Goal: Ask a question: Seek information or help from site administrators or community

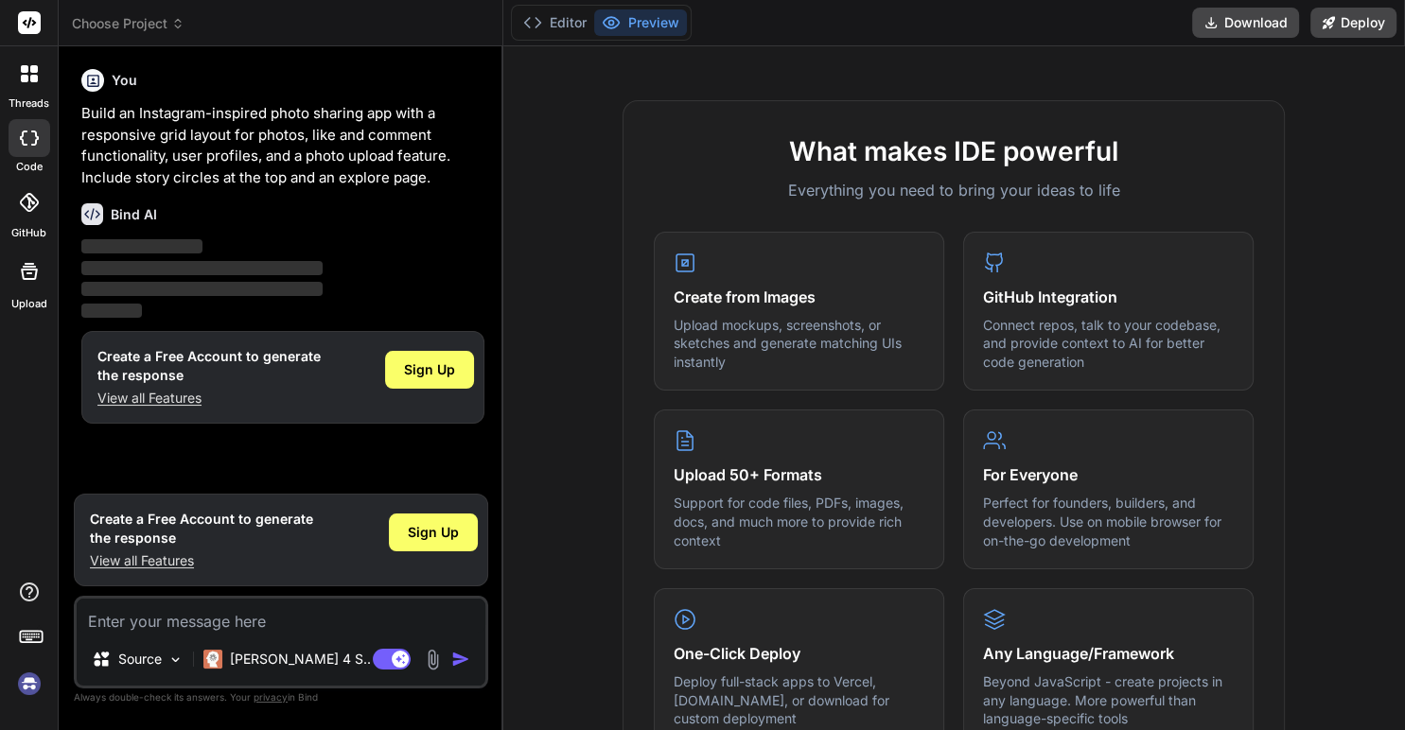
scroll to position [763, 0]
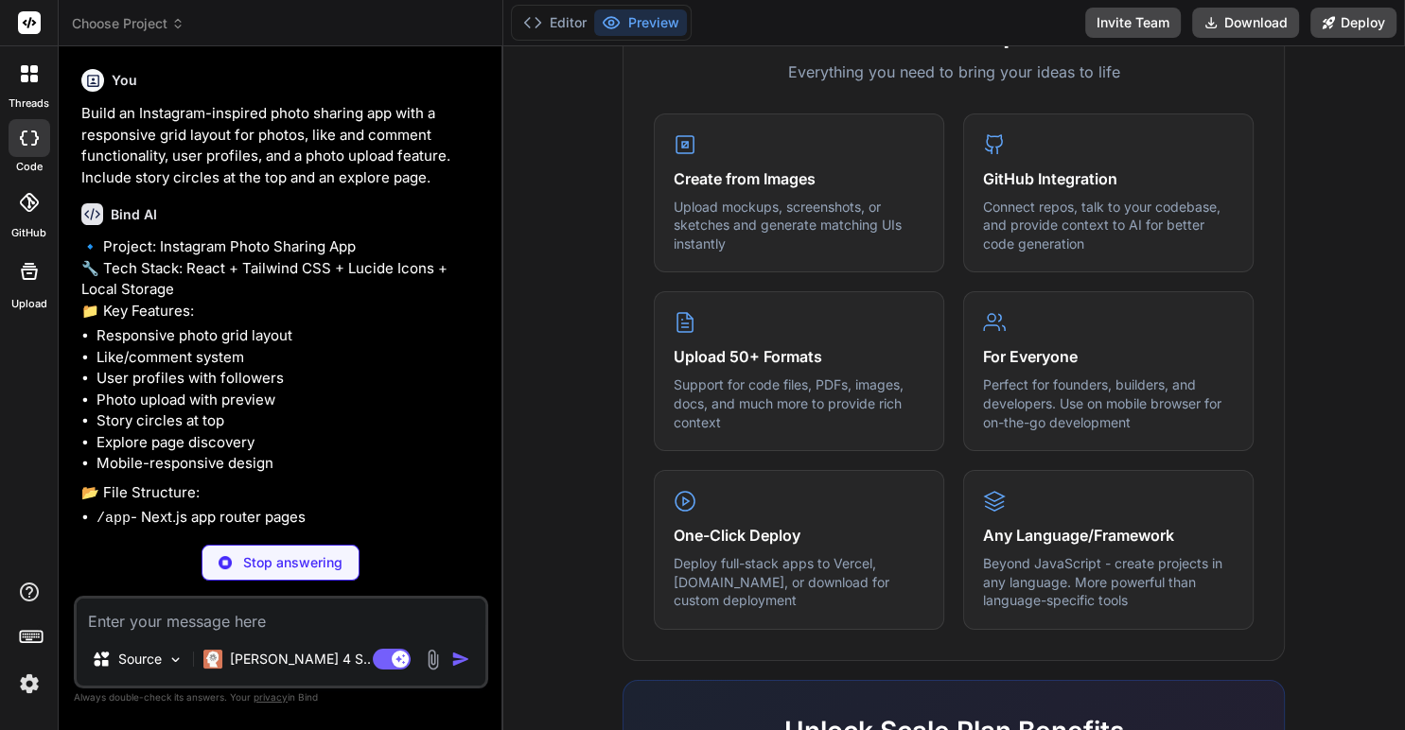
type textarea "x"
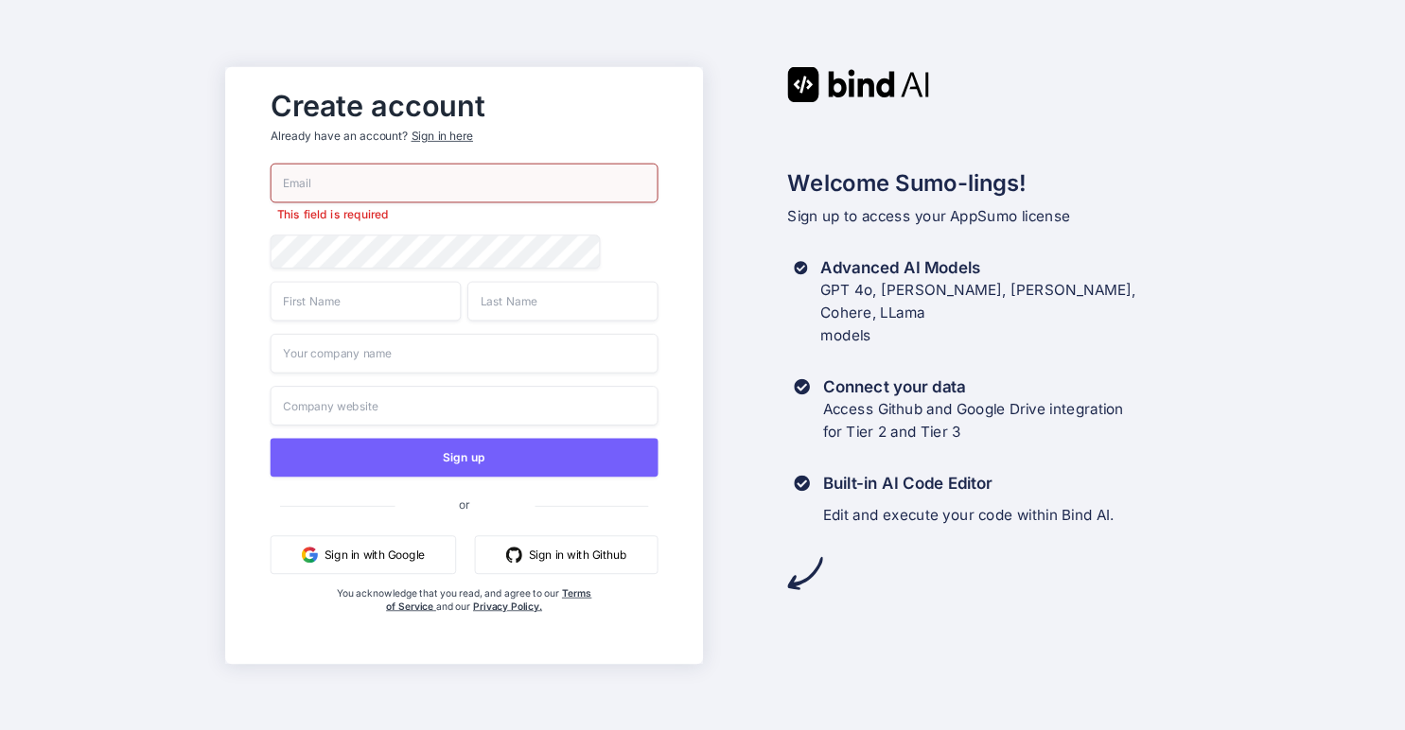
click at [339, 184] on input "email" at bounding box center [464, 183] width 388 height 40
paste input "DlT33noLbOjn!#CS"
drag, startPoint x: 448, startPoint y: 186, endPoint x: 131, endPoint y: 182, distance: 317.0
click at [270, 182] on input "DlT33noLbOjn!#CS" at bounding box center [464, 183] width 388 height 40
type input "[PERSON_NAME][EMAIL_ADDRESS][DOMAIN_NAME]"
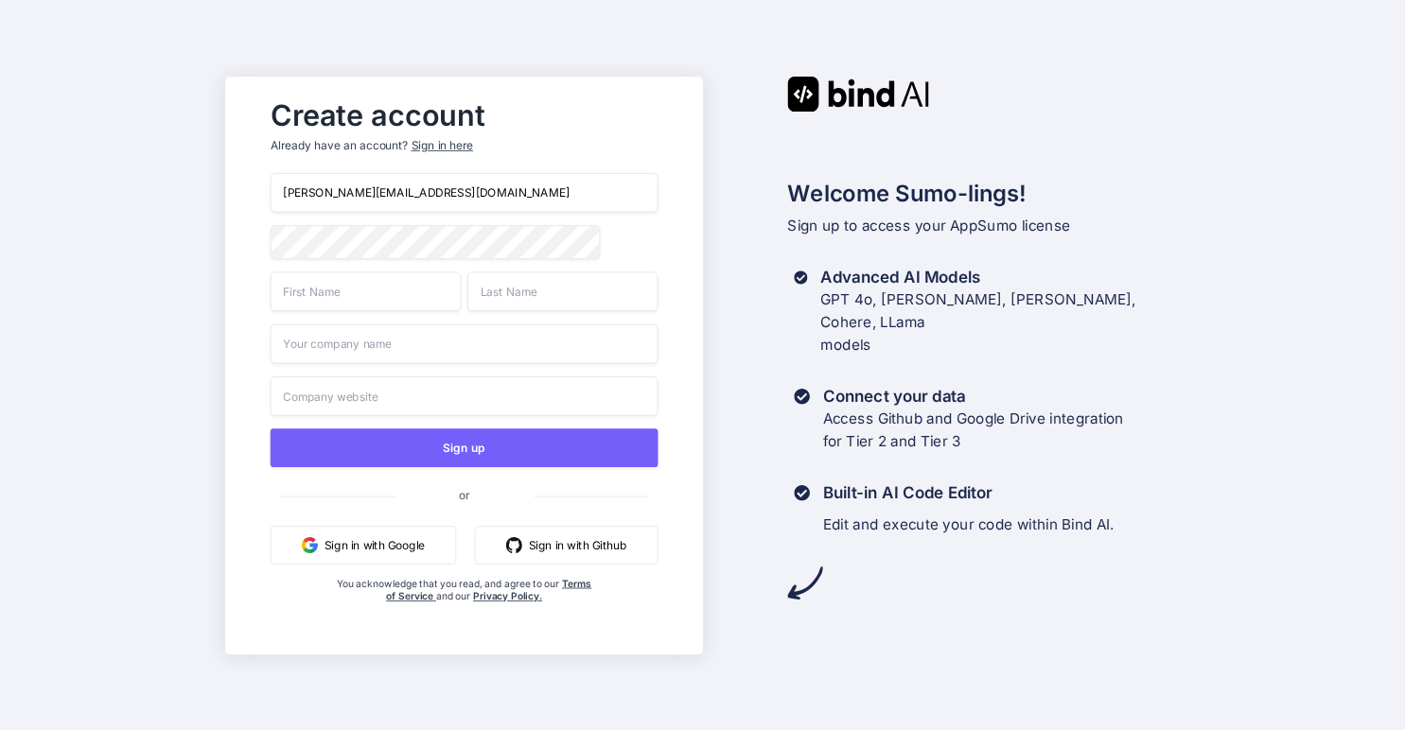
click at [322, 280] on input "text" at bounding box center [365, 292] width 190 height 40
type input "Gregg"
type input "Taylor"
type input "Tomko Taylor, LLC"
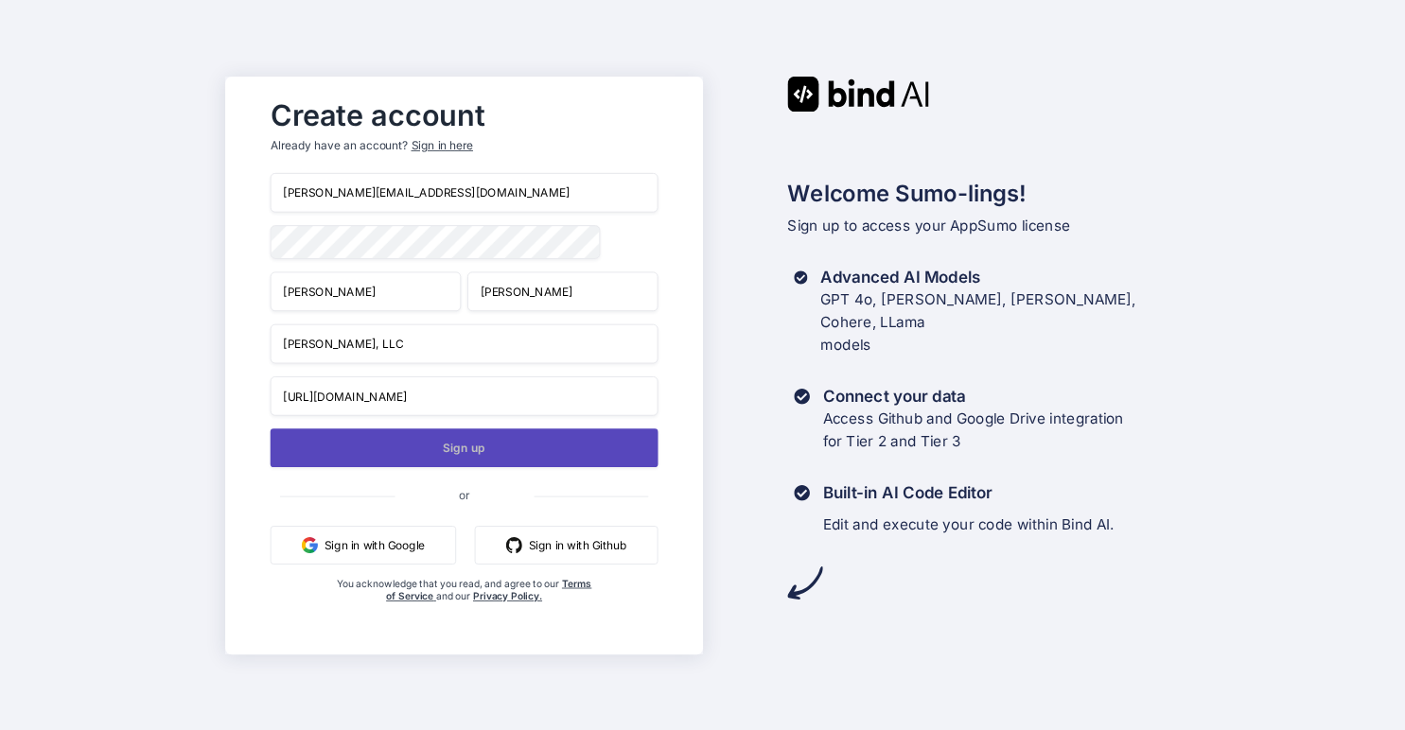
type input "https://www.tomkotaylor.com"
click at [455, 460] on button "Sign up" at bounding box center [464, 448] width 388 height 39
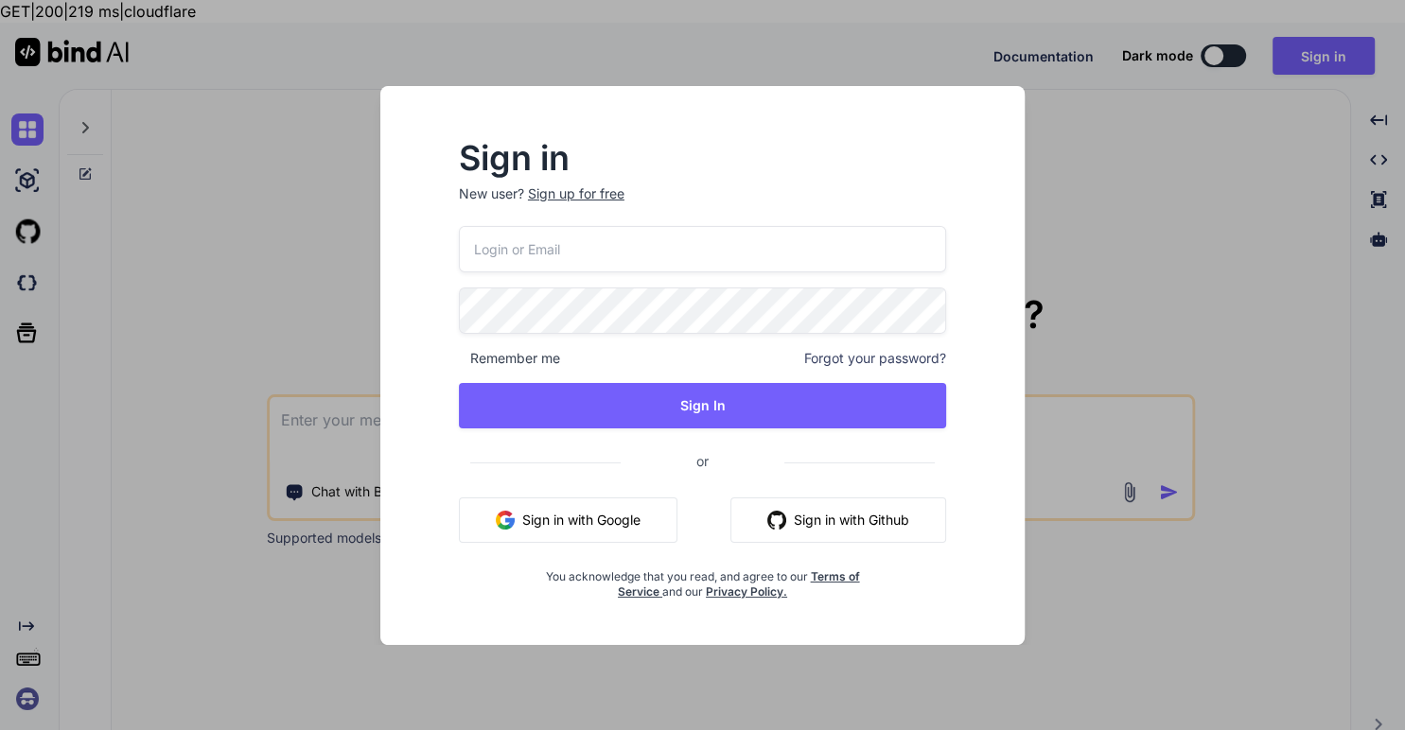
type input "[PERSON_NAME][EMAIL_ADDRESS][DOMAIN_NAME]"
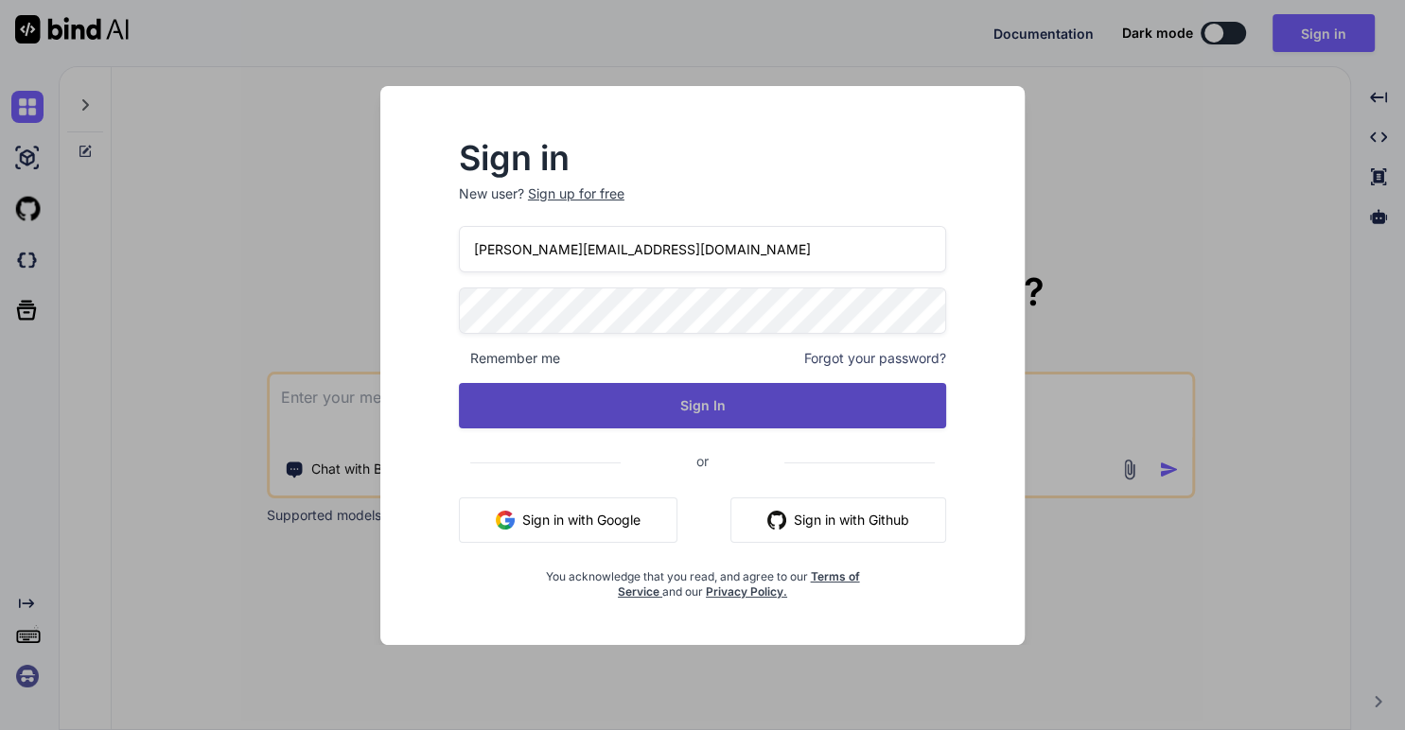
click at [734, 403] on button "Sign In" at bounding box center [702, 405] width 487 height 45
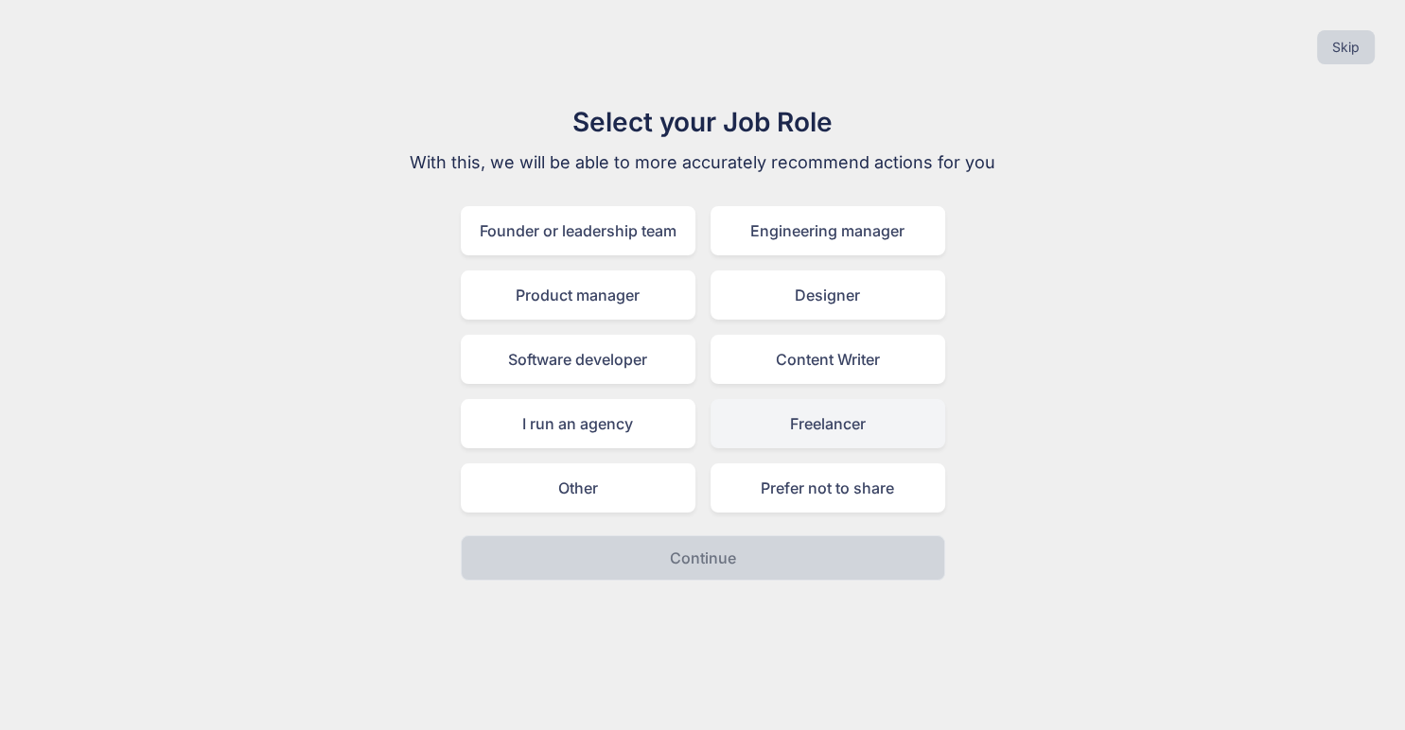
click at [817, 437] on div "Freelancer" at bounding box center [828, 423] width 235 height 49
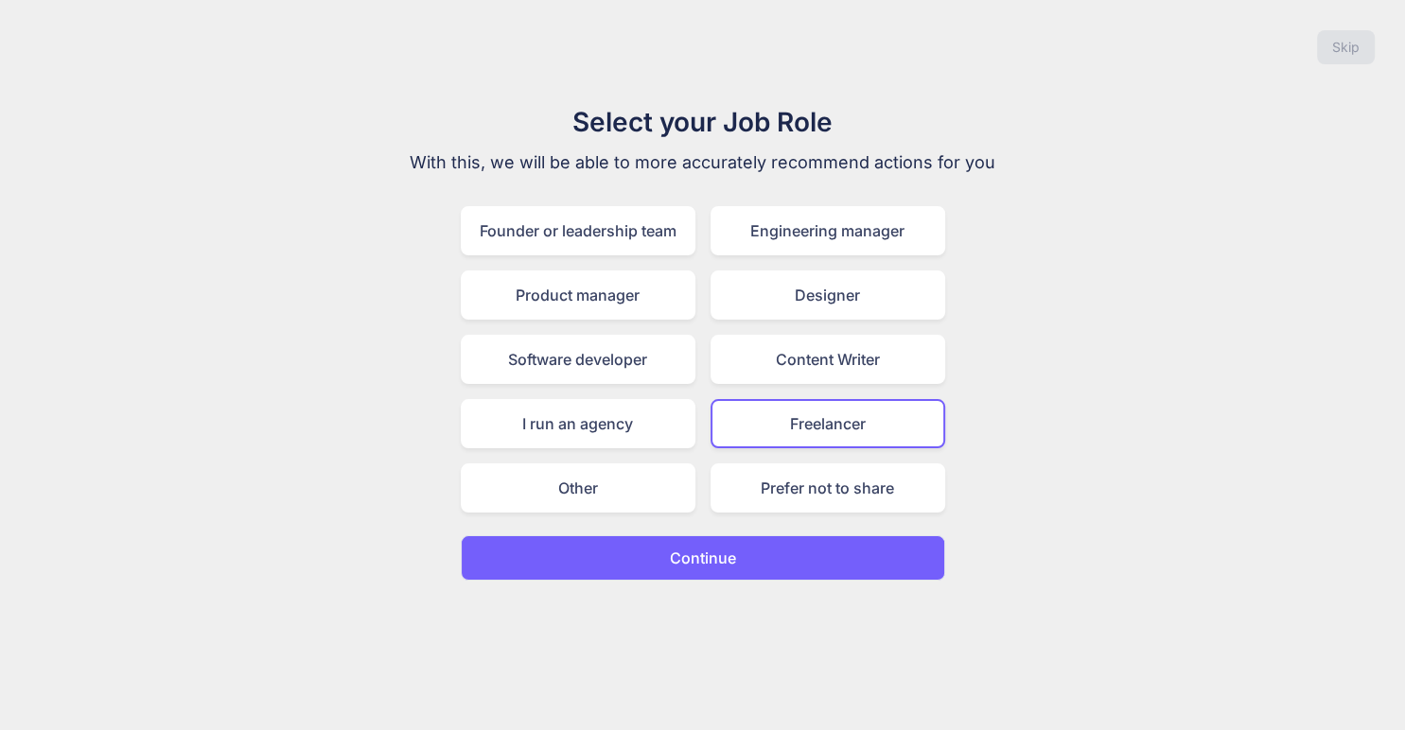
click at [711, 561] on p "Continue" at bounding box center [703, 558] width 66 height 23
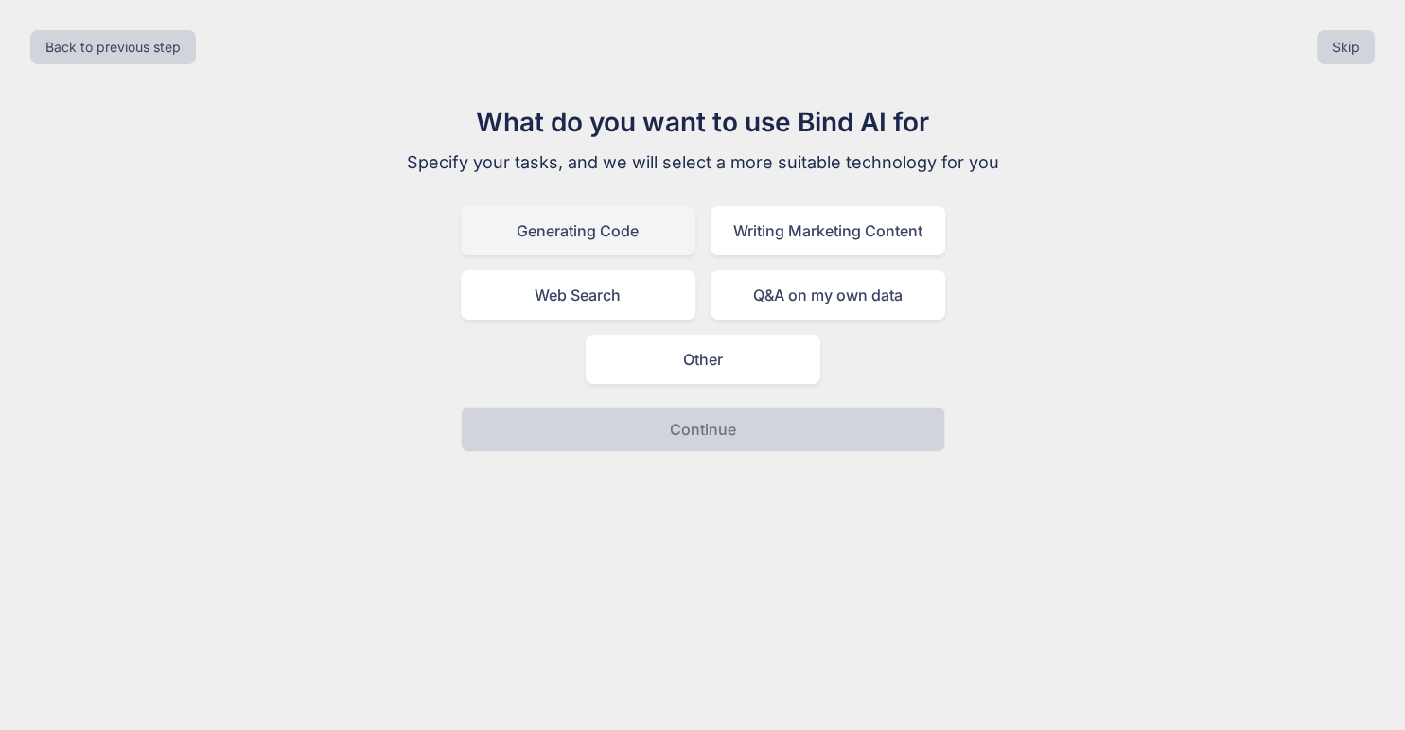
click at [597, 230] on div "Generating Code" at bounding box center [578, 230] width 235 height 49
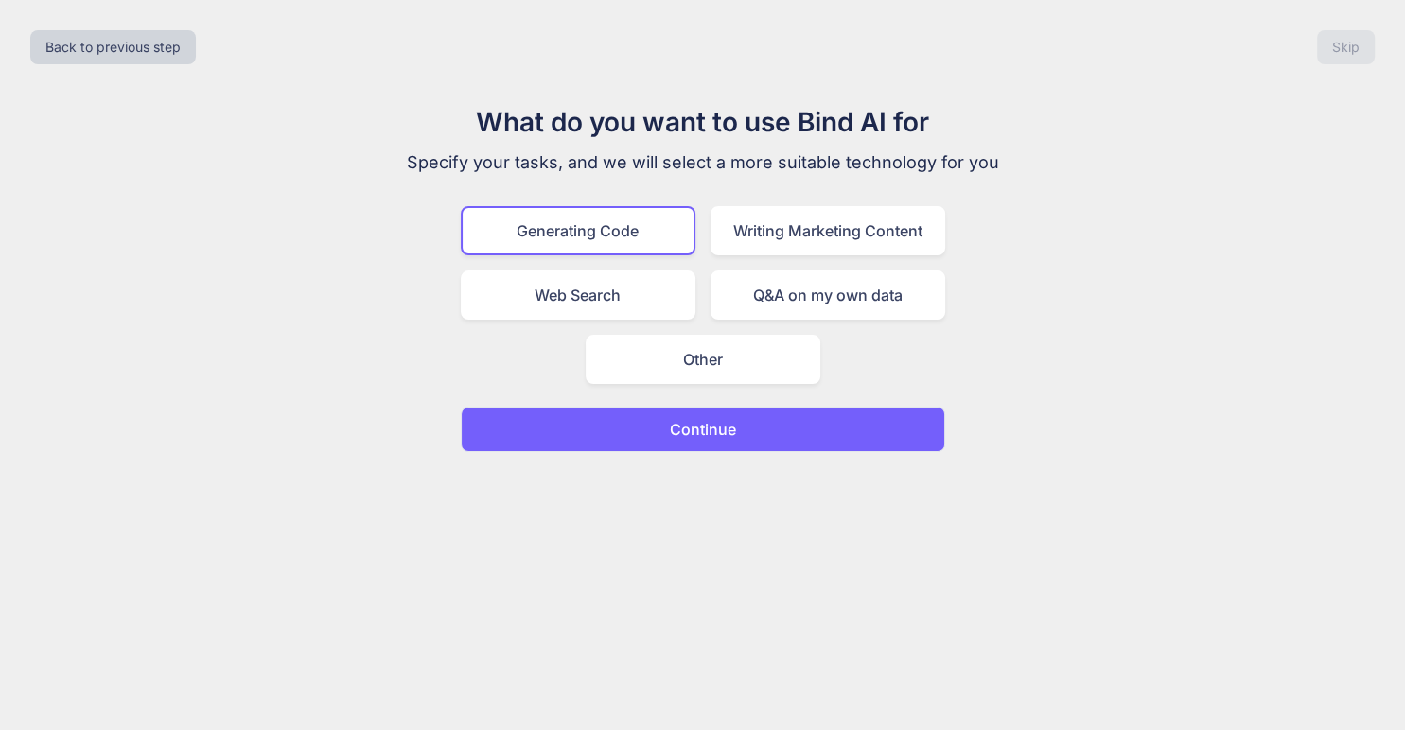
click at [713, 418] on p "Continue" at bounding box center [703, 429] width 66 height 23
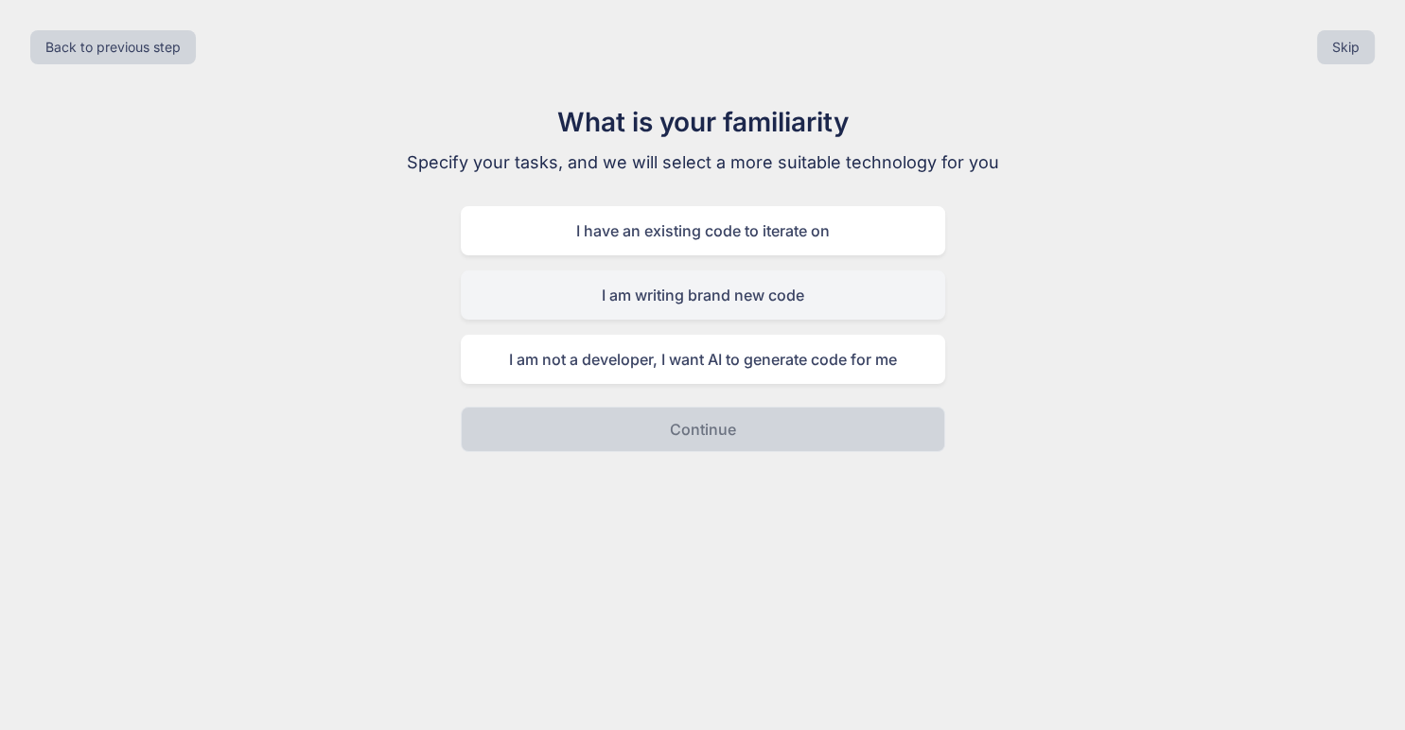
click at [695, 303] on div "I am writing brand new code" at bounding box center [703, 295] width 484 height 49
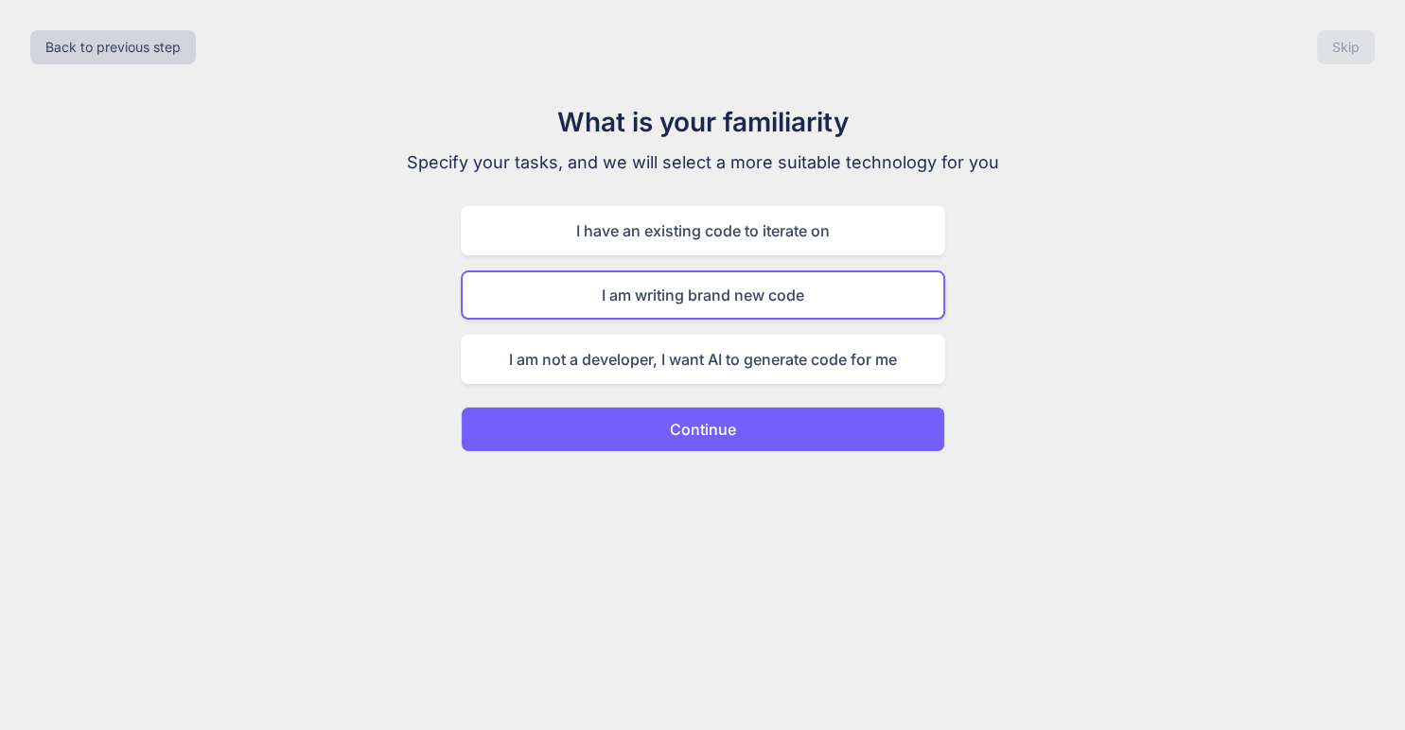
click at [705, 433] on p "Continue" at bounding box center [703, 429] width 66 height 23
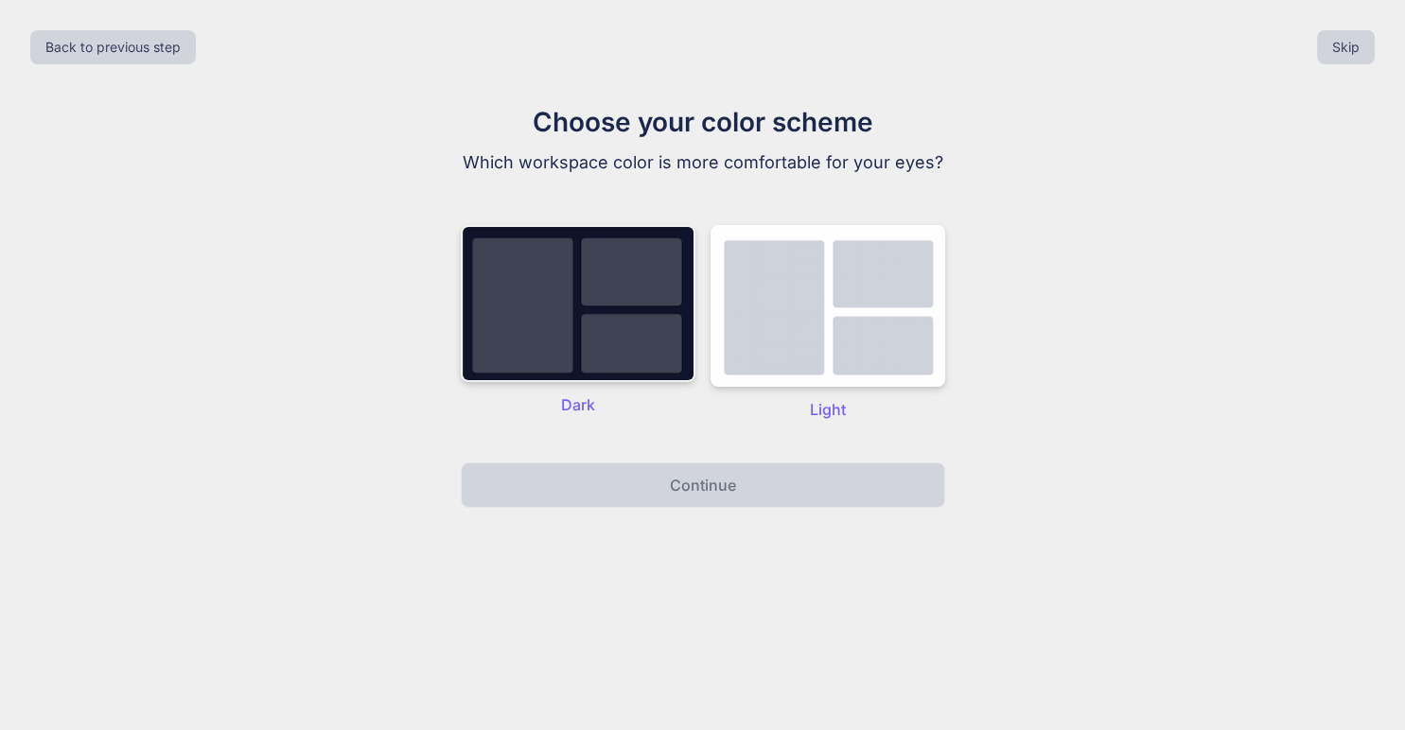
click at [649, 321] on img at bounding box center [578, 303] width 235 height 157
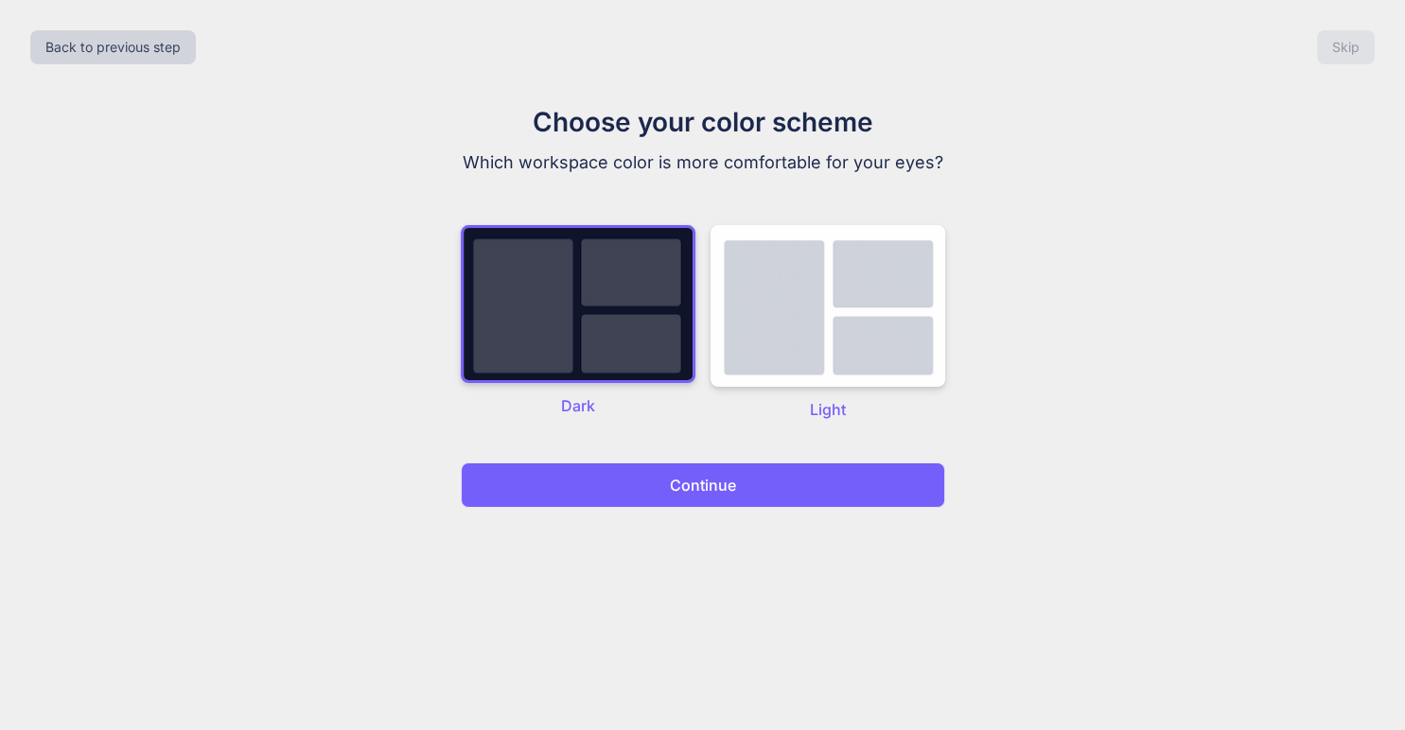
click at [708, 474] on p "Continue" at bounding box center [703, 485] width 66 height 23
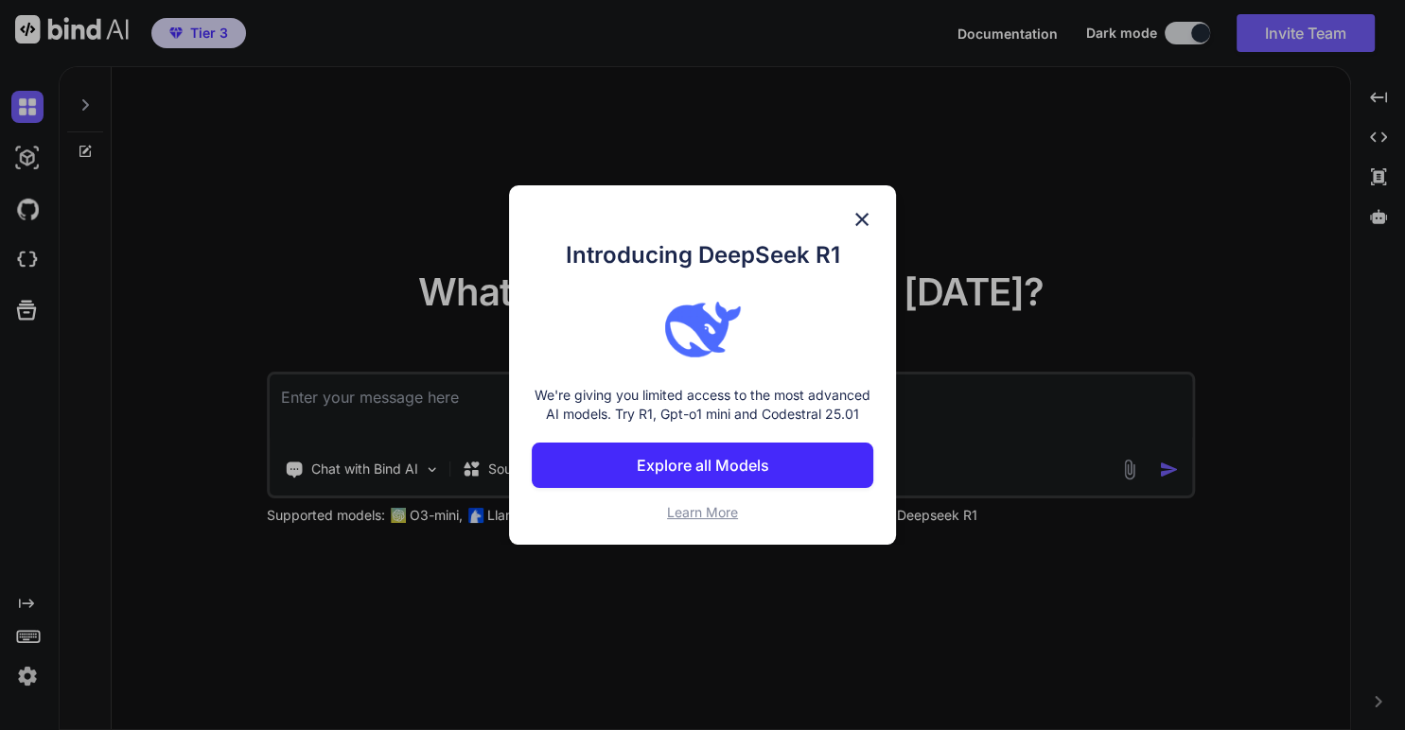
click at [713, 477] on button "Explore all Models" at bounding box center [702, 465] width 341 height 45
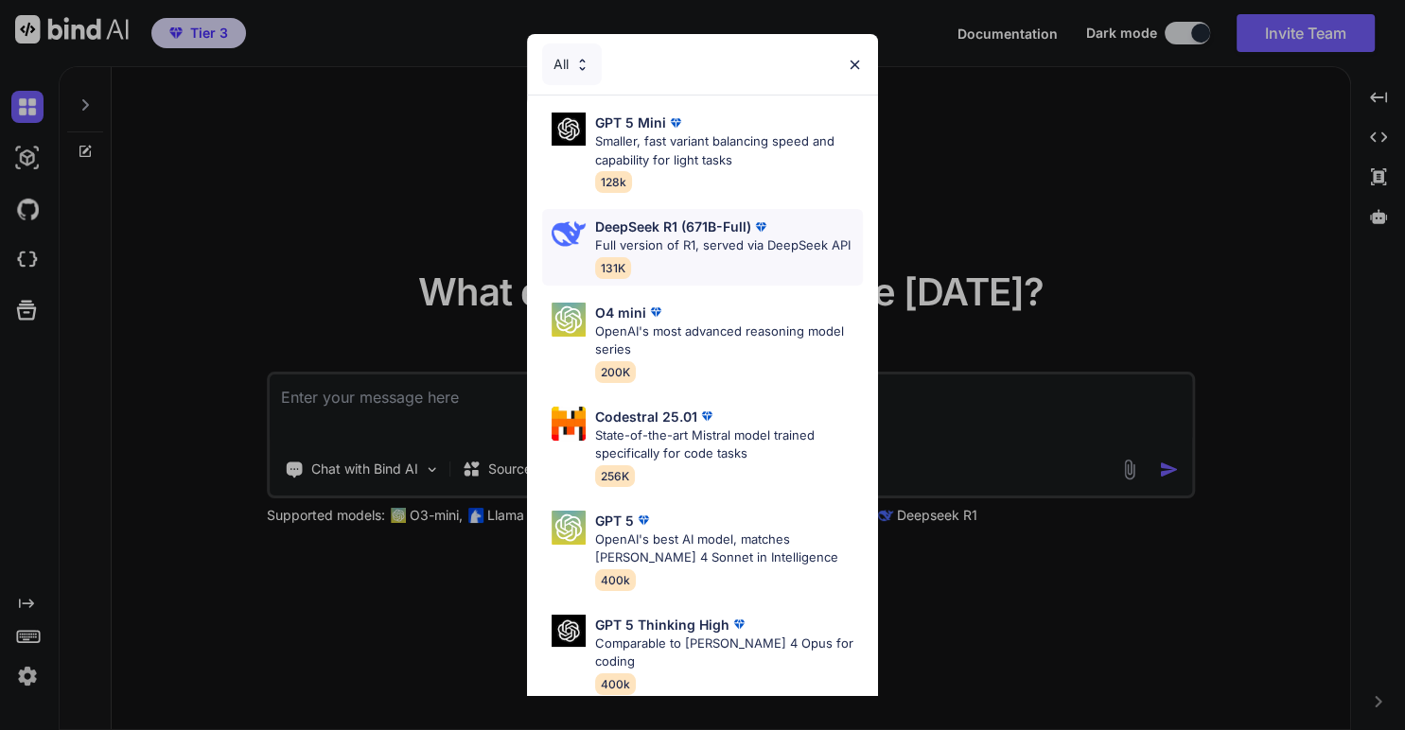
click at [695, 252] on p "Full version of R1, served via DeepSeek API" at bounding box center [722, 246] width 255 height 19
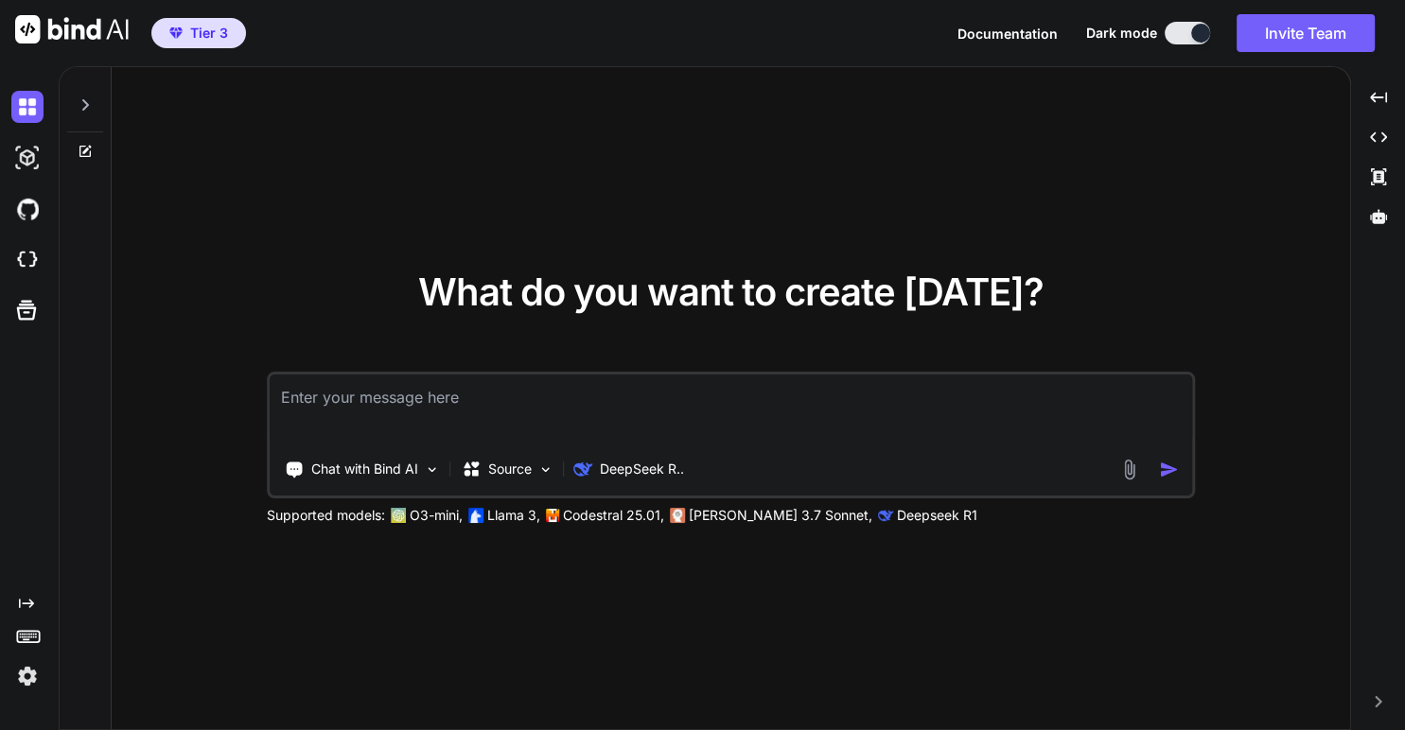
click at [24, 632] on icon at bounding box center [28, 636] width 26 height 26
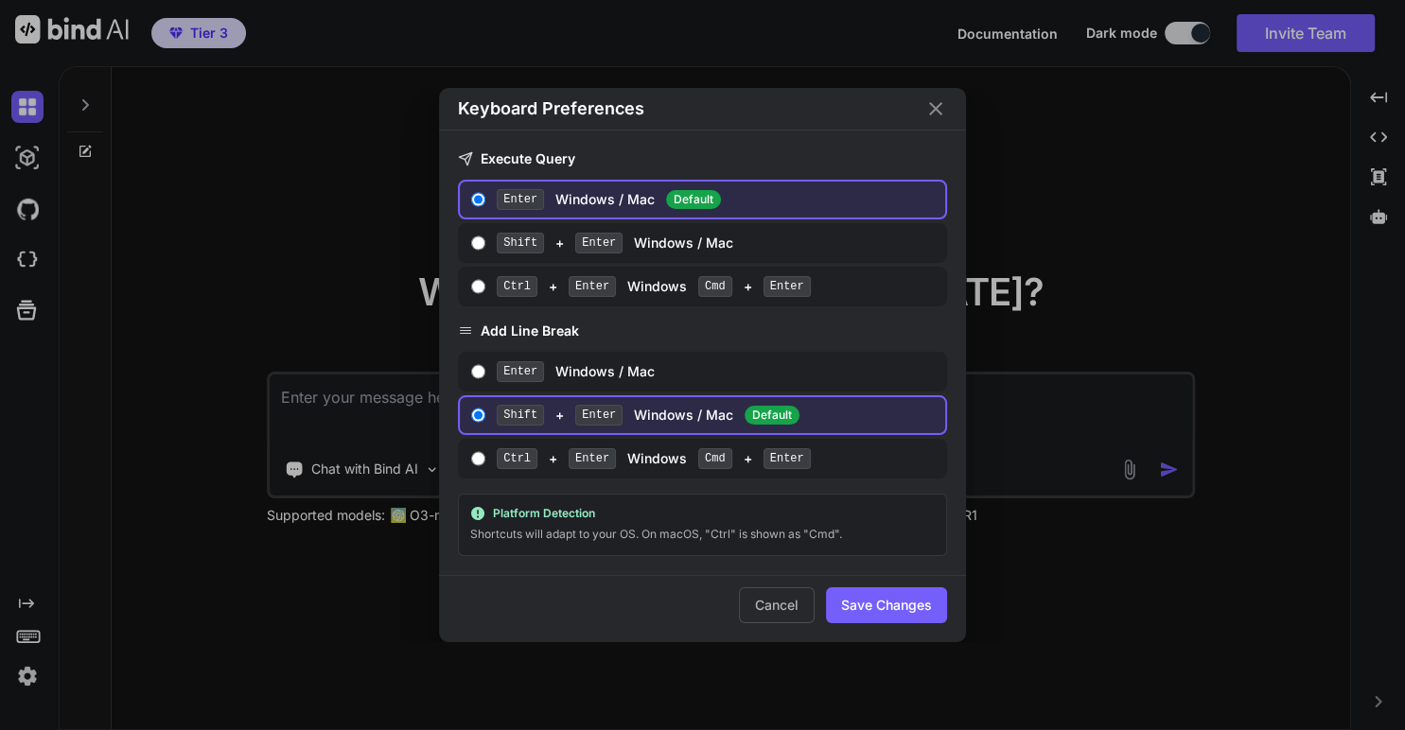
click at [939, 114] on icon "Close" at bounding box center [935, 108] width 23 height 23
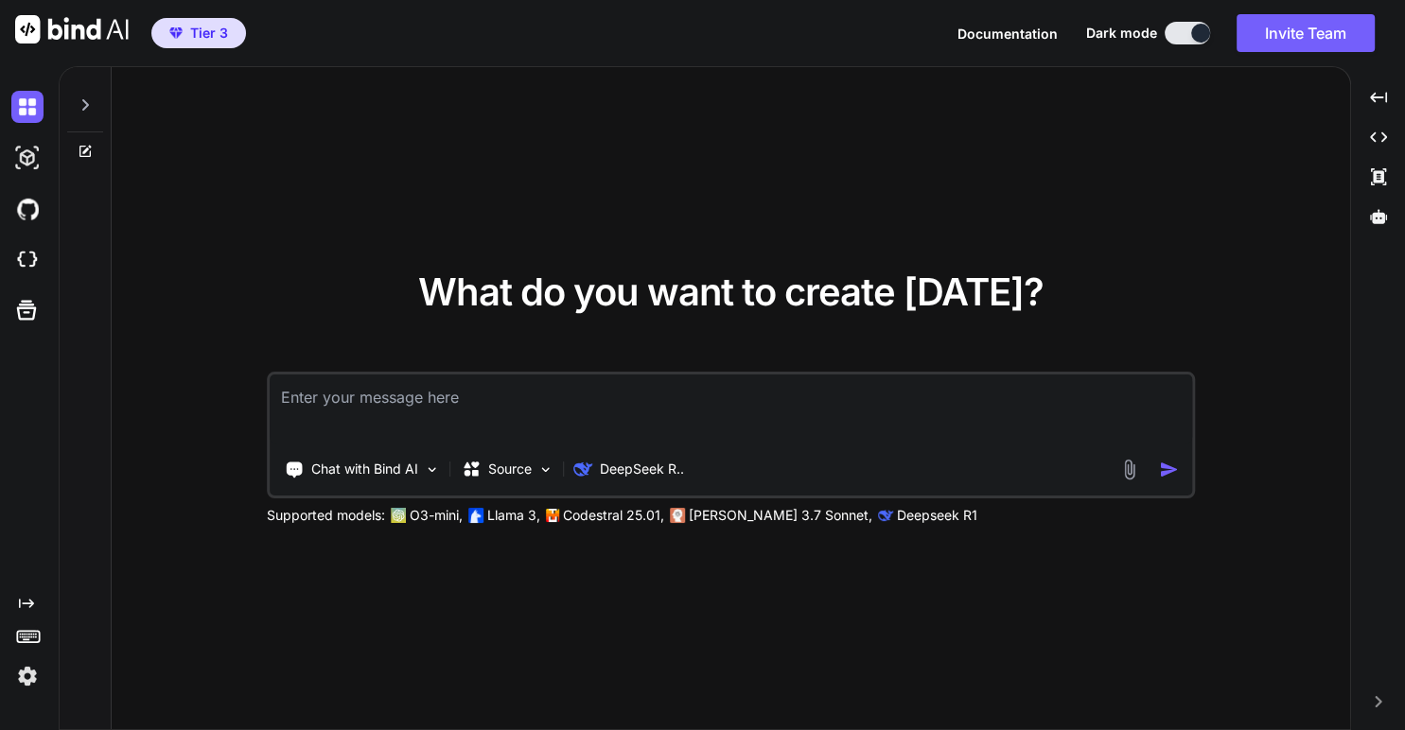
click at [22, 670] on img at bounding box center [27, 676] width 32 height 32
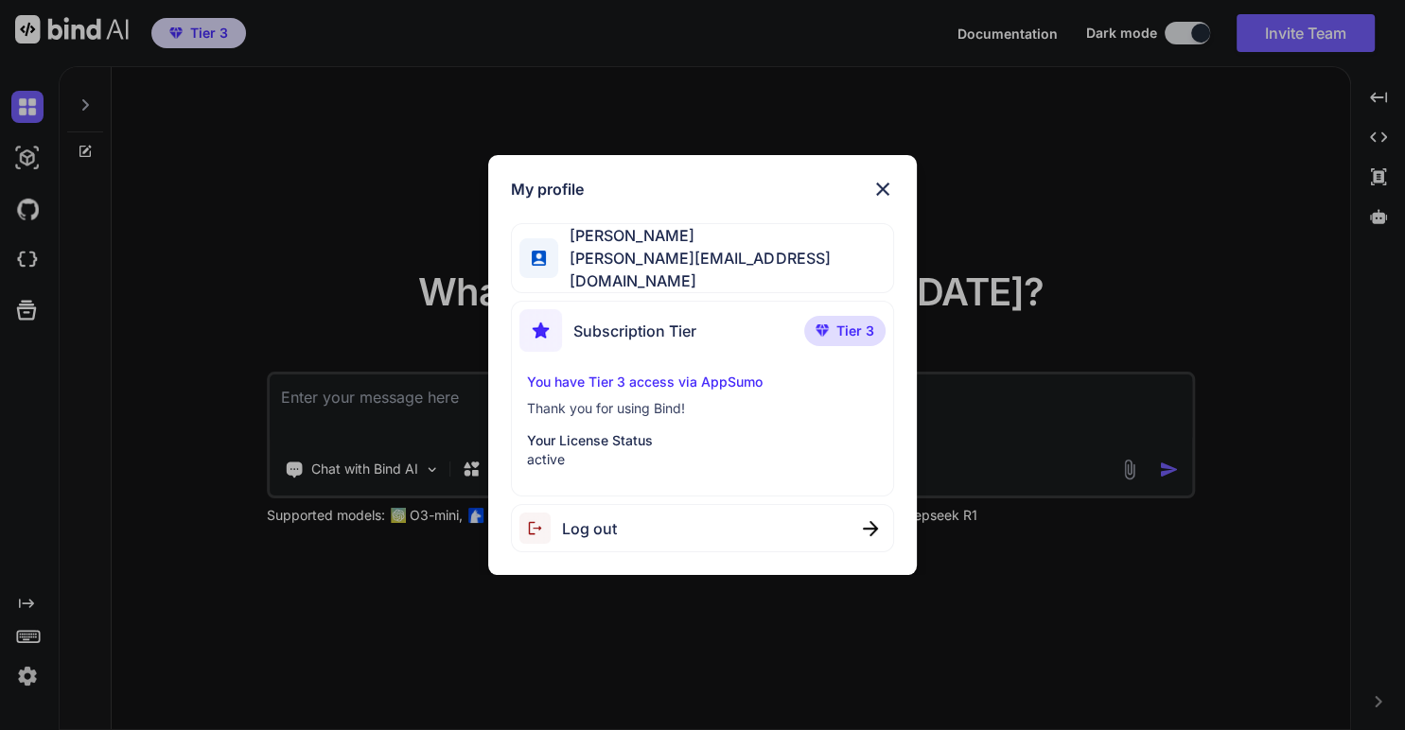
click at [880, 201] on img at bounding box center [882, 189] width 23 height 23
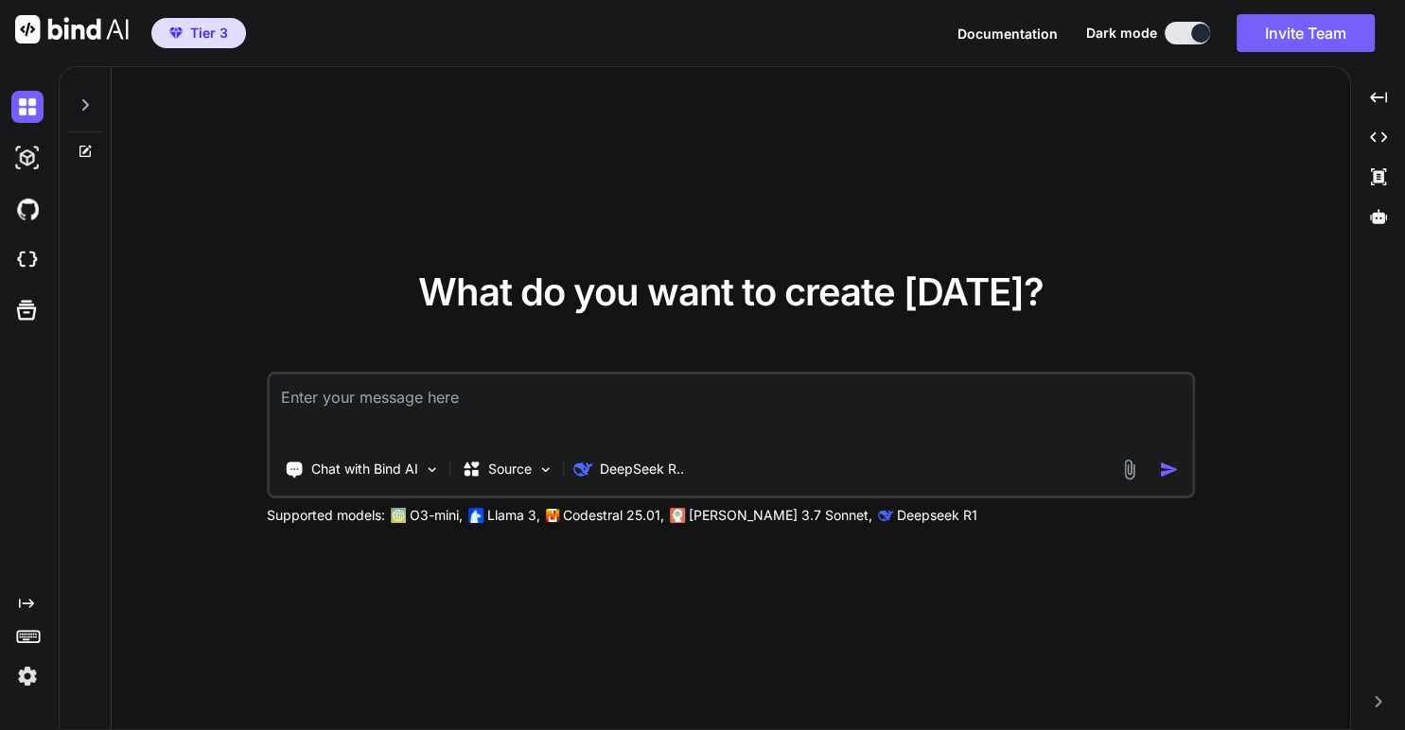
click at [81, 99] on icon at bounding box center [85, 104] width 15 height 15
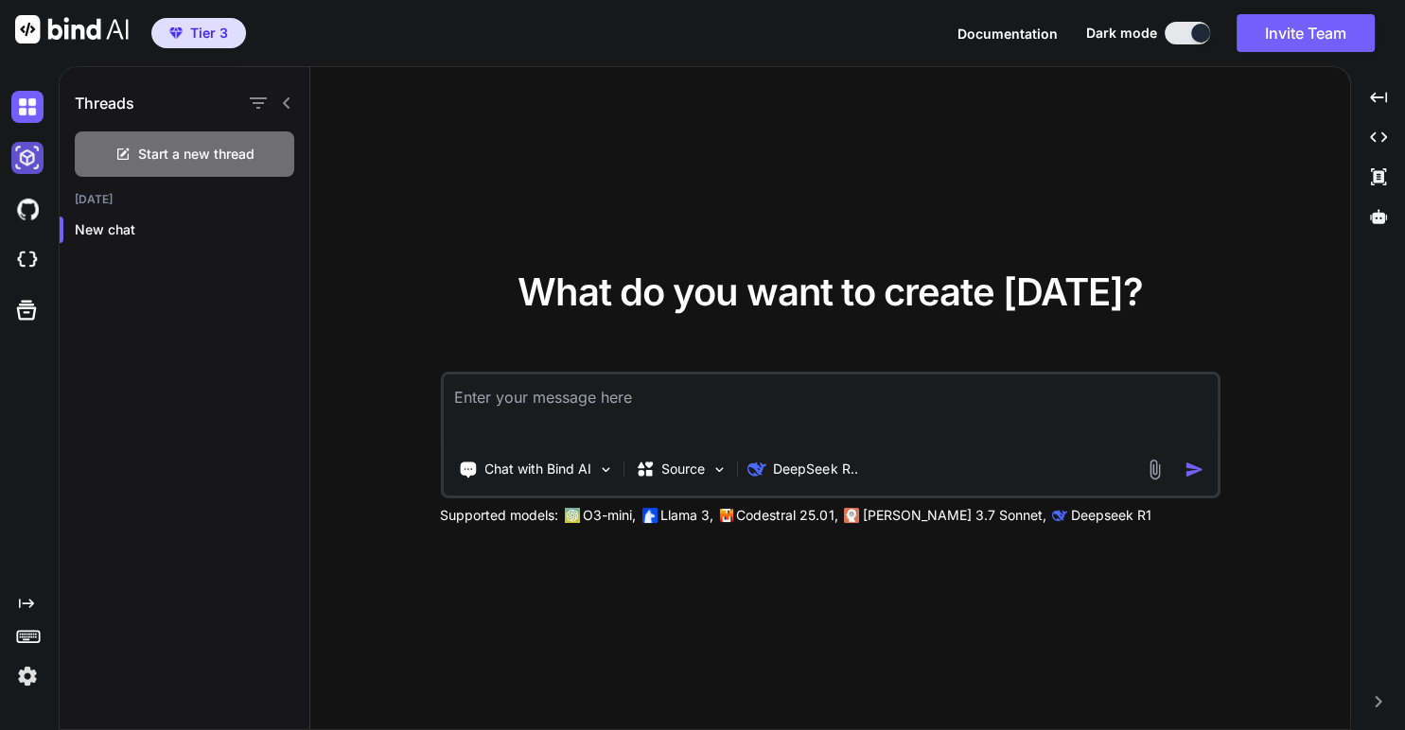
click at [25, 154] on img at bounding box center [27, 158] width 32 height 32
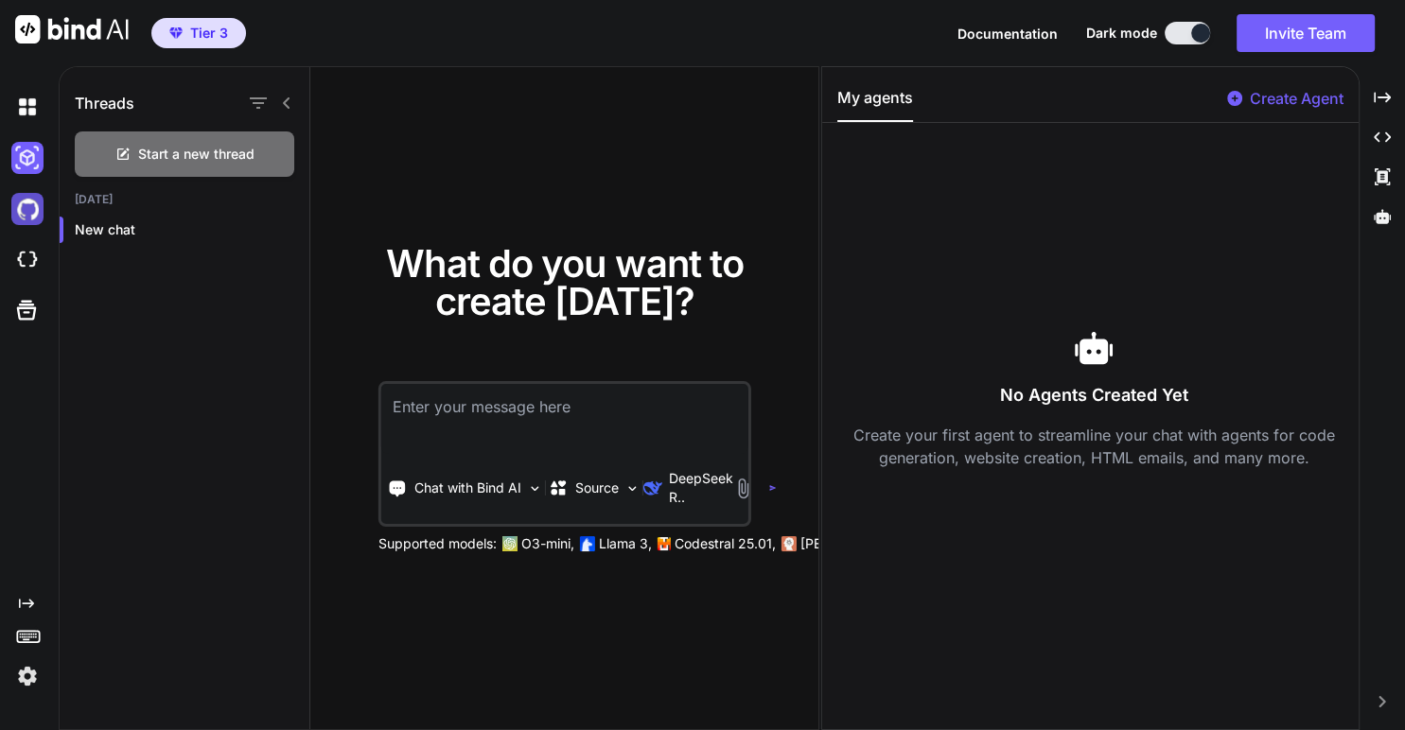
click at [20, 206] on img at bounding box center [27, 209] width 32 height 32
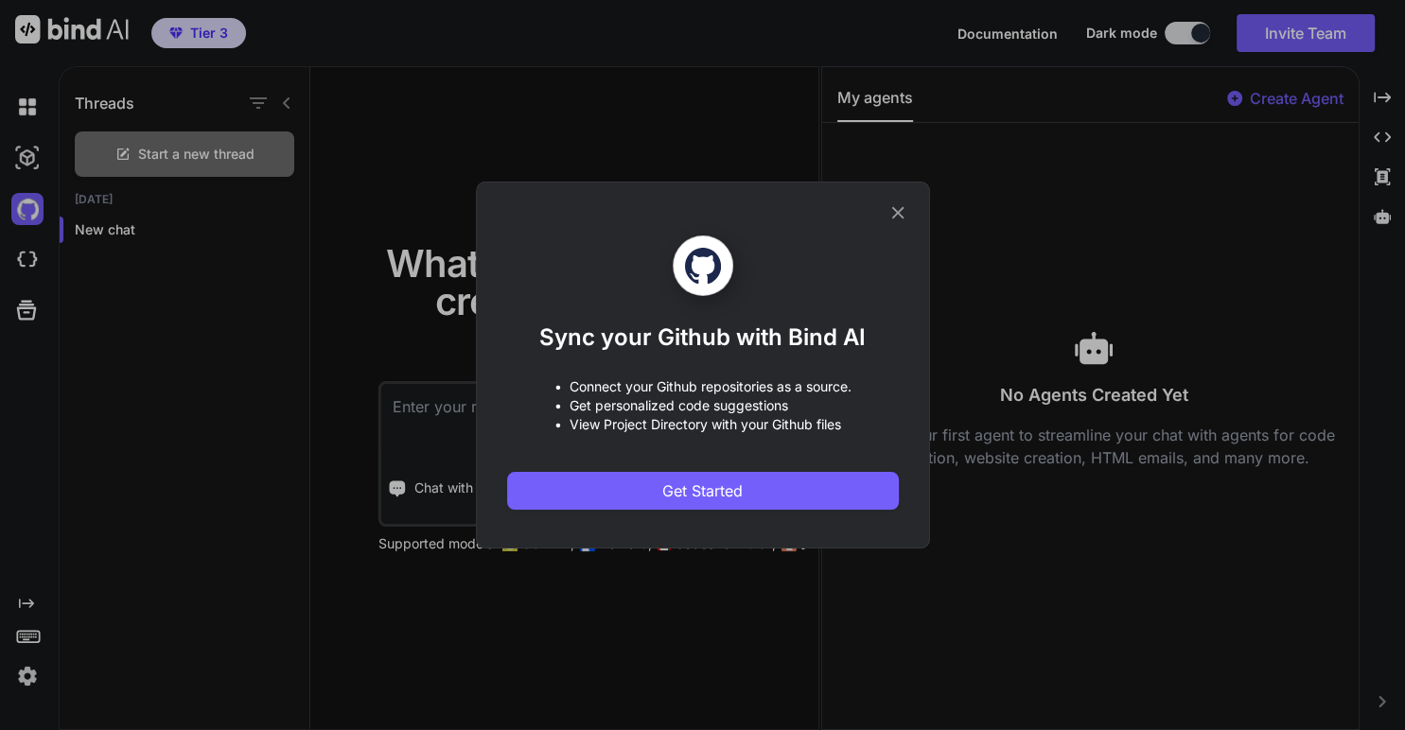
click at [893, 218] on icon at bounding box center [897, 213] width 12 height 12
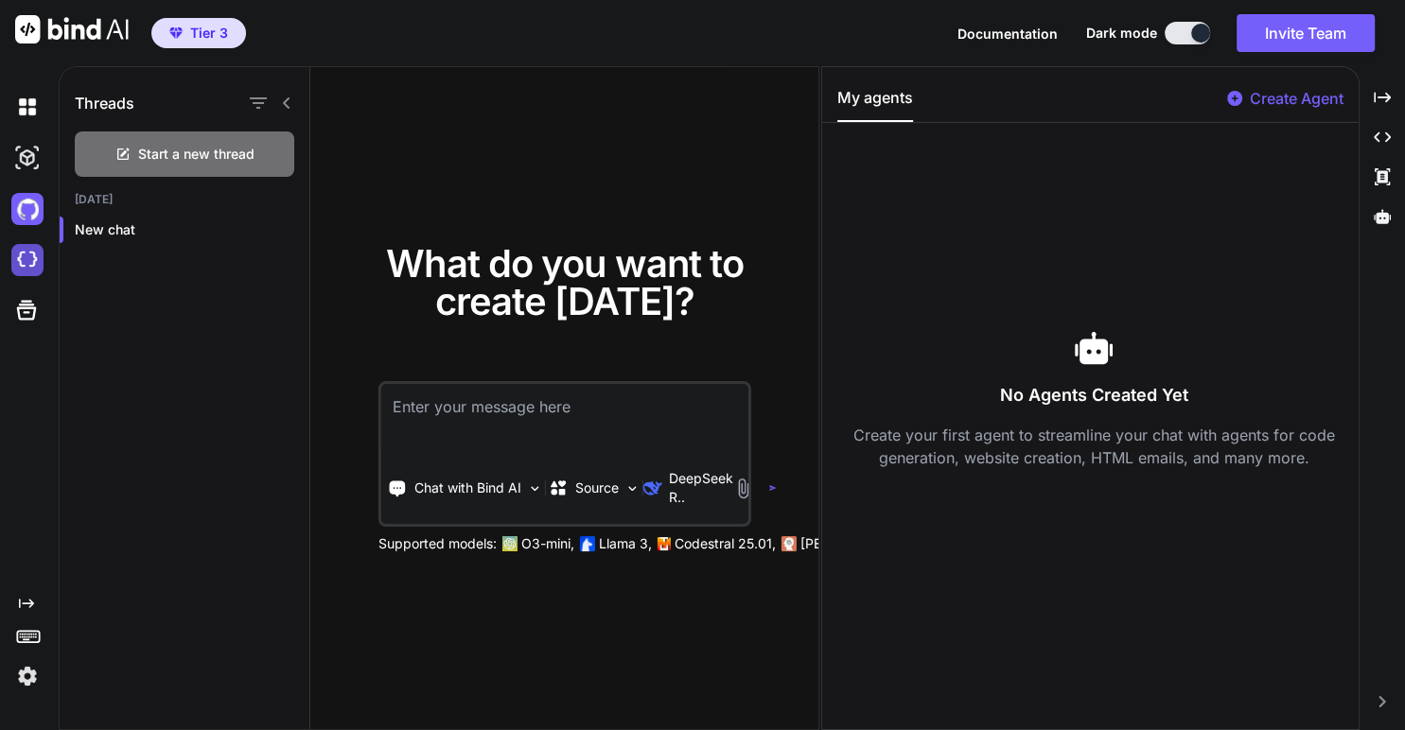
click at [35, 264] on img at bounding box center [27, 260] width 32 height 32
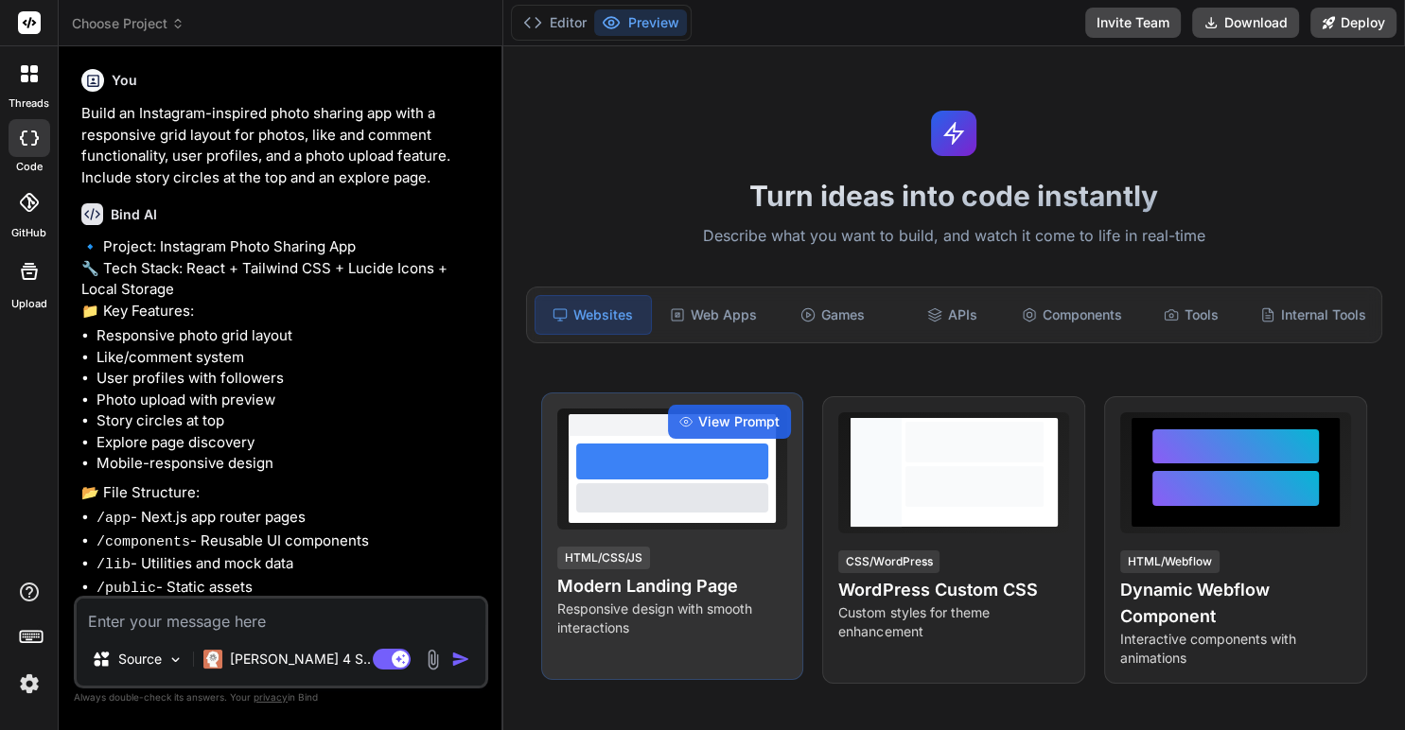
click at [680, 575] on h4 "Modern Landing Page" at bounding box center [672, 586] width 231 height 26
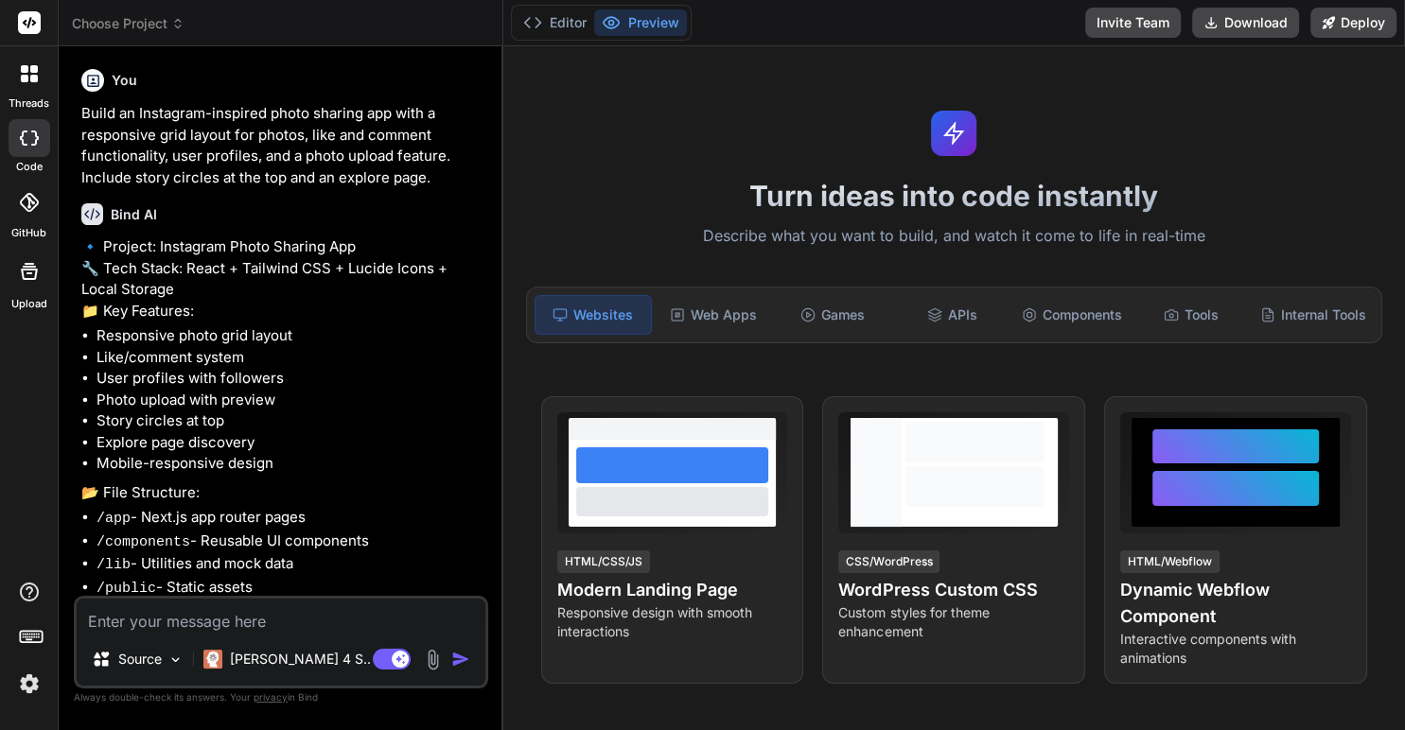
click at [254, 624] on textarea at bounding box center [281, 616] width 409 height 34
type textarea "x"
type textarea "I"
type textarea "x"
type textarea "I"
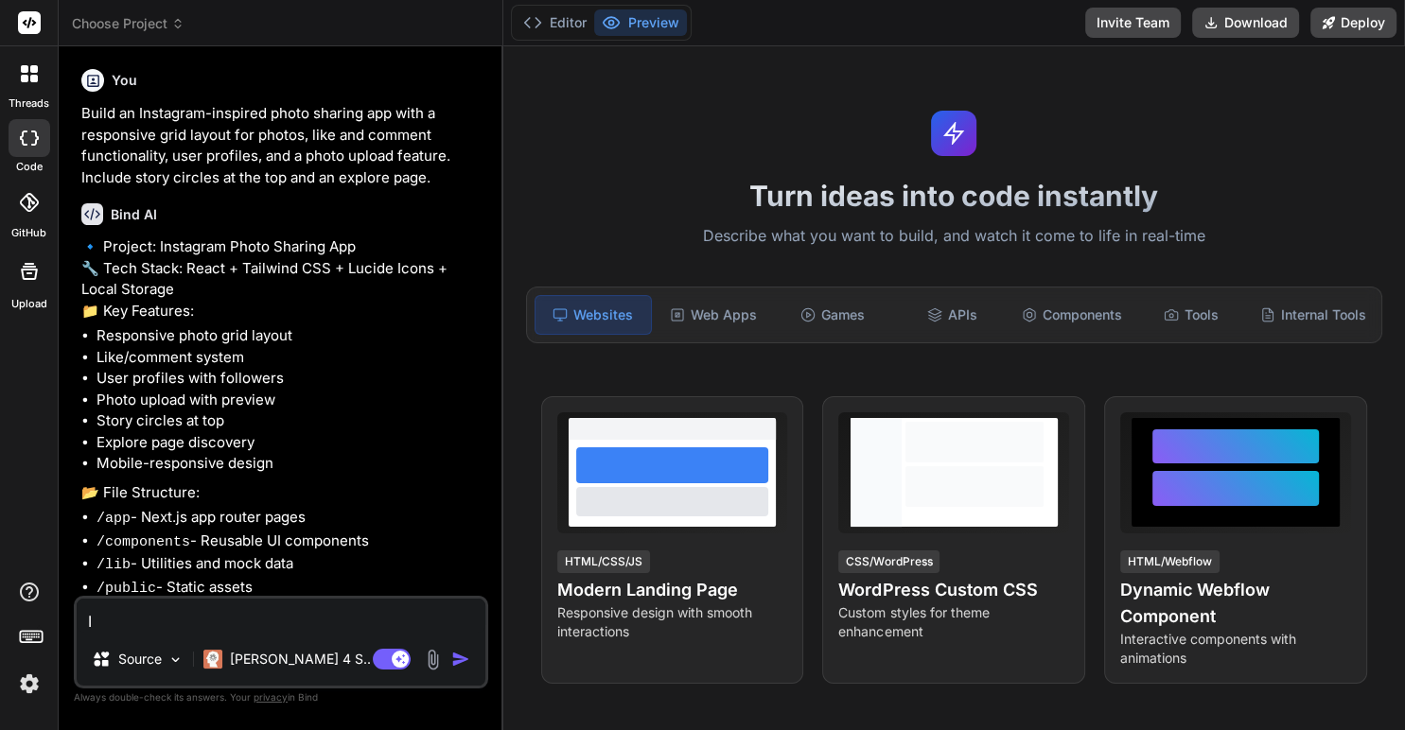
type textarea "x"
type textarea "I w"
type textarea "x"
type textarea "I wa"
type textarea "x"
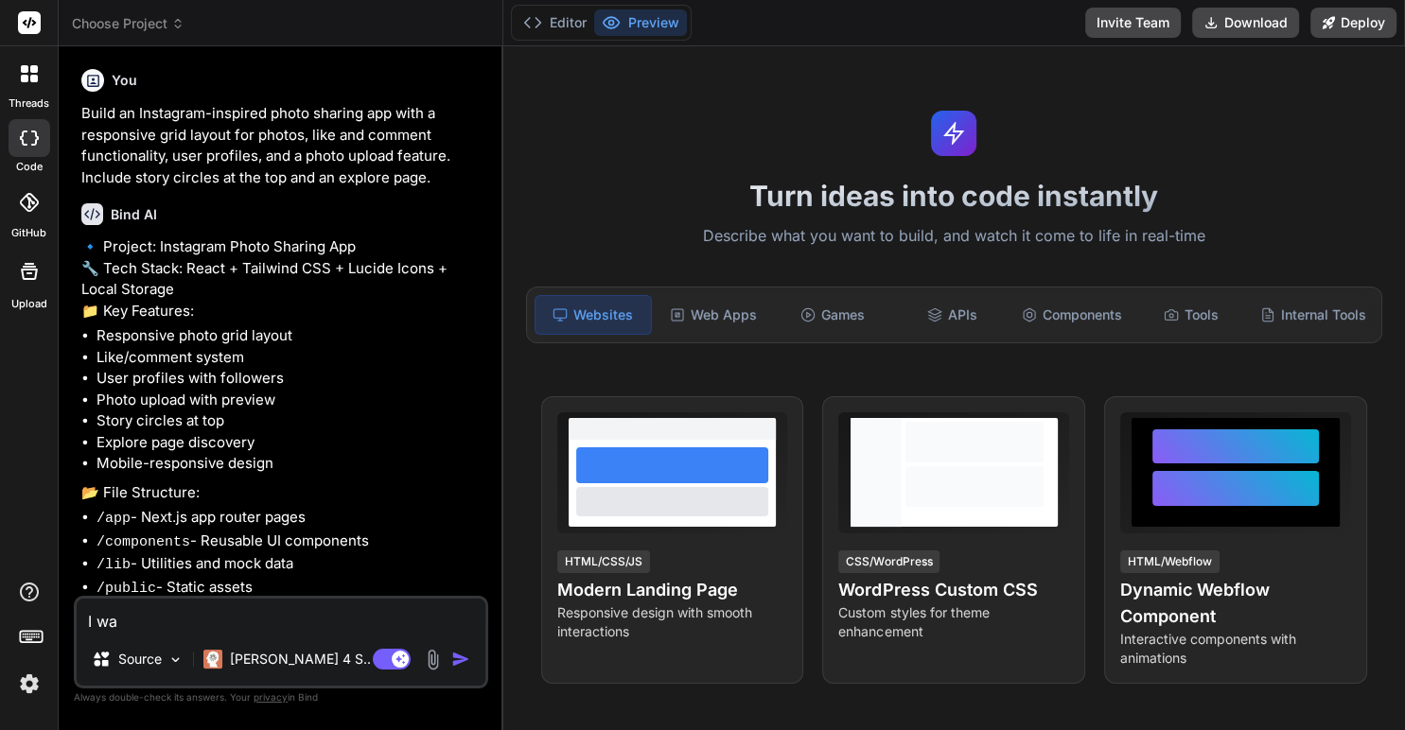
type textarea "I wan"
type textarea "x"
type textarea "I want"
type textarea "x"
type textarea "I want"
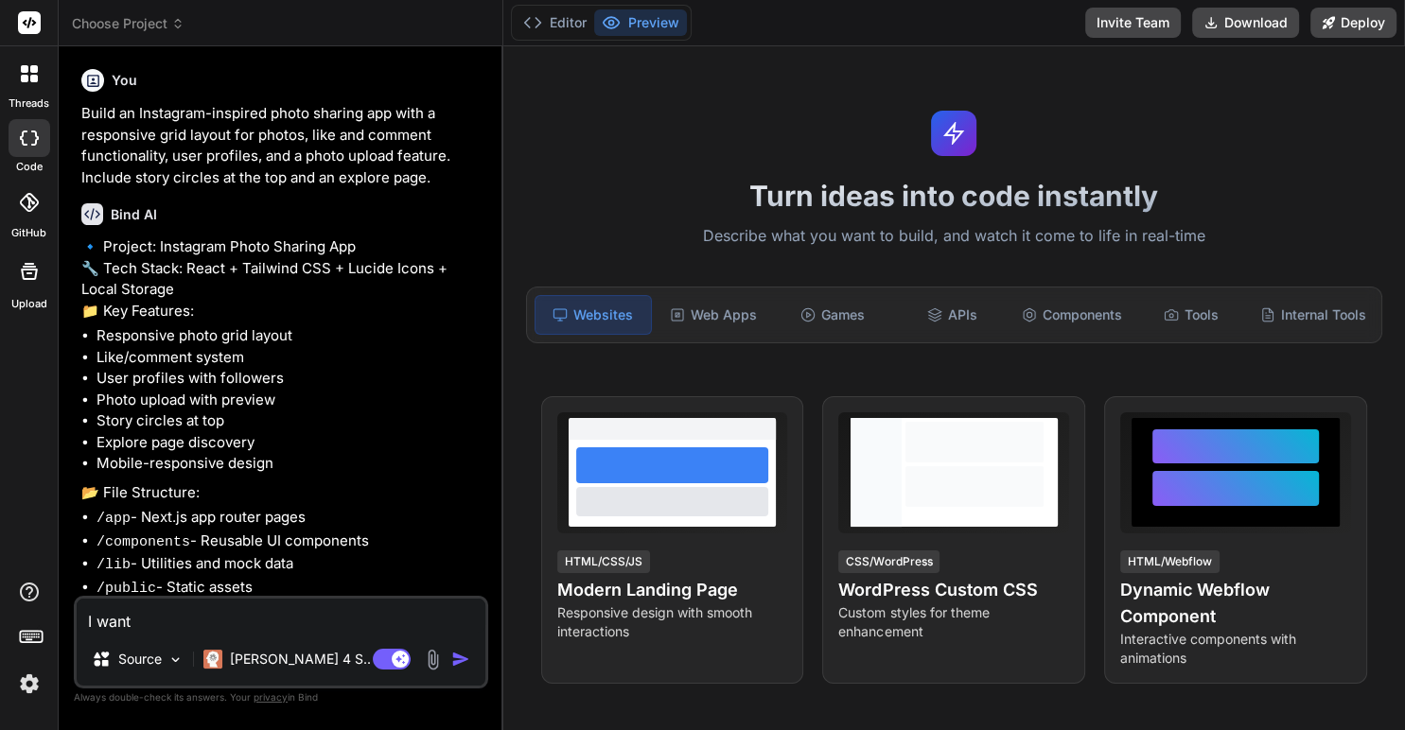
type textarea "x"
type textarea "I want t"
type textarea "x"
type textarea "I want to"
type textarea "x"
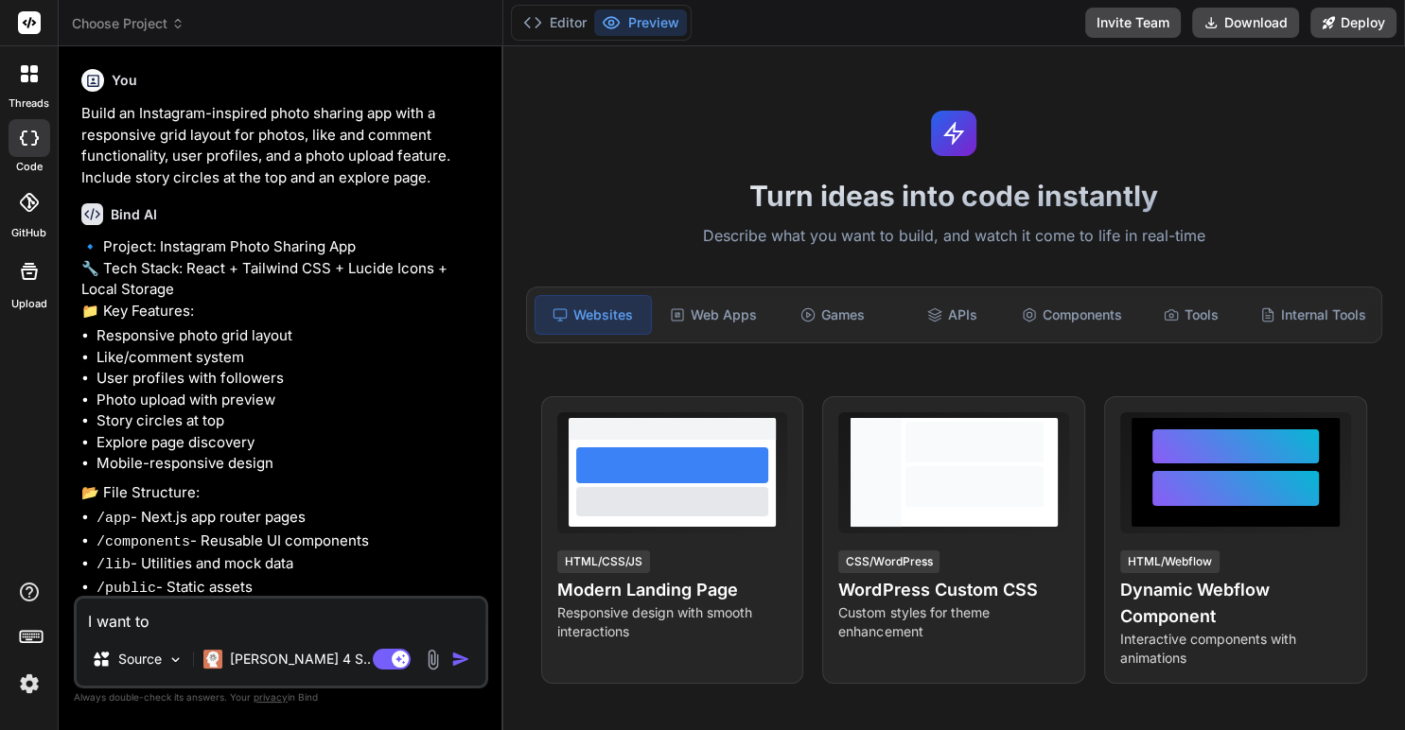
type textarea "I want to c"
type textarea "x"
type textarea "I want to cr"
type textarea "x"
type textarea "I want to cre"
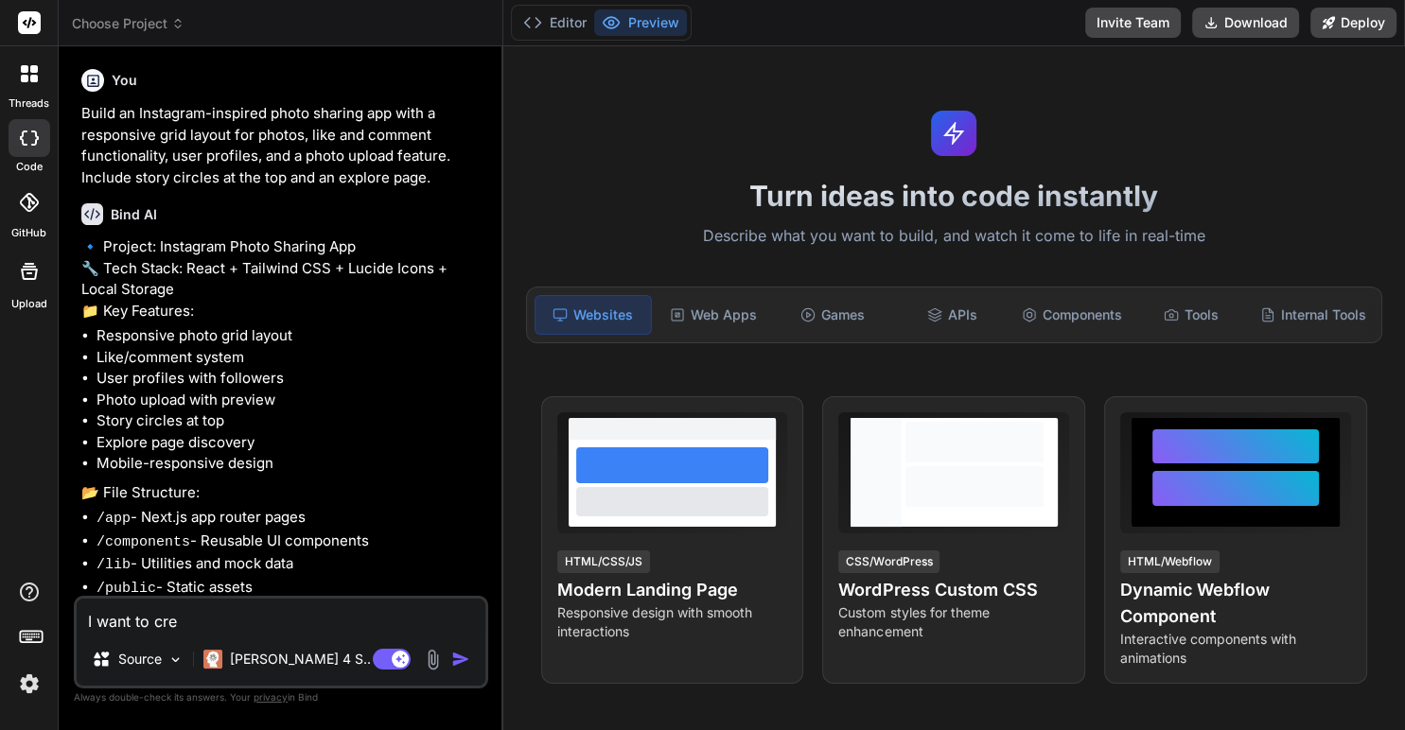
type textarea "x"
type textarea "I want to crea"
type textarea "x"
type textarea "I want to creat"
type textarea "x"
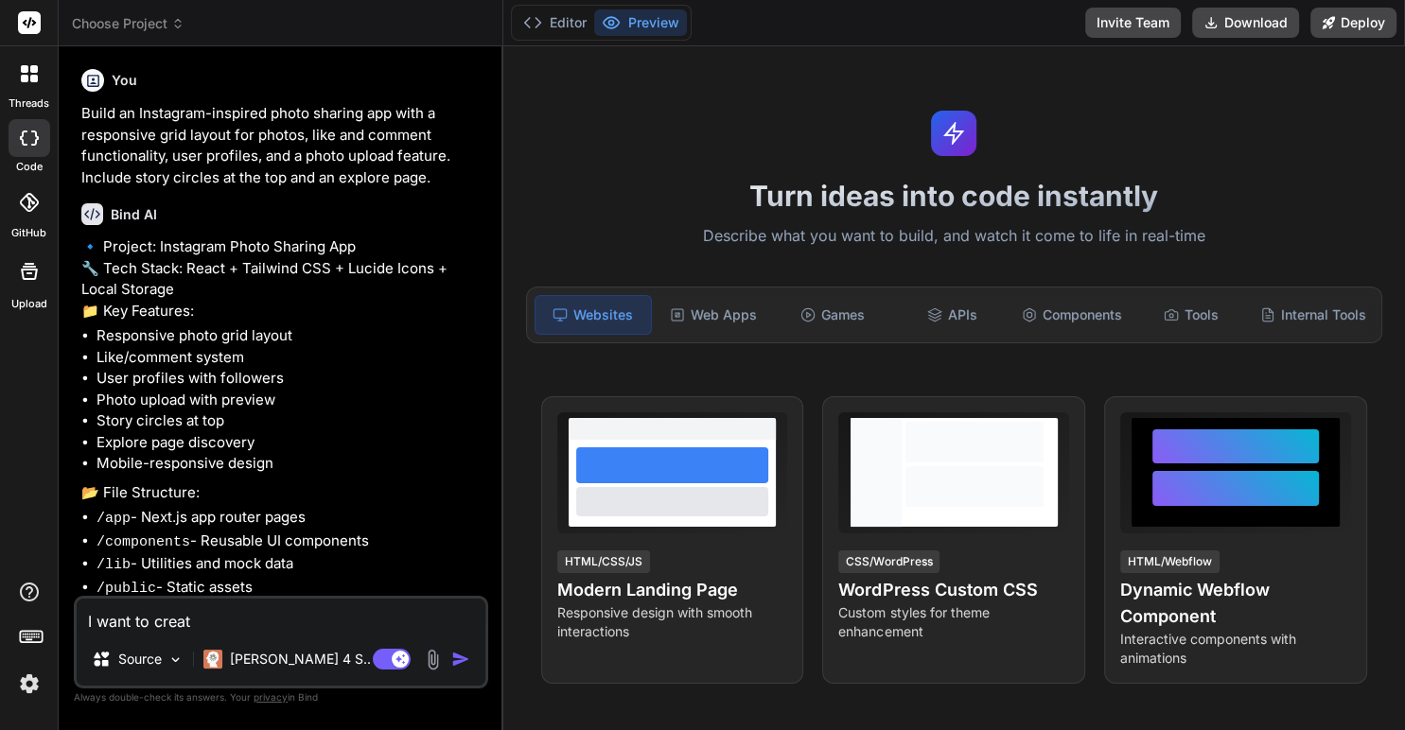
type textarea "I want to create"
type textarea "x"
type textarea "I want to create"
type textarea "x"
type textarea "I want to create a"
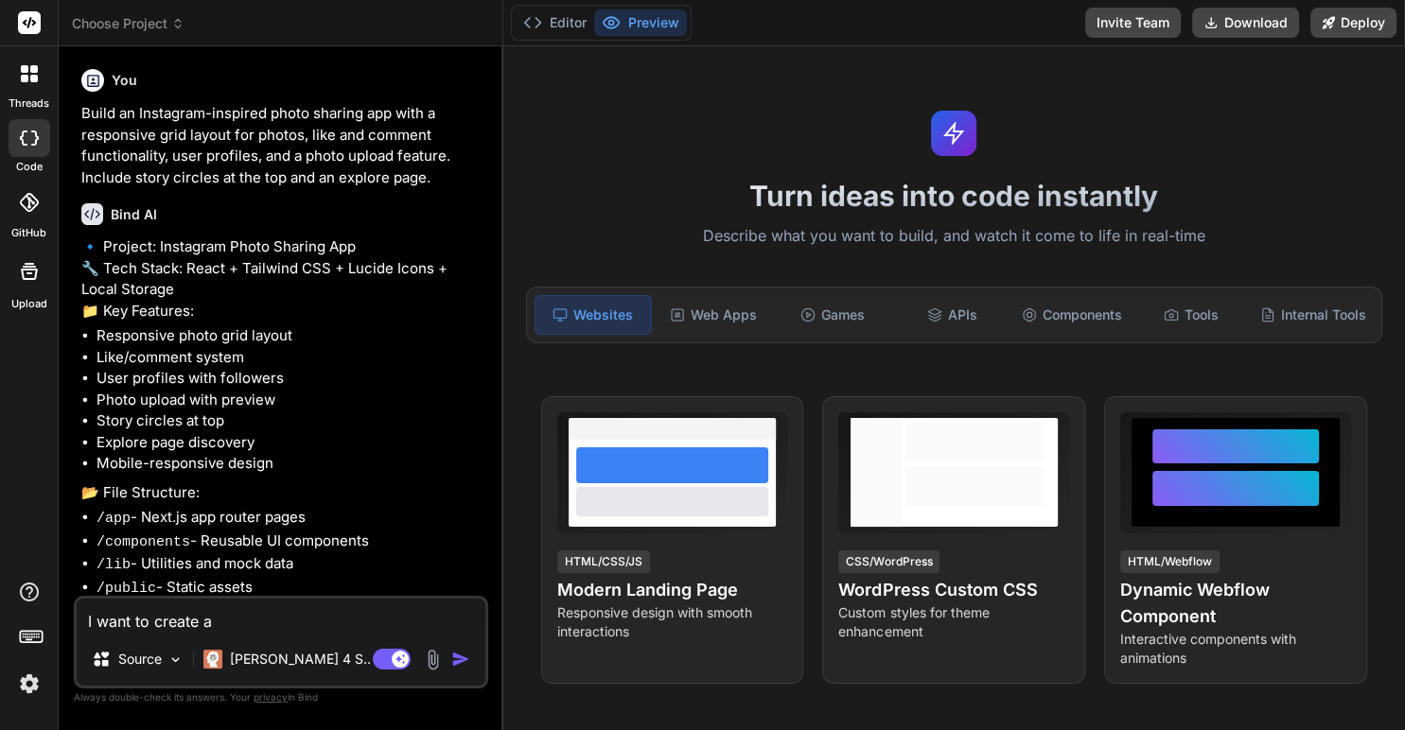
type textarea "x"
type textarea "I want to create a w"
type textarea "x"
type textarea "I want to create a we"
type textarea "x"
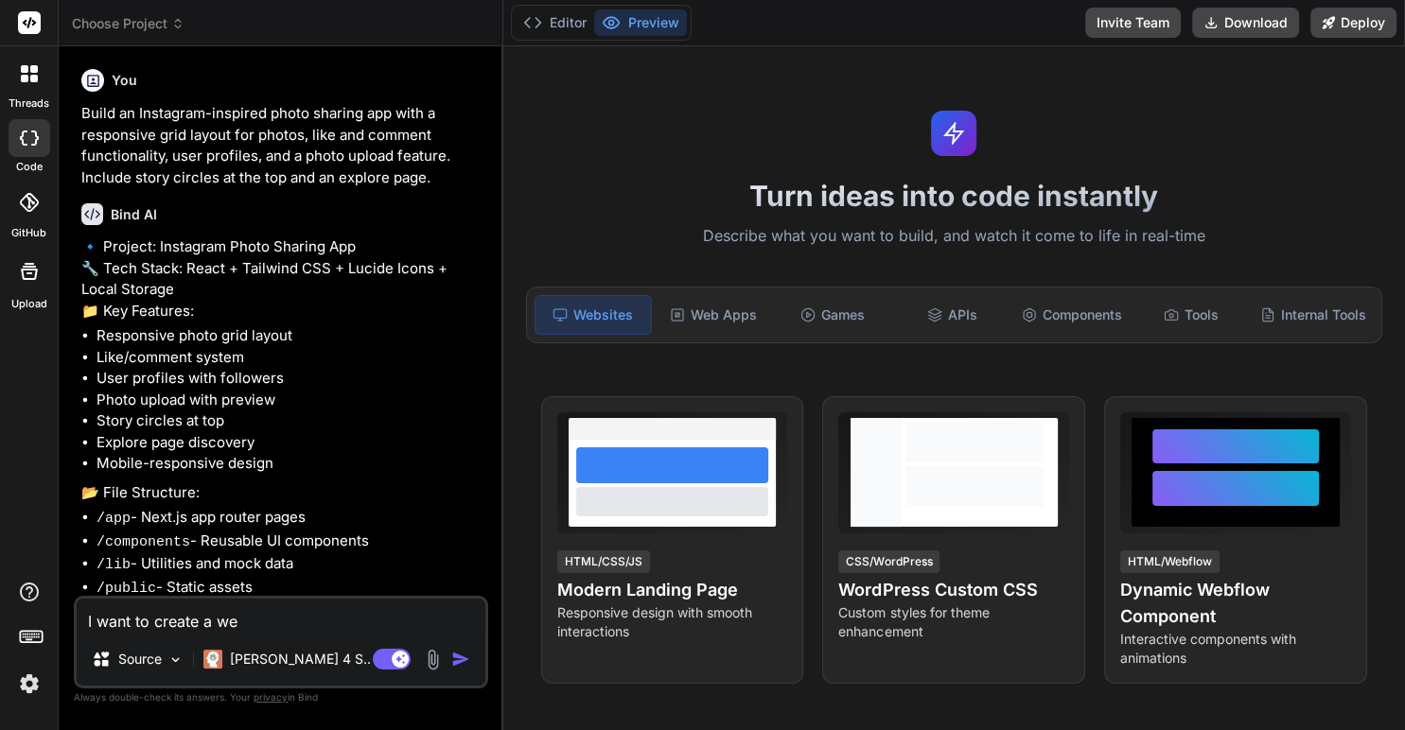
type textarea "I want to create a wes"
type textarea "x"
type textarea "I want to create a wesi"
type textarea "x"
type textarea "I want to create a wesit"
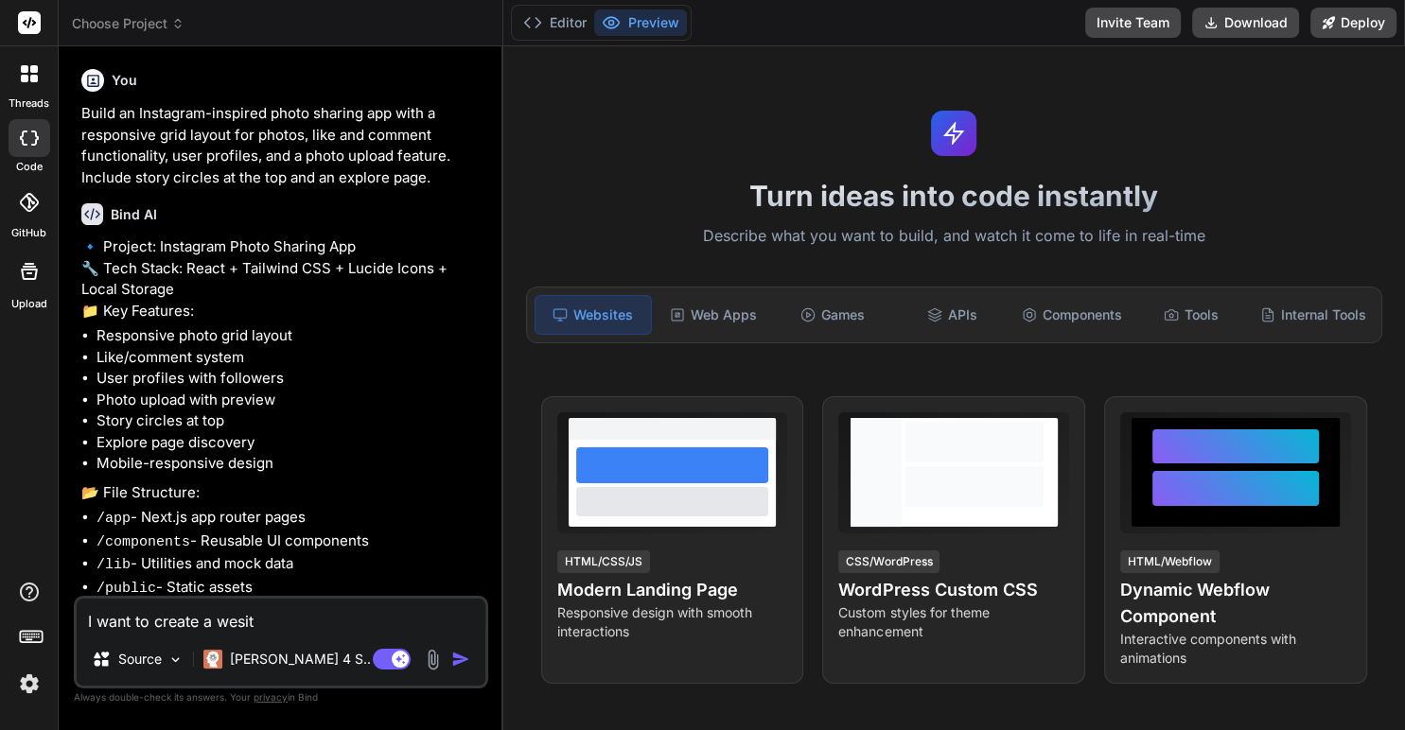
type textarea "x"
type textarea "I want to create a wesite"
type textarea "x"
type textarea "I want to create a wesit"
type textarea "x"
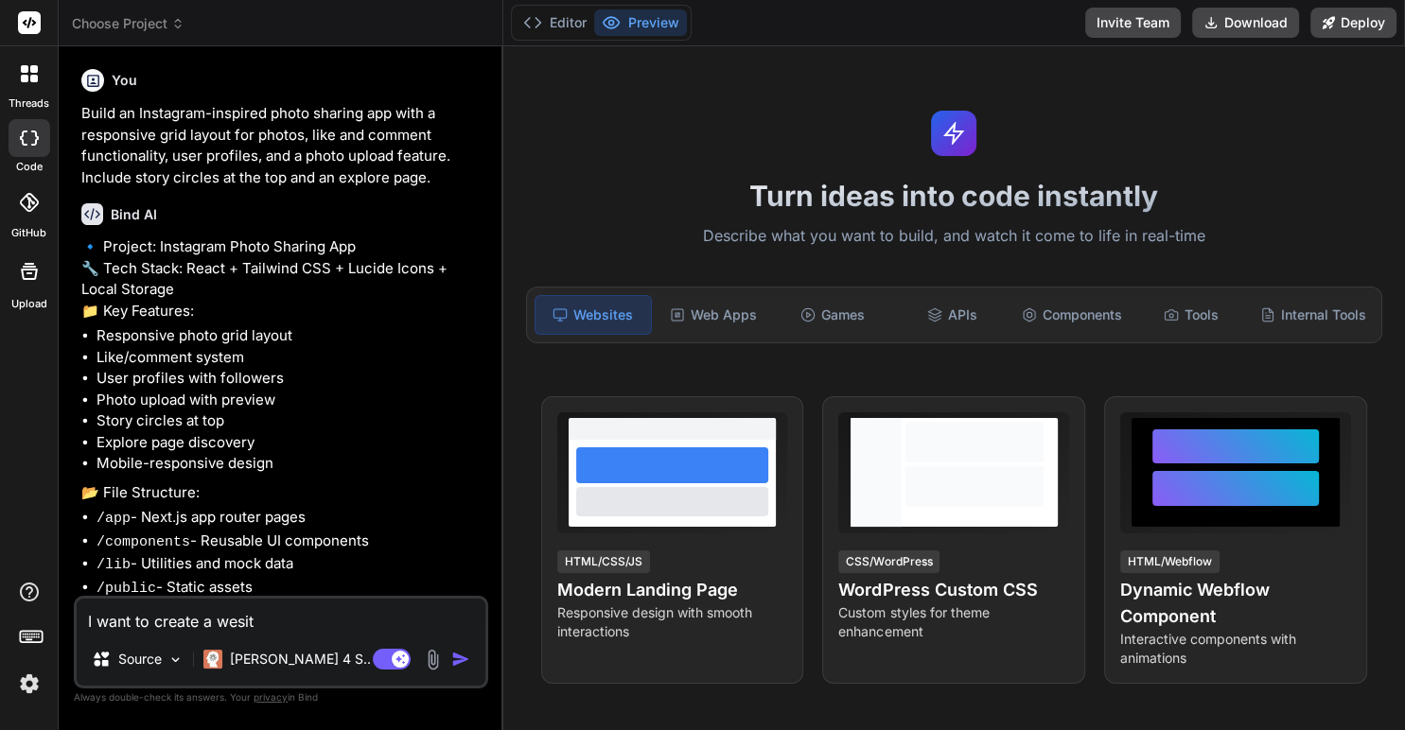
type textarea "I want to create a wesi"
type textarea "x"
type textarea "I want to create a wes"
type textarea "x"
type textarea "I want to create a we"
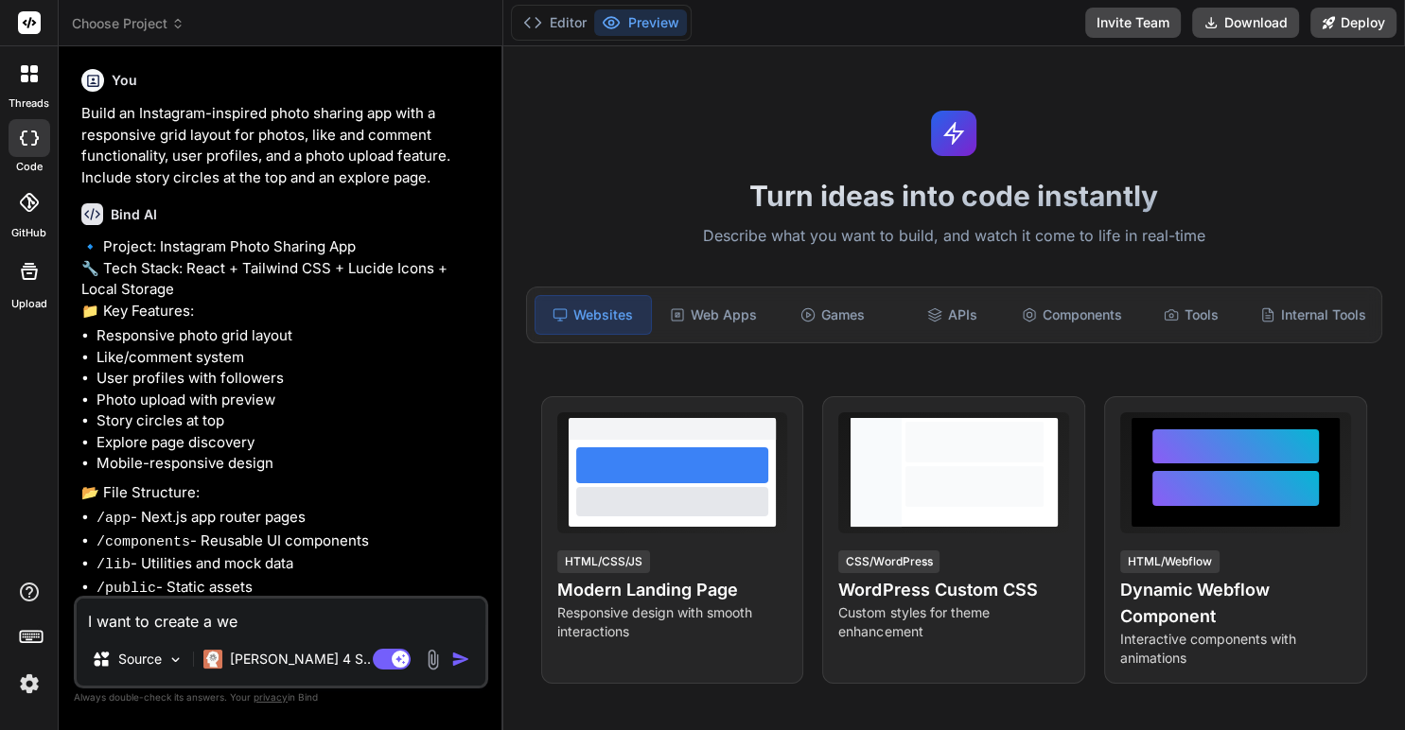
type textarea "x"
type textarea "I want to create a web"
type textarea "x"
type textarea "I want to create a webs"
type textarea "x"
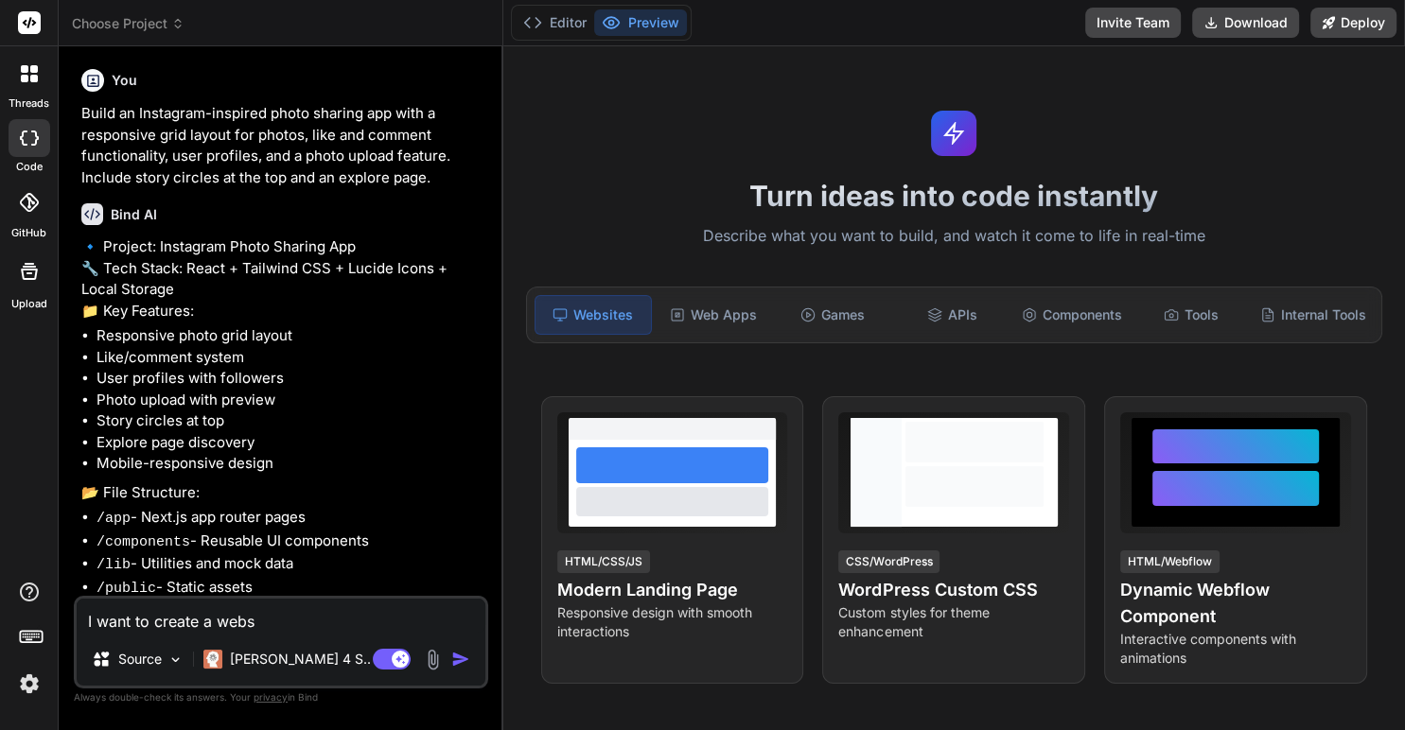
type textarea "I want to create a websi"
type textarea "x"
type textarea "I want to create a websit"
type textarea "x"
type textarea "I want to create a website"
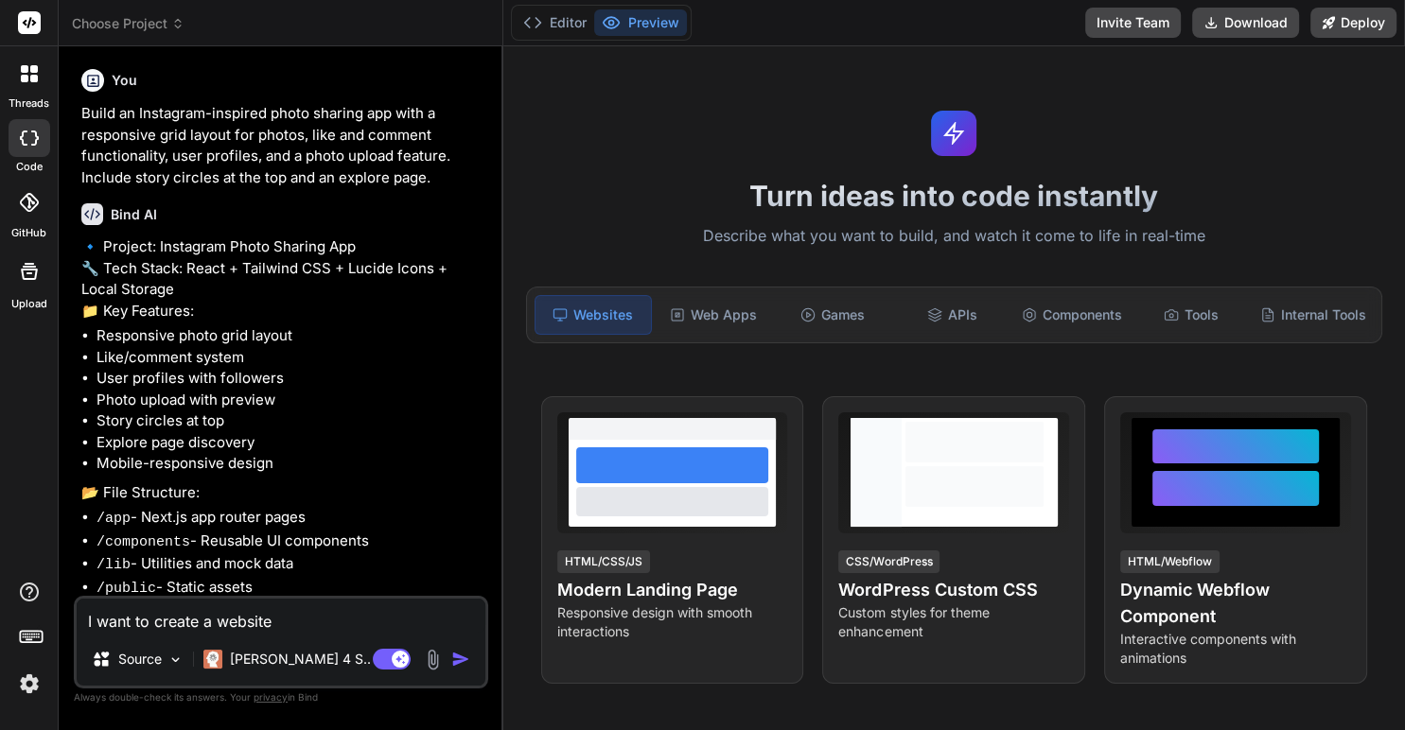
type textarea "x"
type textarea "I want to create a website"
type textarea "x"
type textarea "I want to create a website f"
type textarea "x"
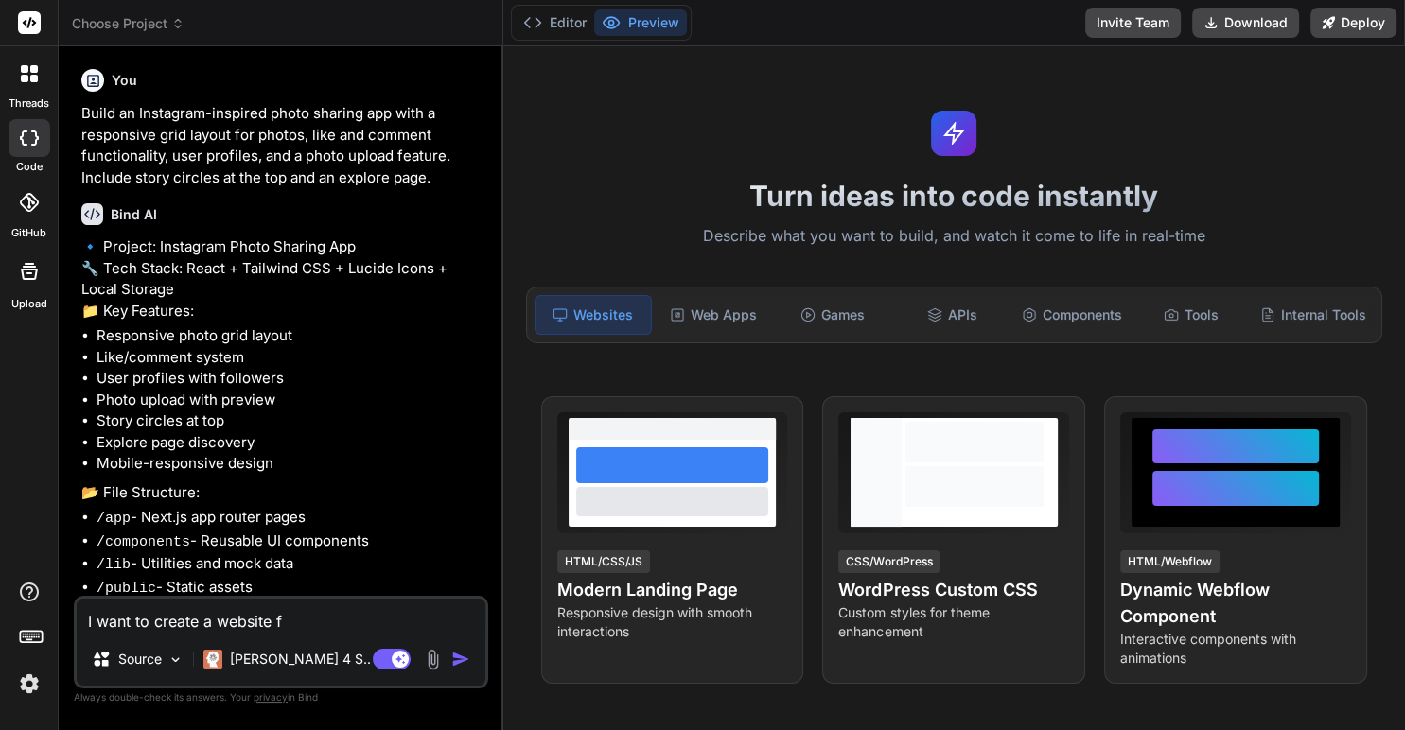
type textarea "I want to create a website fo"
type textarea "x"
type textarea "I want to create a website for"
type textarea "x"
type textarea "I want to create a website for"
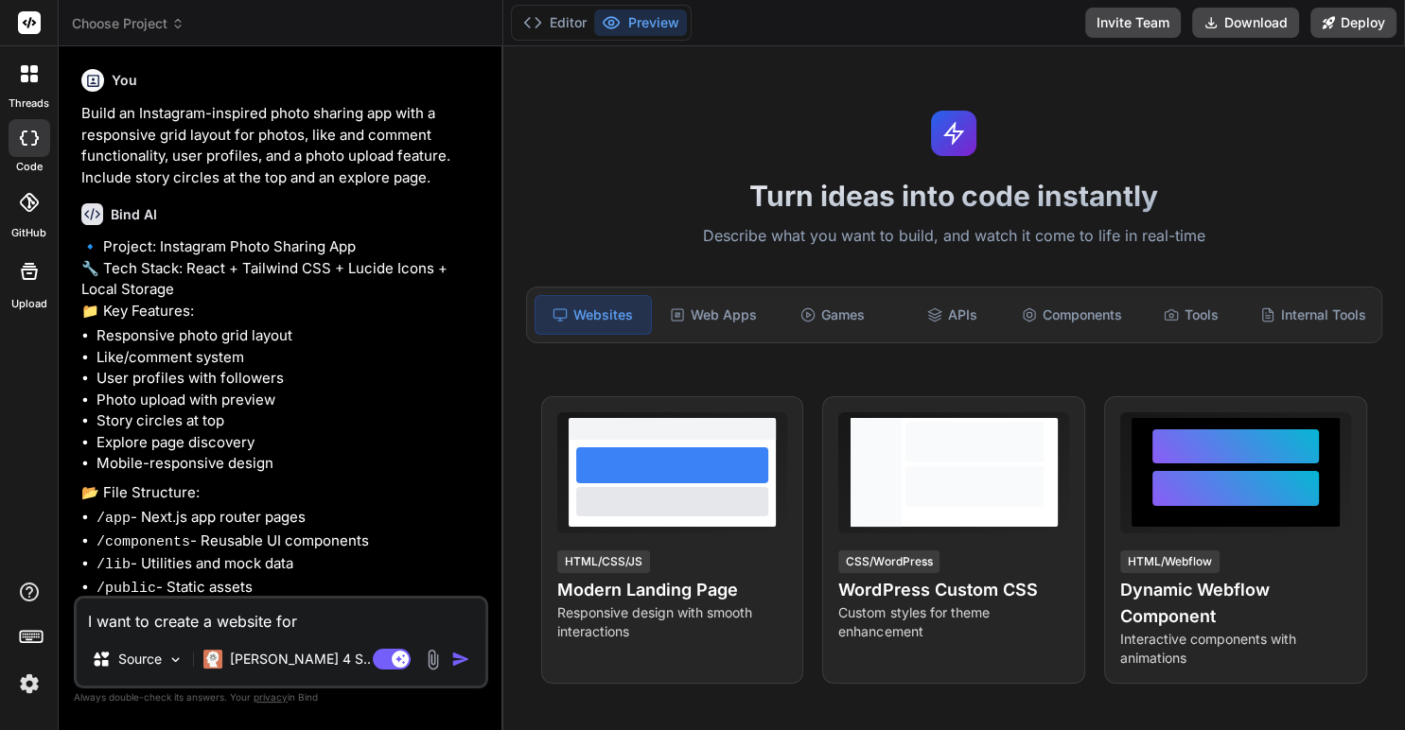
type textarea "x"
type textarea "I want to create a website fo"
type textarea "x"
type textarea "I want to create a website f"
type textarea "x"
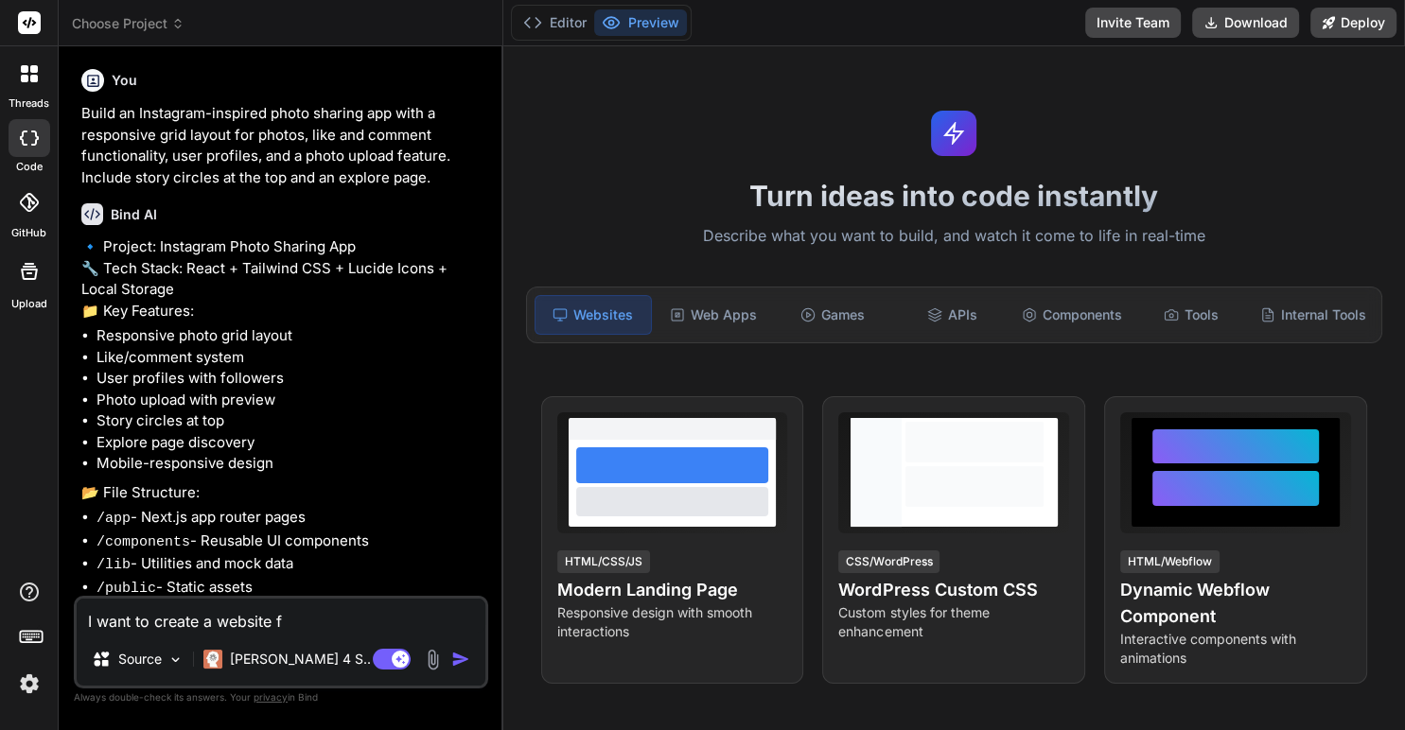
type textarea "I want to create a website"
type textarea "x"
type textarea "I want to create a website t"
type textarea "x"
type textarea "I want to create a website tar"
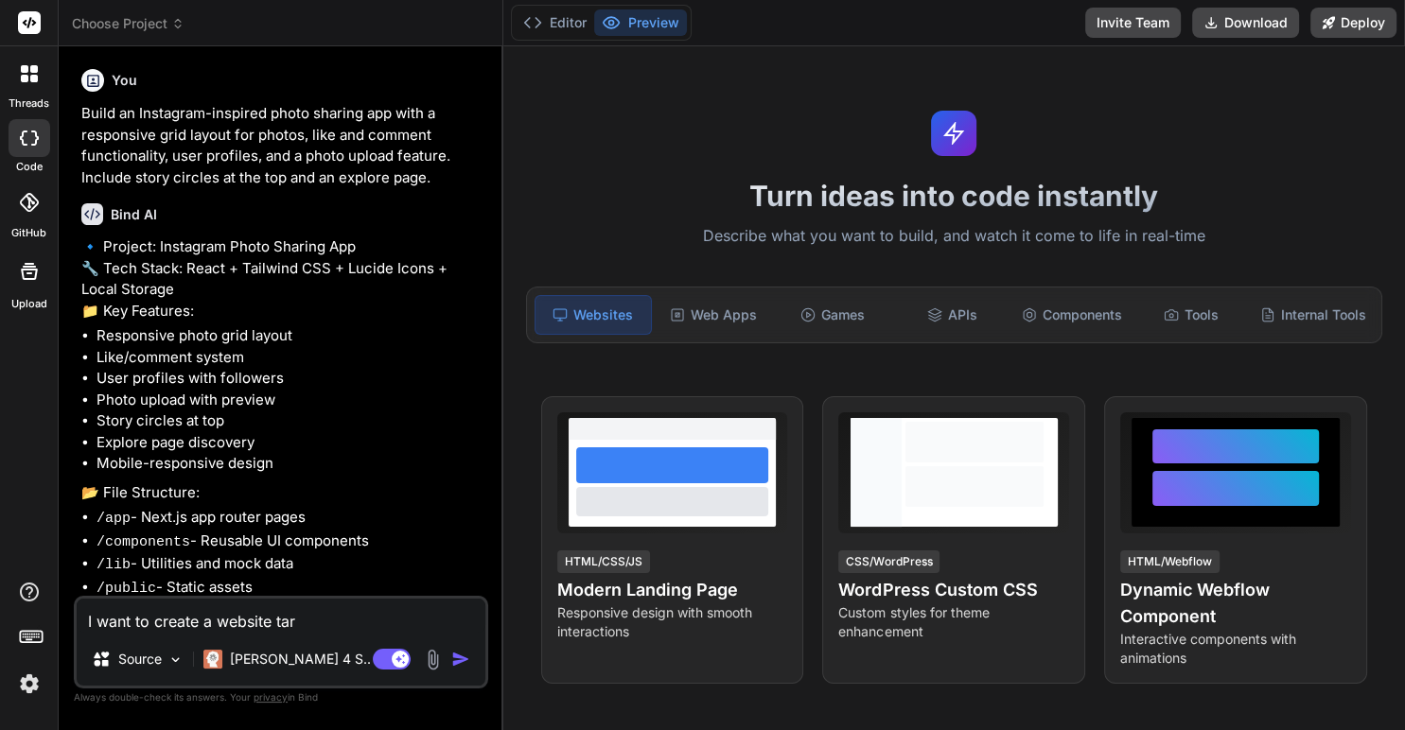
type textarea "x"
type textarea "I want to create a website targ"
type textarea "x"
type textarea "I want to create a website target"
type textarea "x"
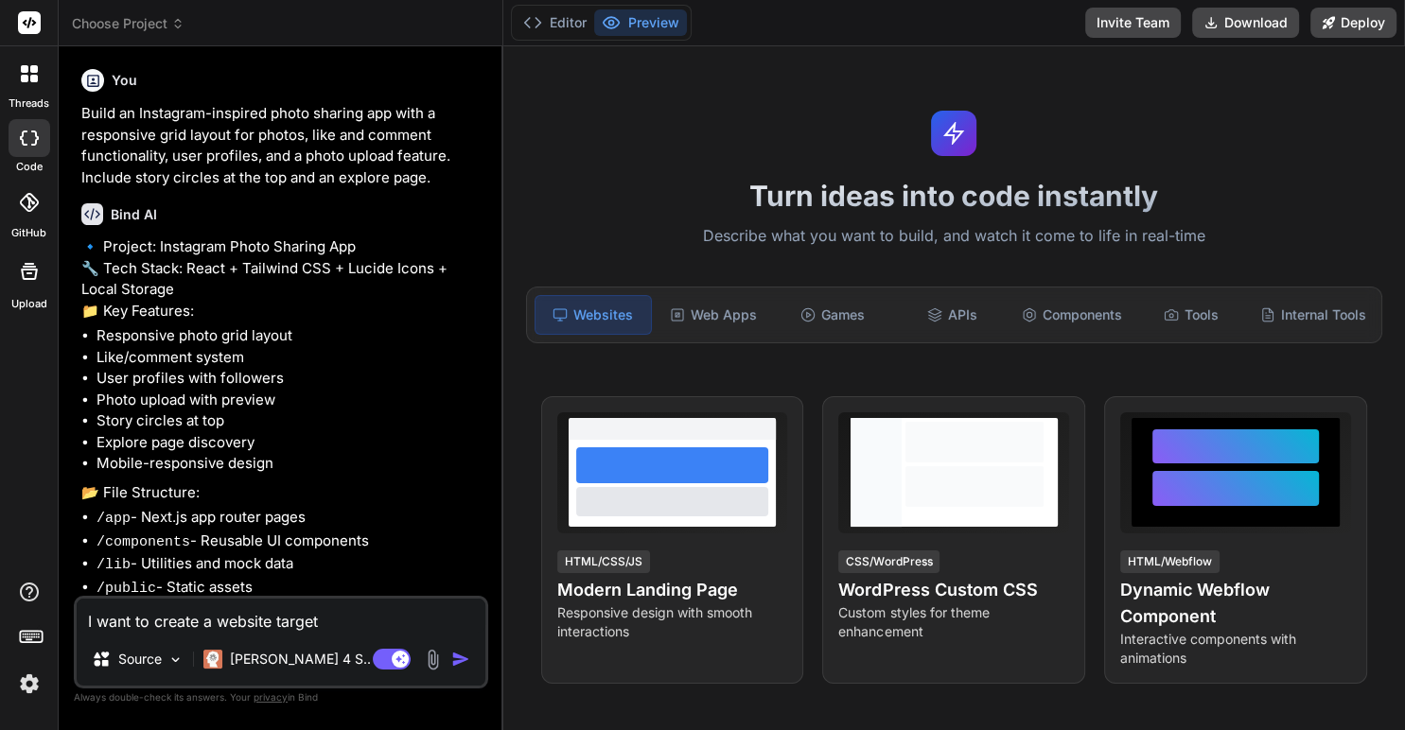
type textarea "I want to create a website targete"
type textarea "x"
type textarea "I want to create a website targeted"
type textarea "x"
type textarea "I want to create a website targeted"
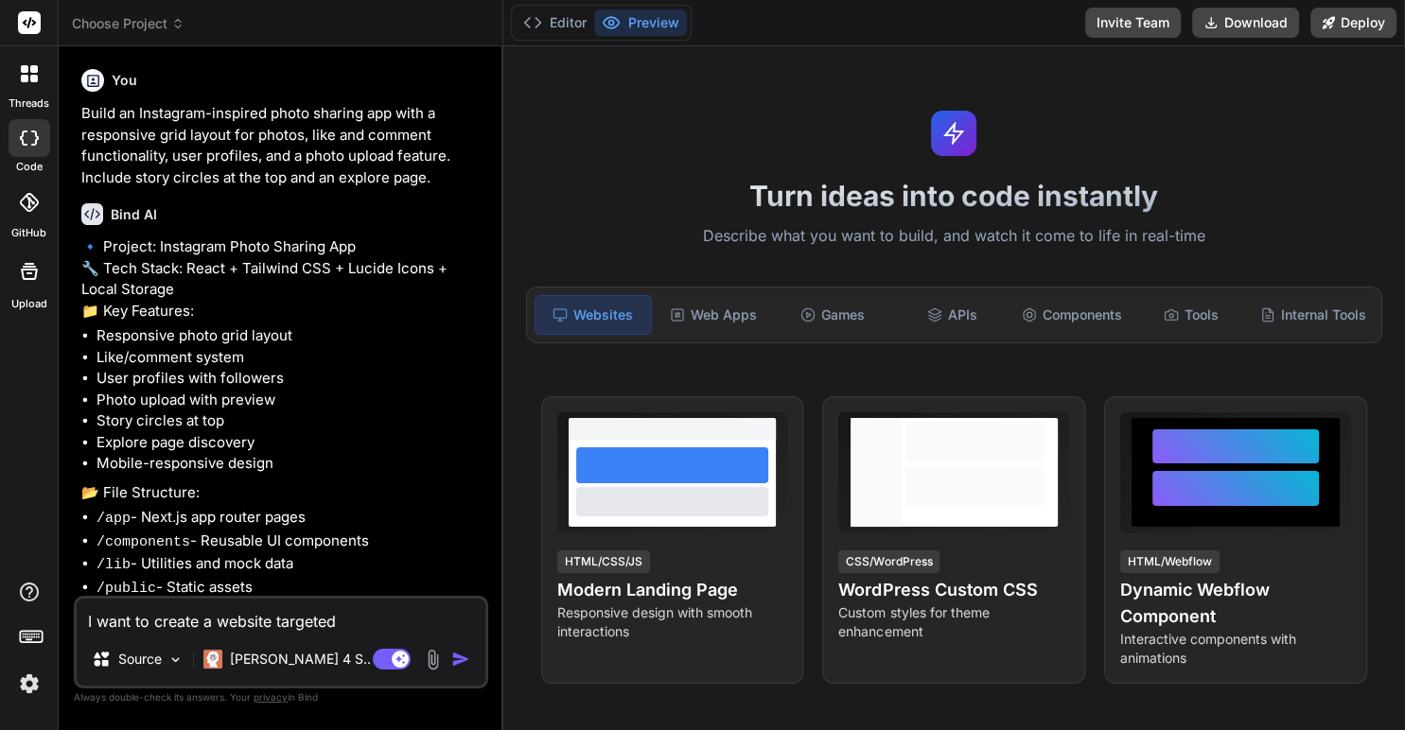
type textarea "x"
type textarea "I want to create a website targeted a"
type textarea "x"
type textarea "I want to create a website targeted at"
type textarea "x"
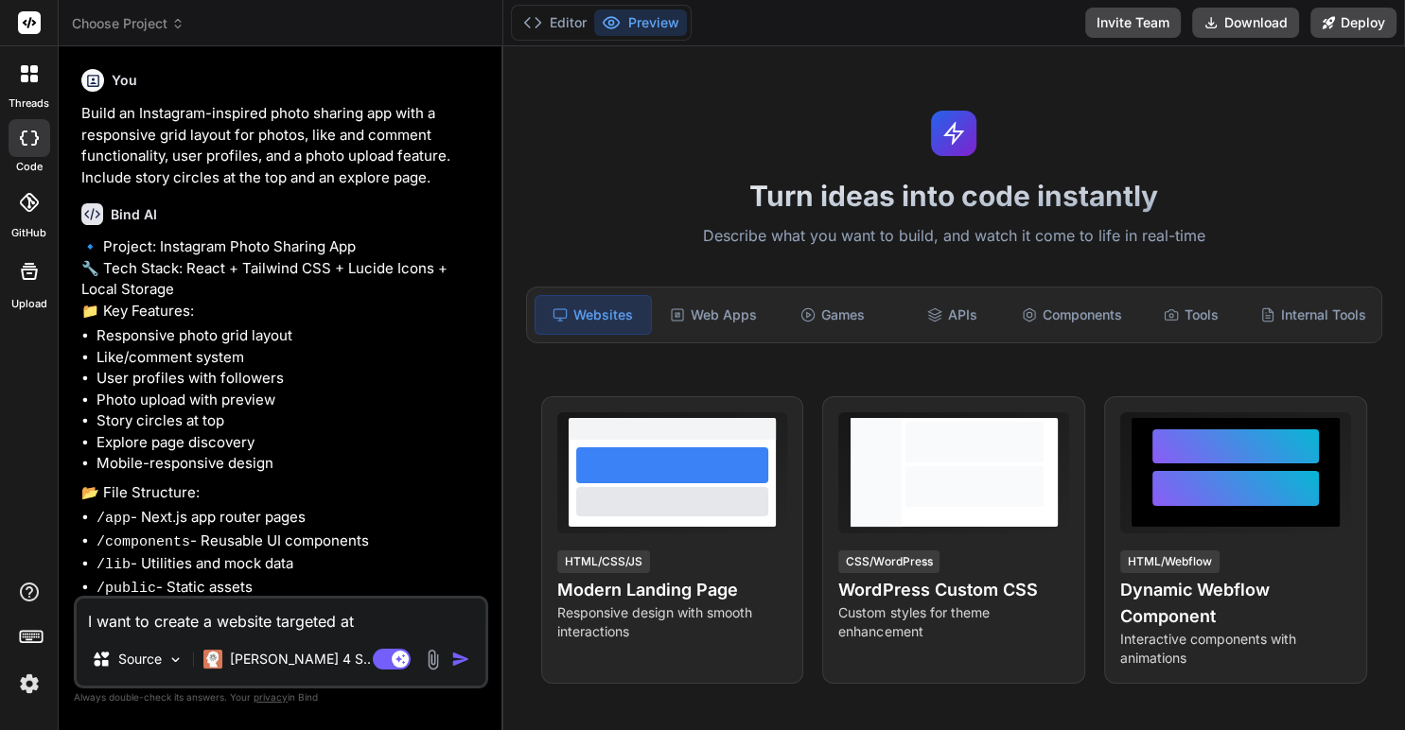
type textarea "I want to create a website targeted at"
type textarea "x"
type textarea "I want to create a website targeted at k"
type textarea "x"
type textarea "I want to create a website targeted at ki"
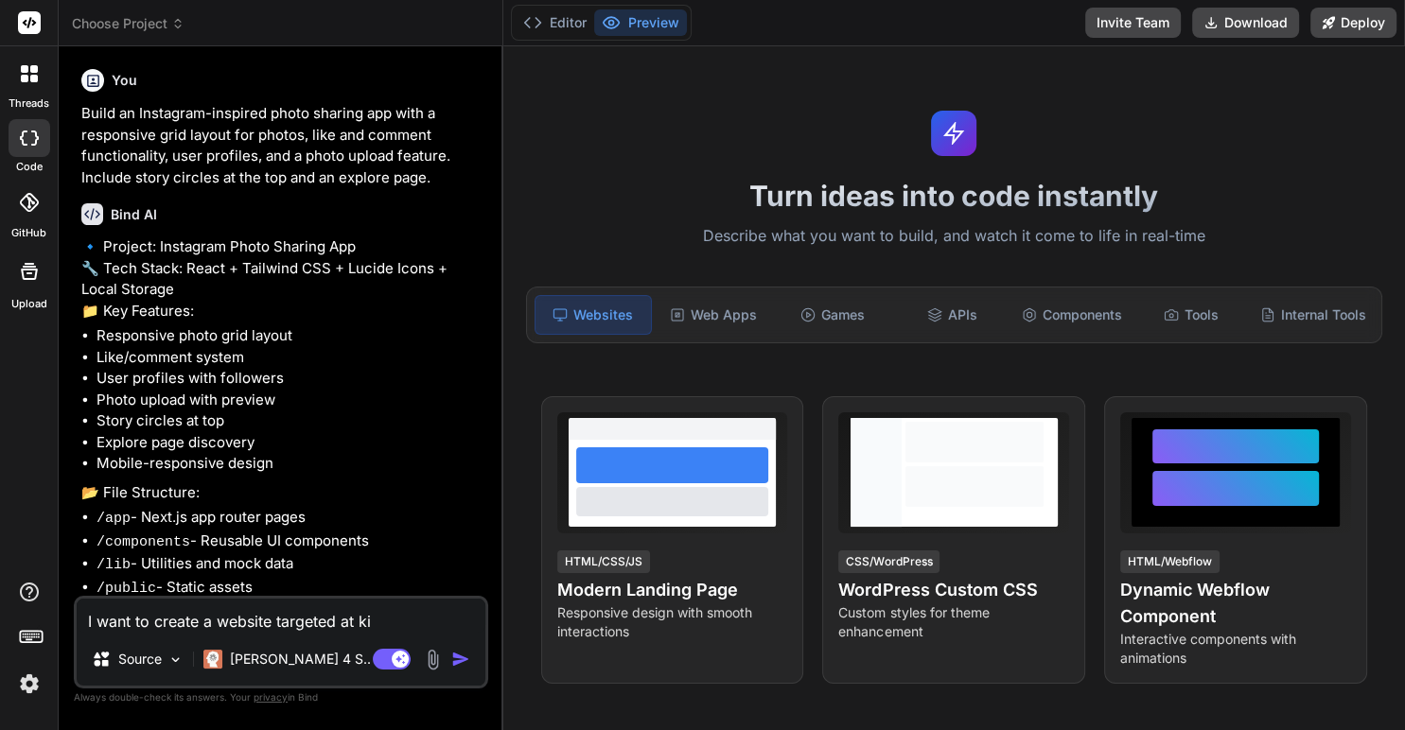
type textarea "x"
type textarea "I want to create a website targeted at kid"
type textarea "x"
type textarea "I want to create a website targeted at kids"
type textarea "x"
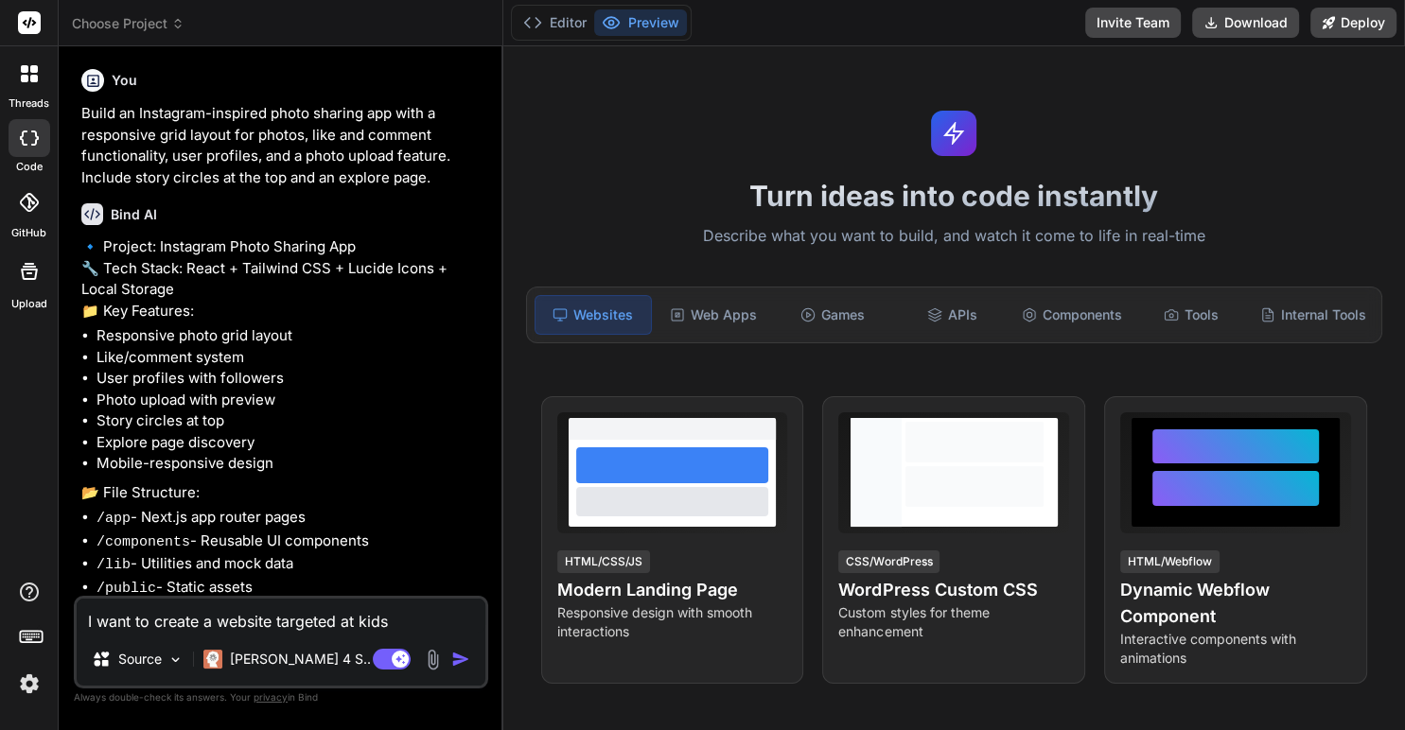
type textarea "I want to create a website targeted at kids"
type textarea "x"
type textarea "I want to create a website targeted at kids f"
type textarea "x"
type textarea "I want to create a website targeted at kids fo"
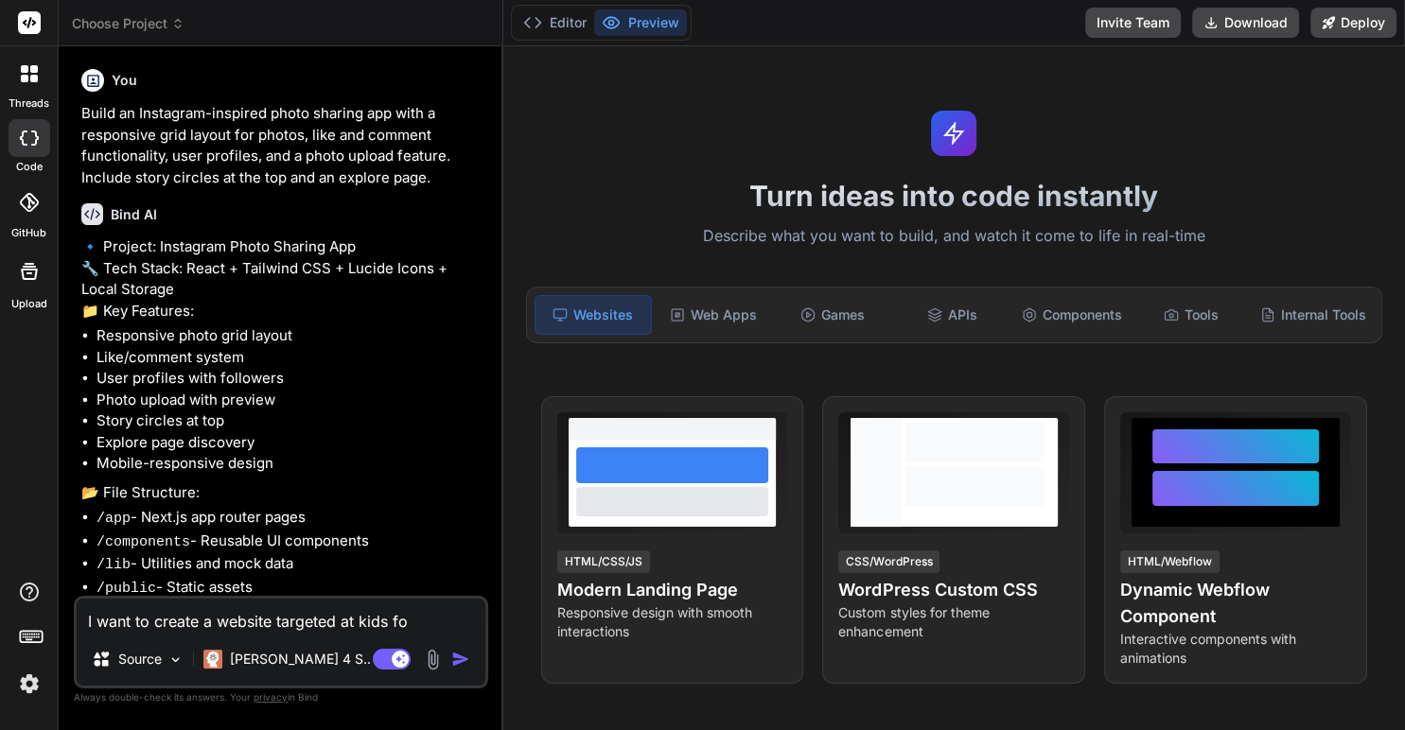
type textarea "x"
type textarea "I want to create a website targeted at kids for"
type textarea "x"
type textarea "I want to create a website targeted at kids for"
type textarea "x"
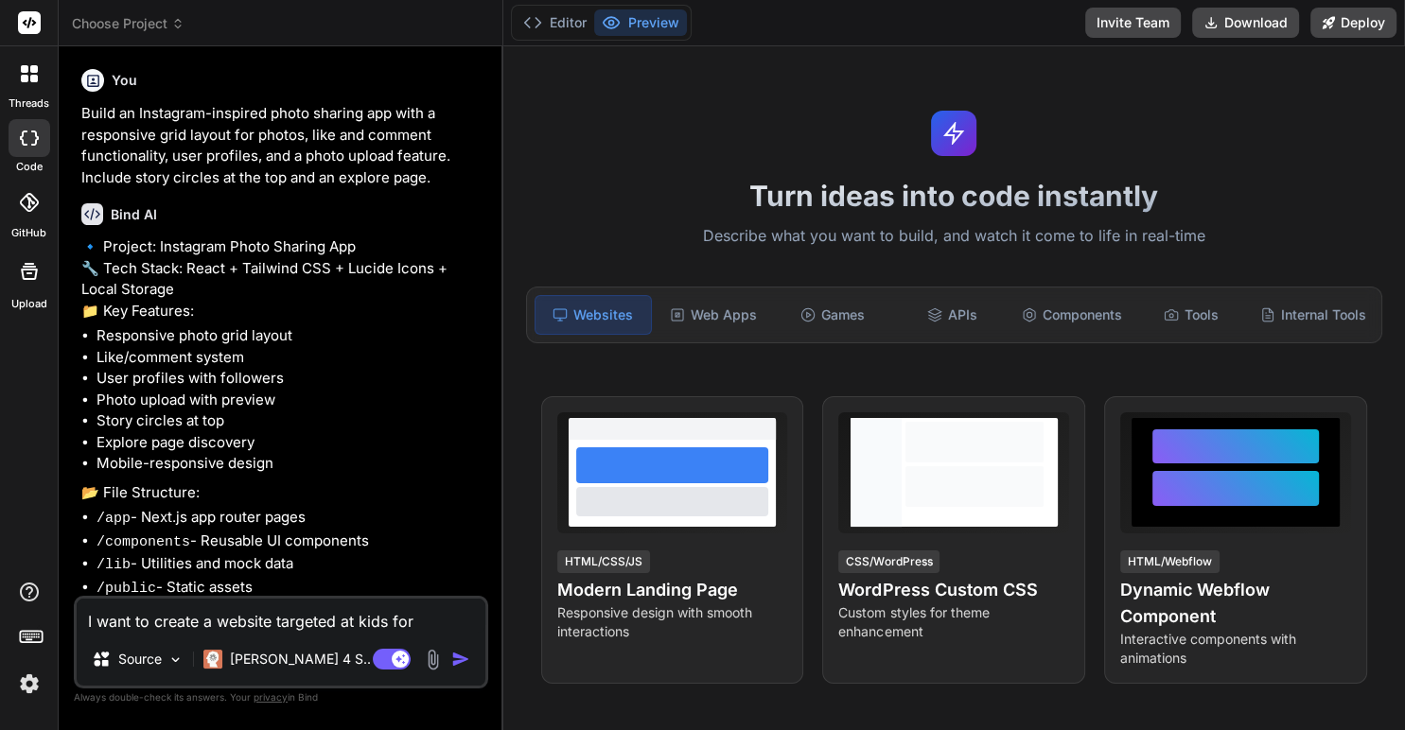
type textarea "I want to create a website targeted at kids for m"
type textarea "x"
type textarea "I want to create a website targeted at kids for ma"
type textarea "x"
type textarea "I want to create a website targeted at kids for man"
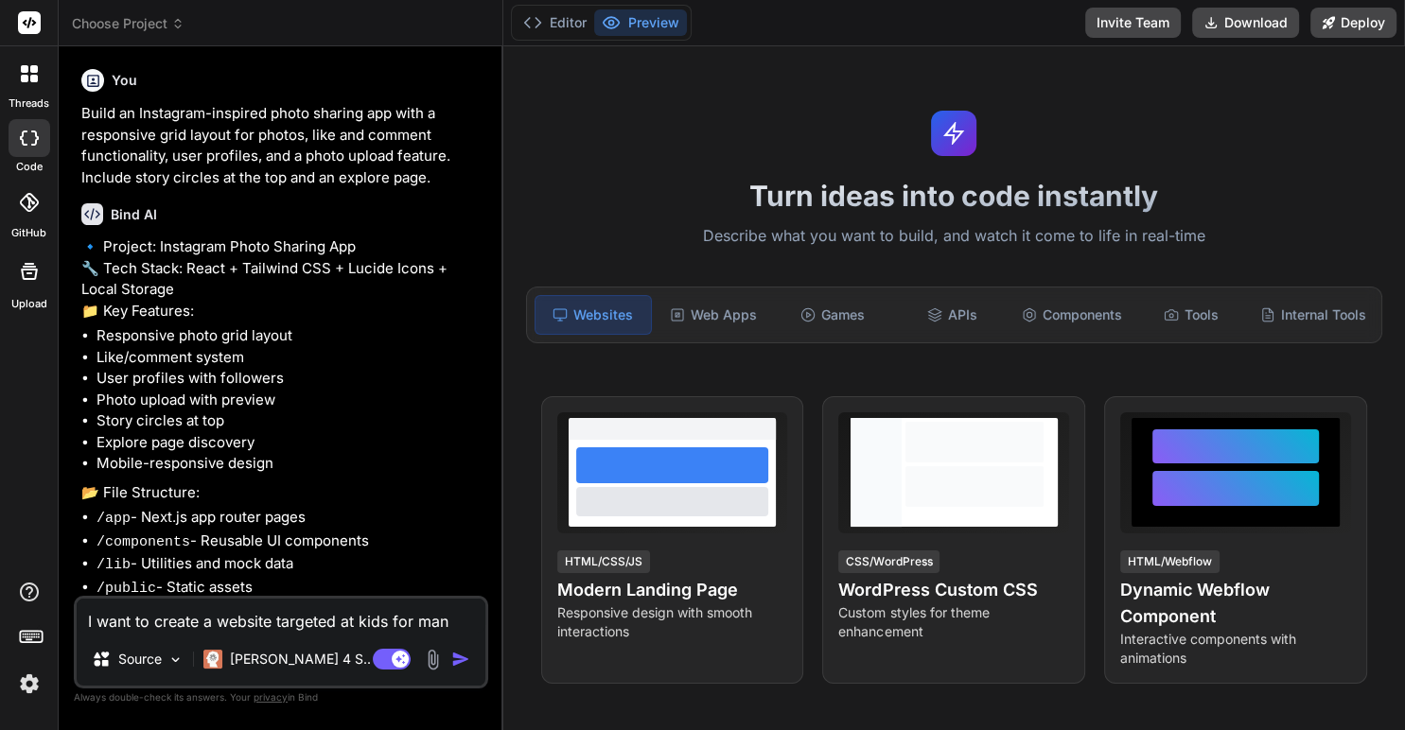
type textarea "x"
type textarea "I want to create a website targeted at kids for mana"
type textarea "x"
type textarea "I want to create a website targeted at kids for manag"
type textarea "x"
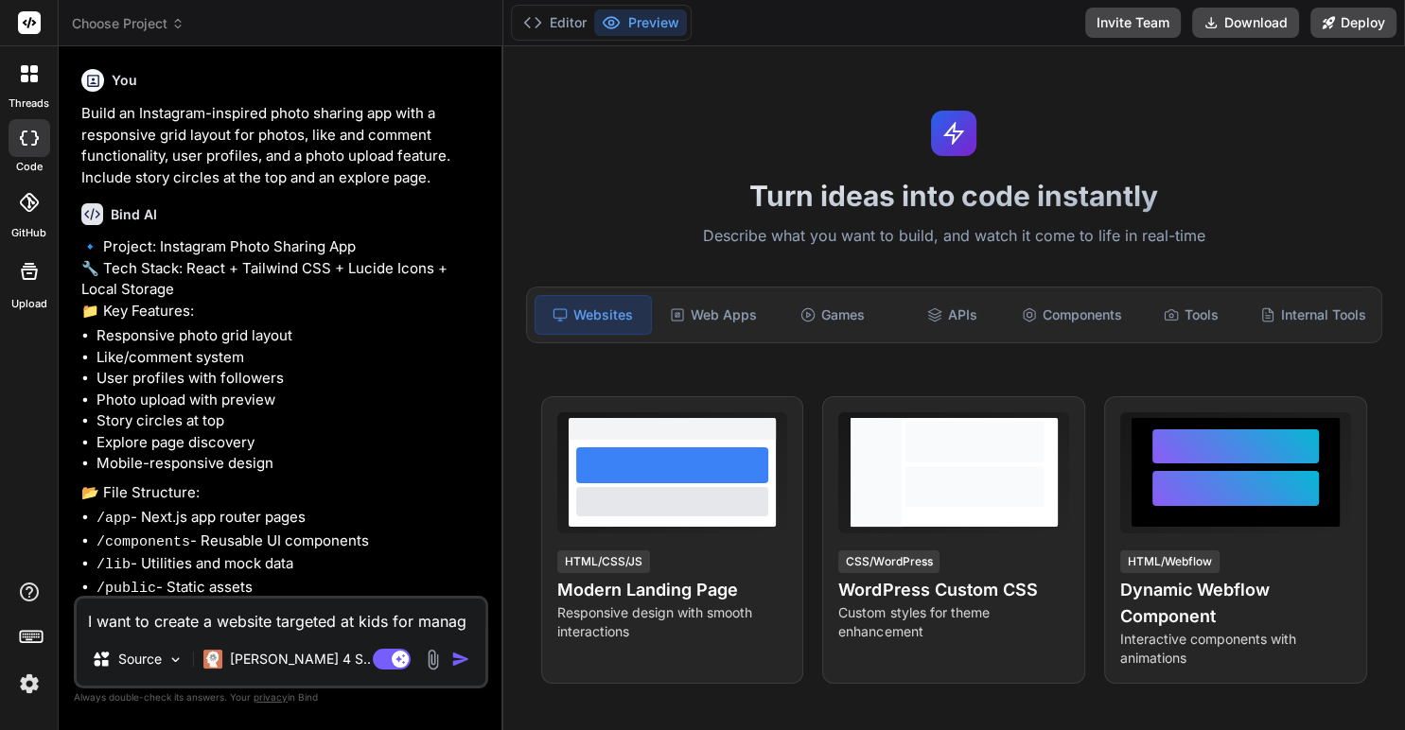
type textarea "I want to create a website targeted at kids for managi"
type textarea "x"
type textarea "I want to create a website targeted at kids for managin"
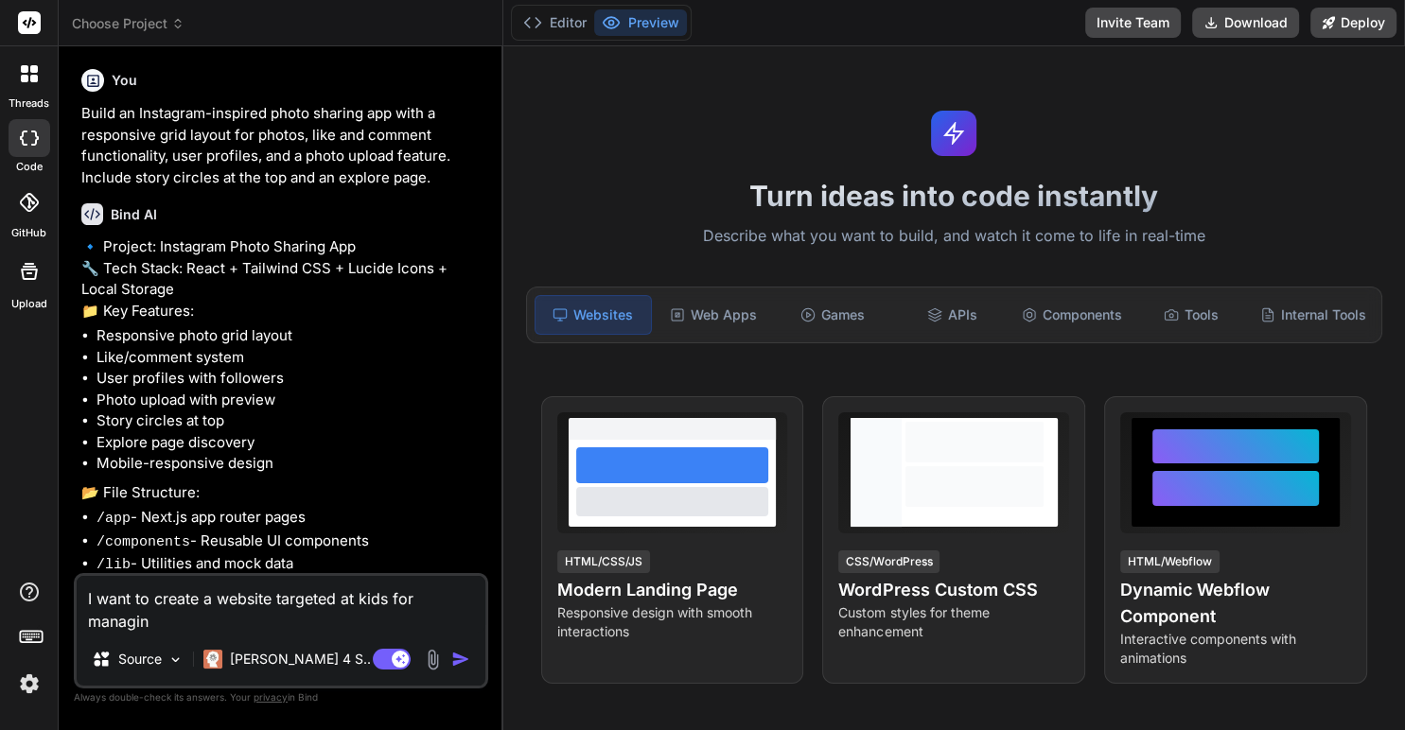
type textarea "x"
type textarea "I want to create a website targeted at kids for managing"
type textarea "x"
type textarea "I want to create a website targeted at kids for managing"
type textarea "x"
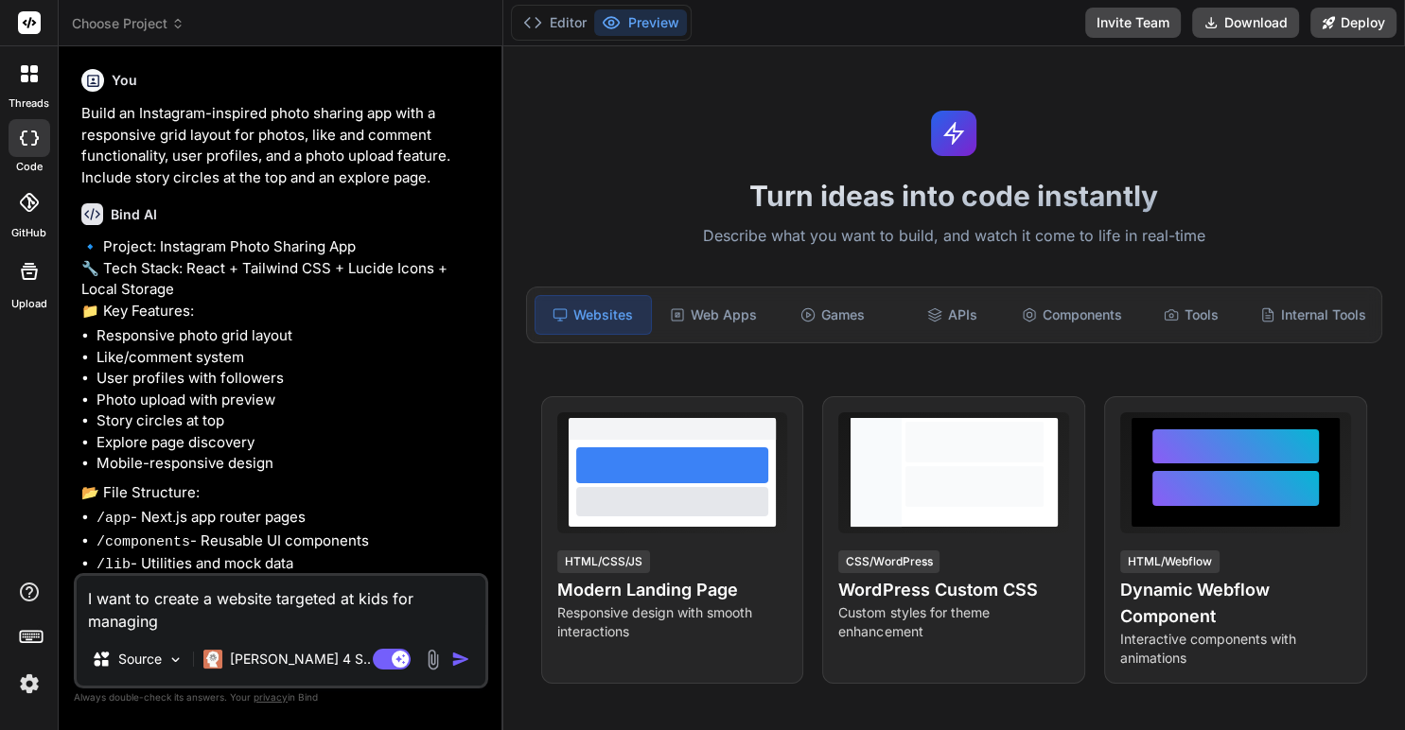
type textarea "I want to create a website targeted at kids for managing t"
type textarea "x"
type textarea "I want to create a website targeted at kids for managing th"
type textarea "x"
type textarea "I want to create a website targeted at kids for managing the"
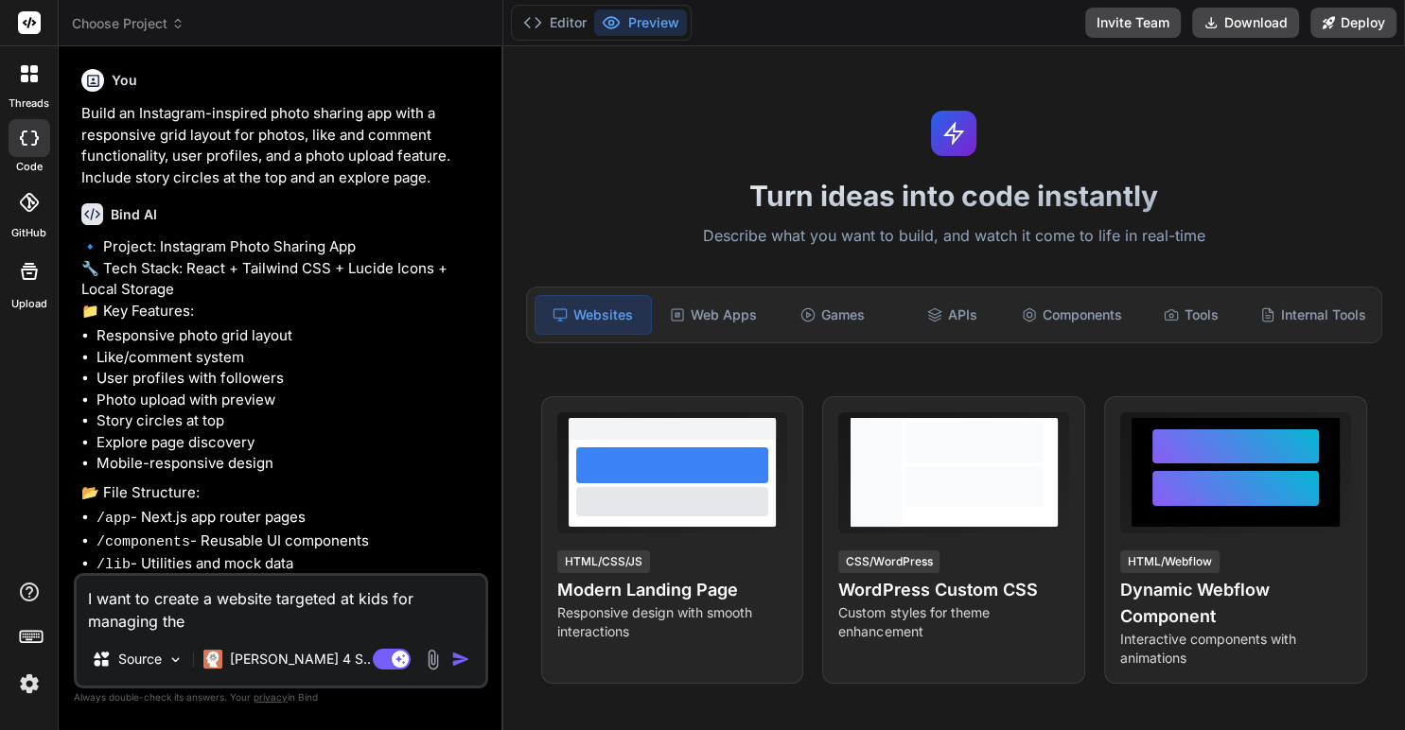
type textarea "x"
type textarea "I want to create a website targeted at kids for managing thei"
type textarea "x"
type textarea "I want to create a website targeted at kids for managing their"
type textarea "x"
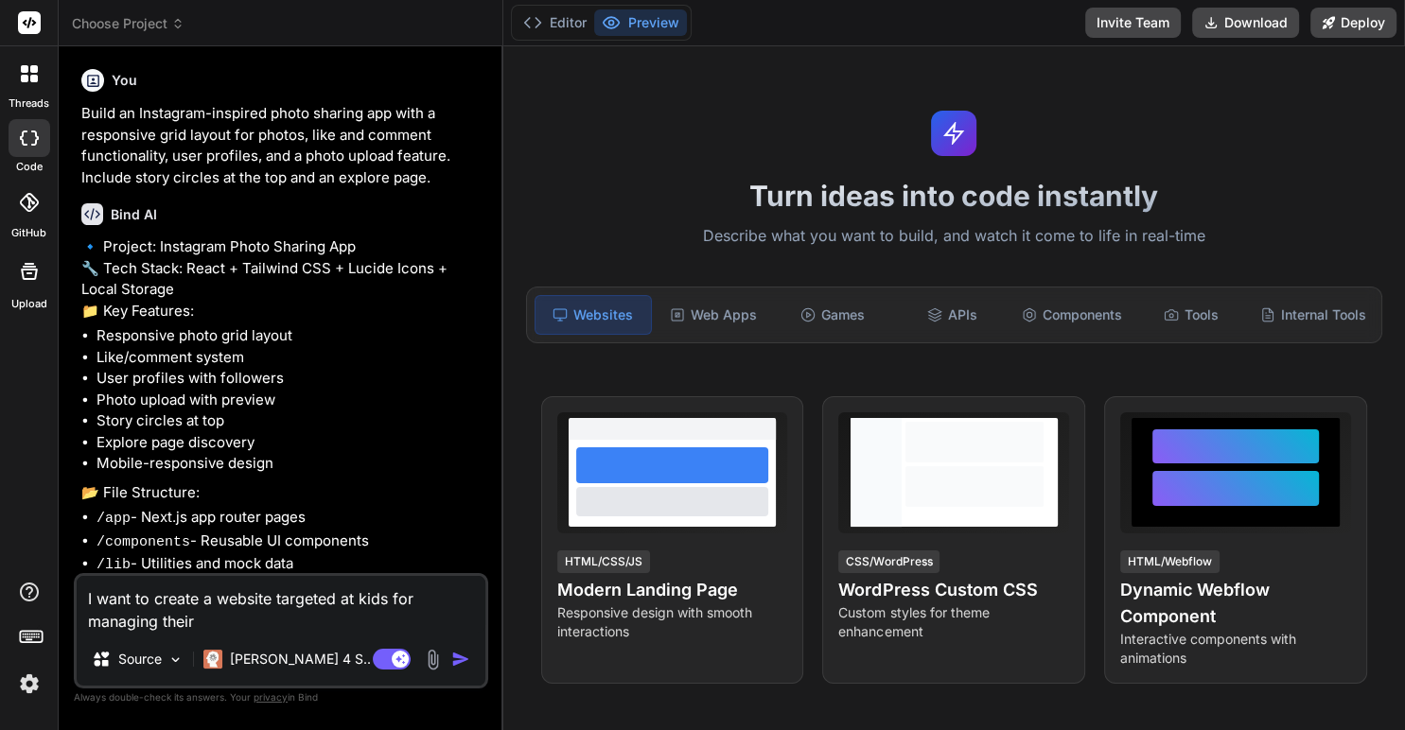
type textarea "I want to create a website targeted at kids for managing their"
type textarea "x"
type textarea "I want to create a website targeted at kids for managing their m"
type textarea "x"
type textarea "I want to create a website targeted at kids for managing their mo"
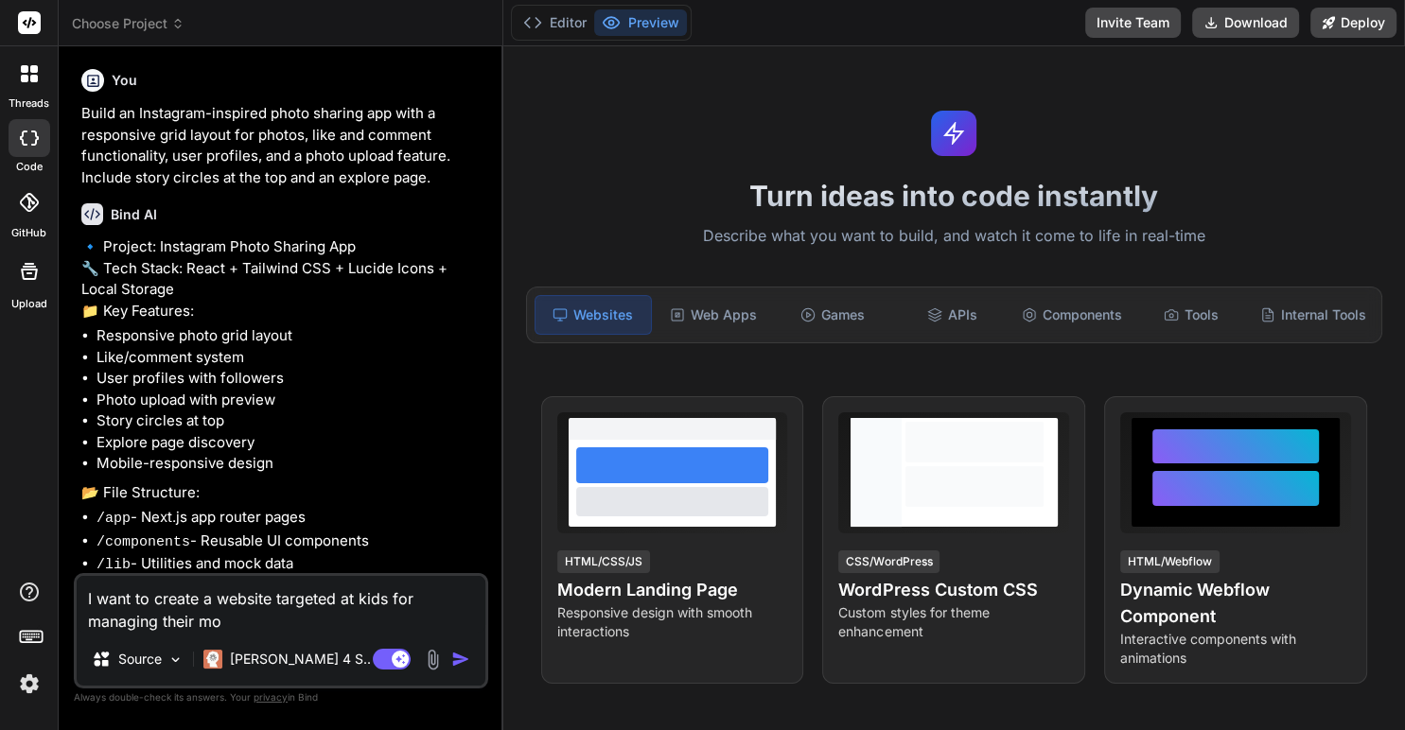
type textarea "x"
type textarea "I want to create a website targeted at kids for managing their mon"
type textarea "x"
type textarea "I want to create a website targeted at kids for managing their mone"
type textarea "x"
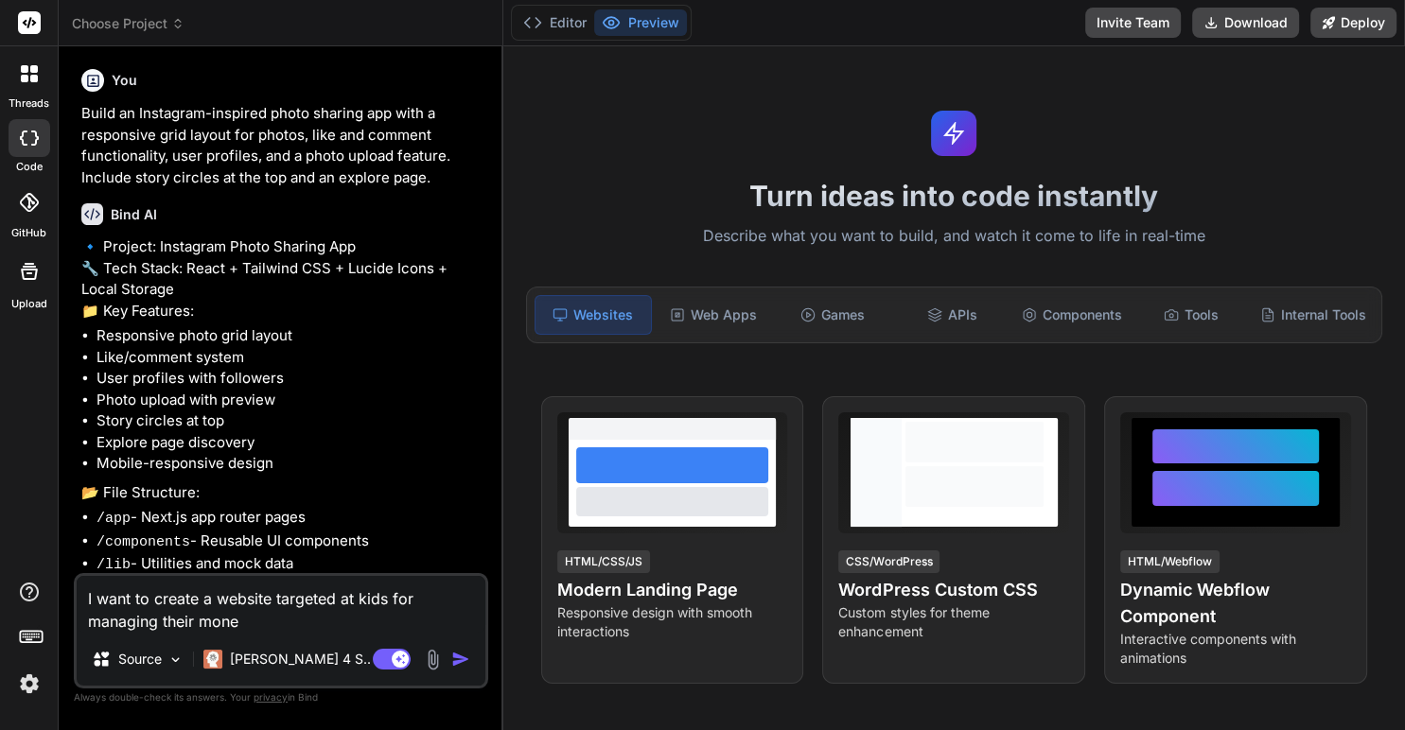
type textarea "I want to create a website targeted at kids for managing their money"
type textarea "x"
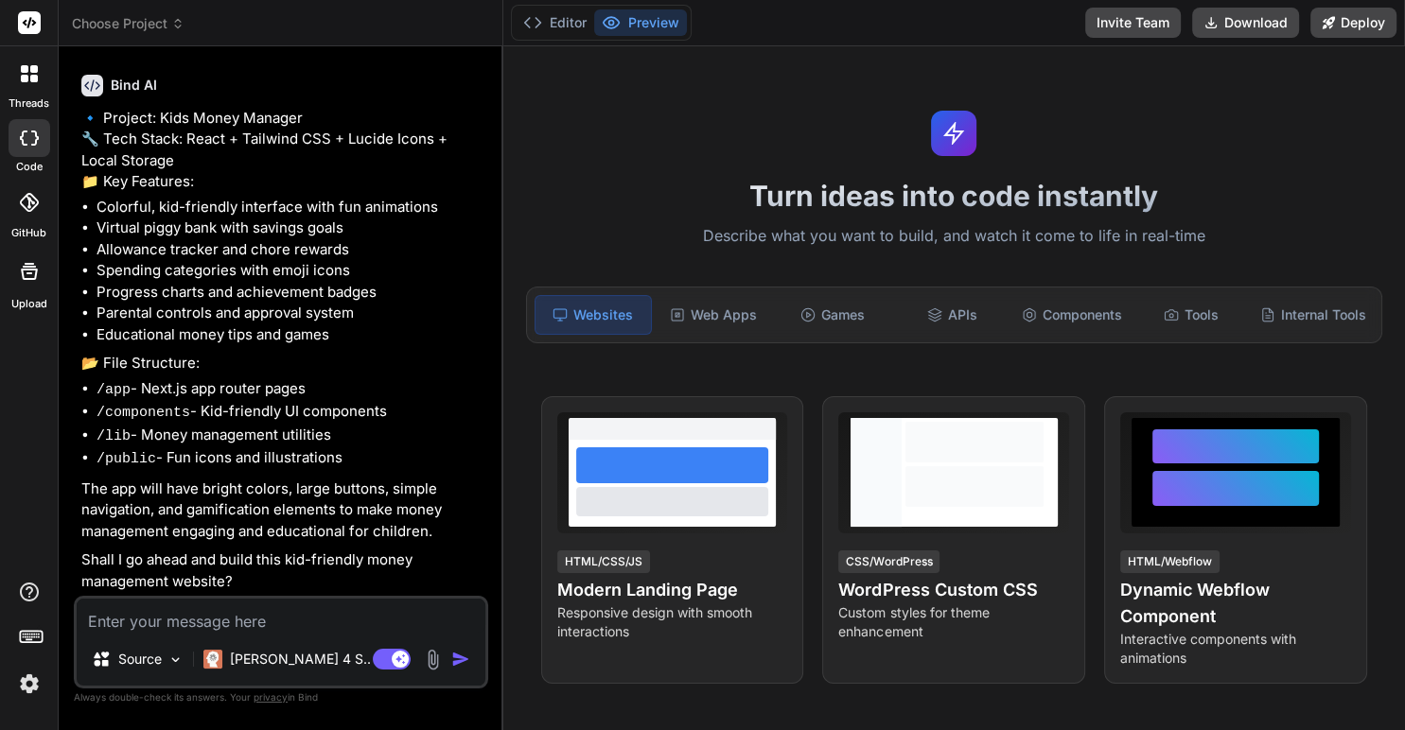
scroll to position [729, 0]
click at [276, 628] on textarea at bounding box center [281, 616] width 409 height 34
type textarea "x"
type textarea "y"
type textarea "x"
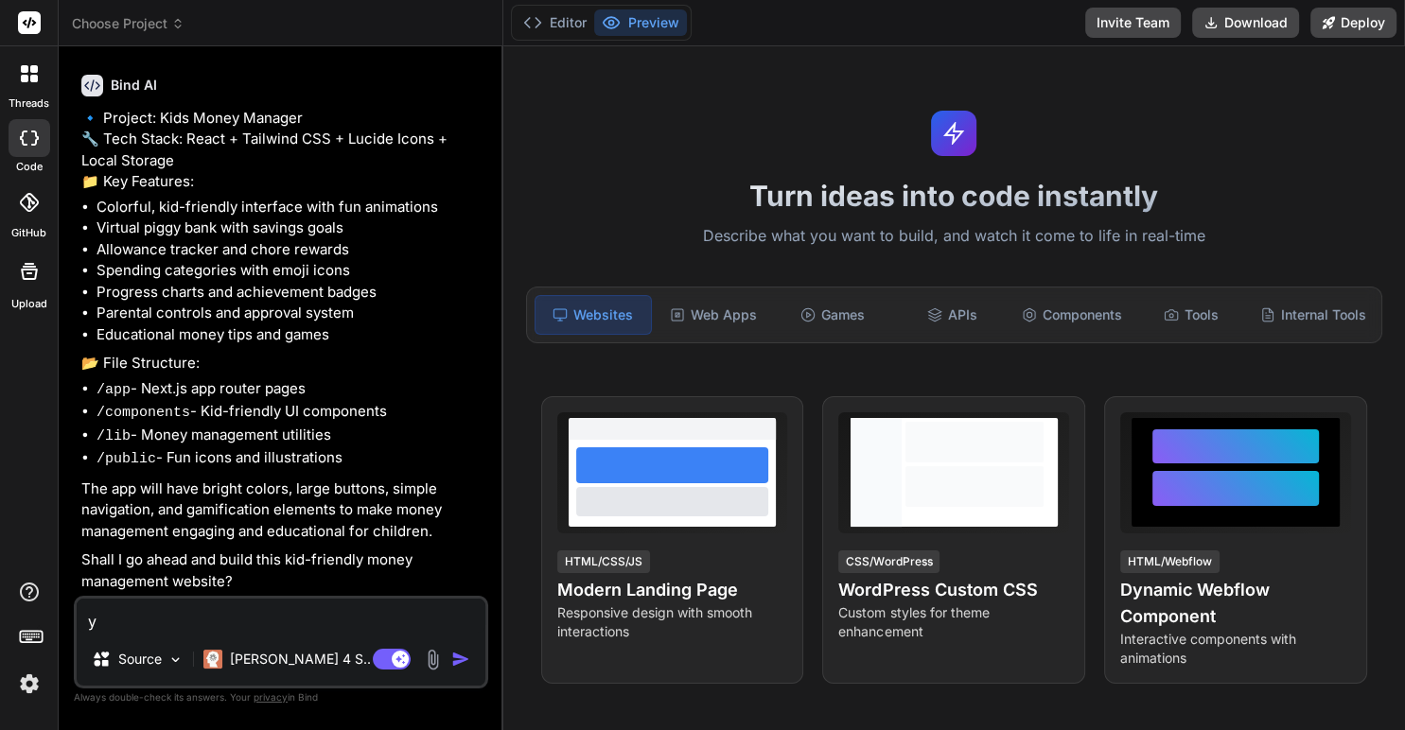
type textarea "ye"
type textarea "x"
type textarea "yes"
type textarea "x"
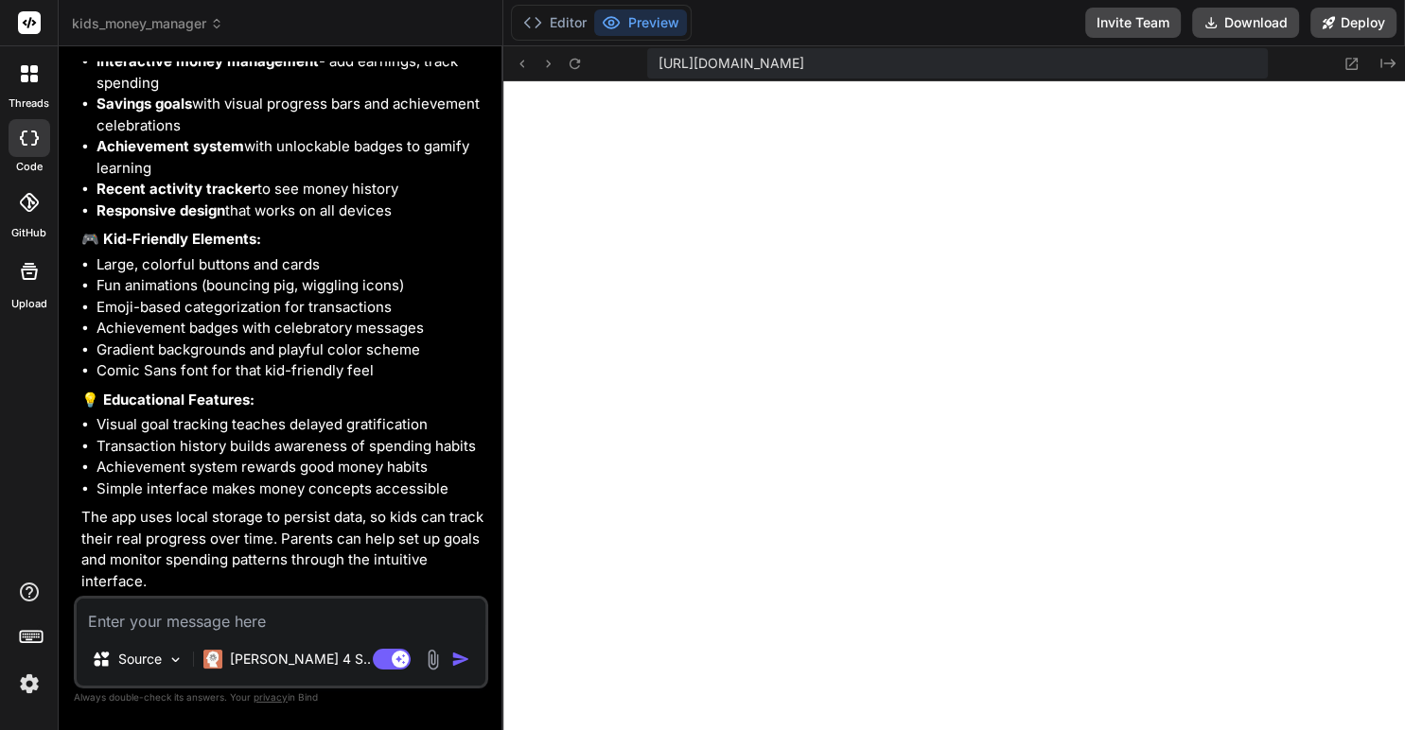
scroll to position [1798, 0]
click at [551, 26] on button "Editor" at bounding box center [555, 22] width 79 height 26
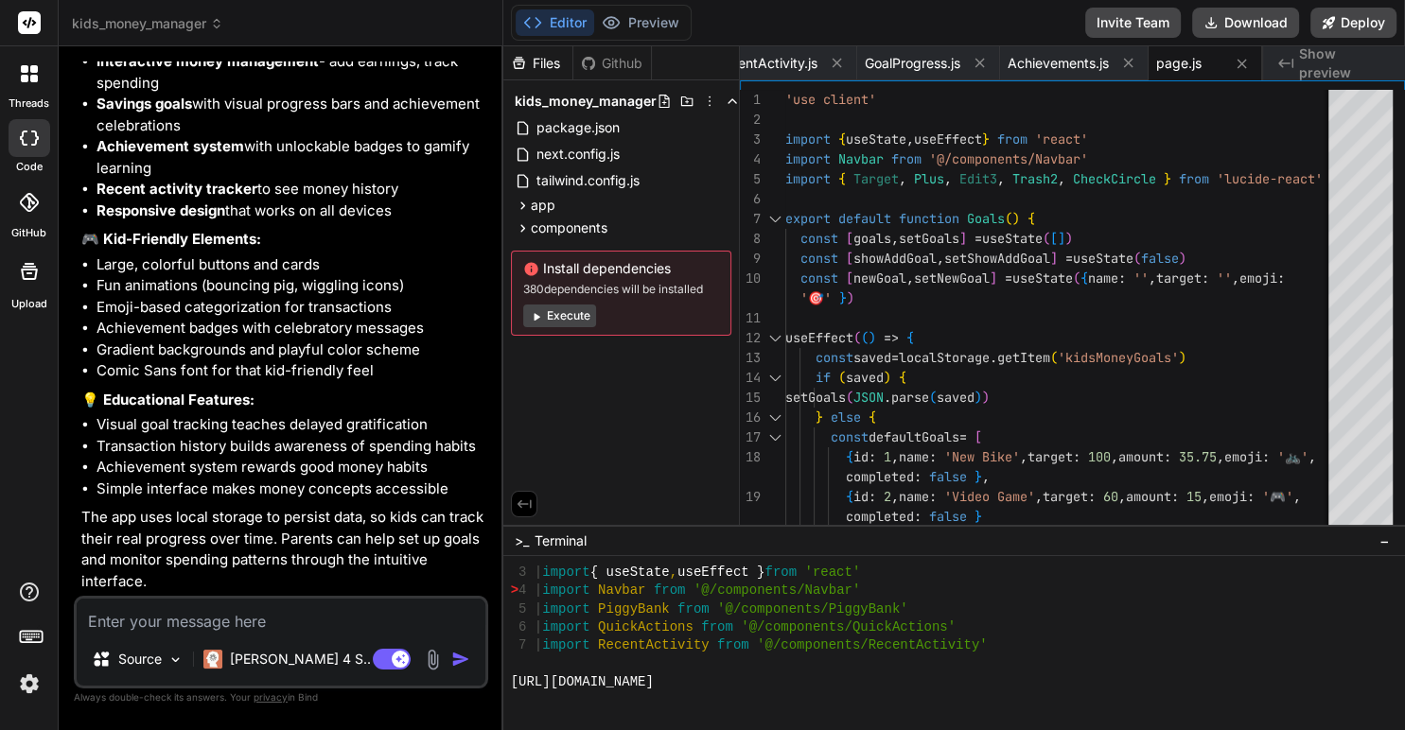
click at [568, 315] on button "Execute" at bounding box center [559, 316] width 73 height 23
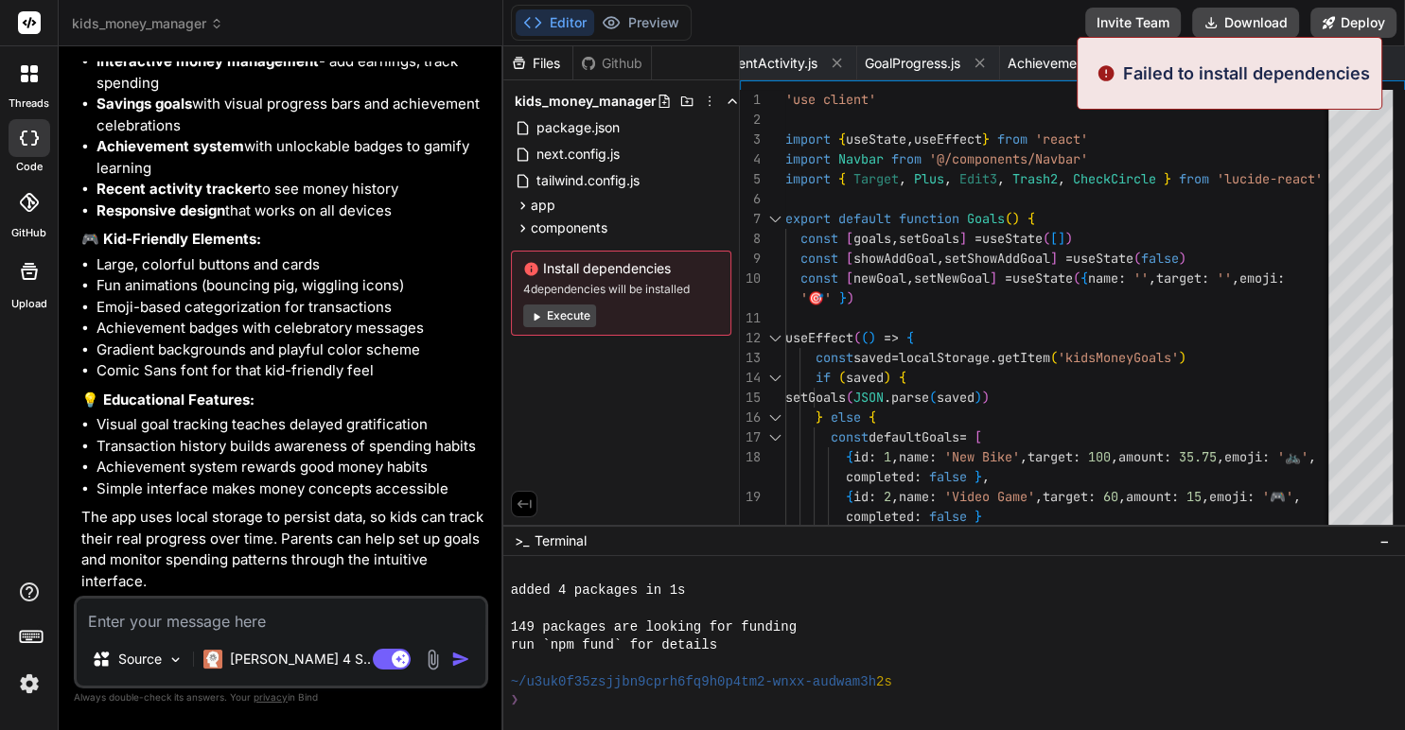
scroll to position [3251, 0]
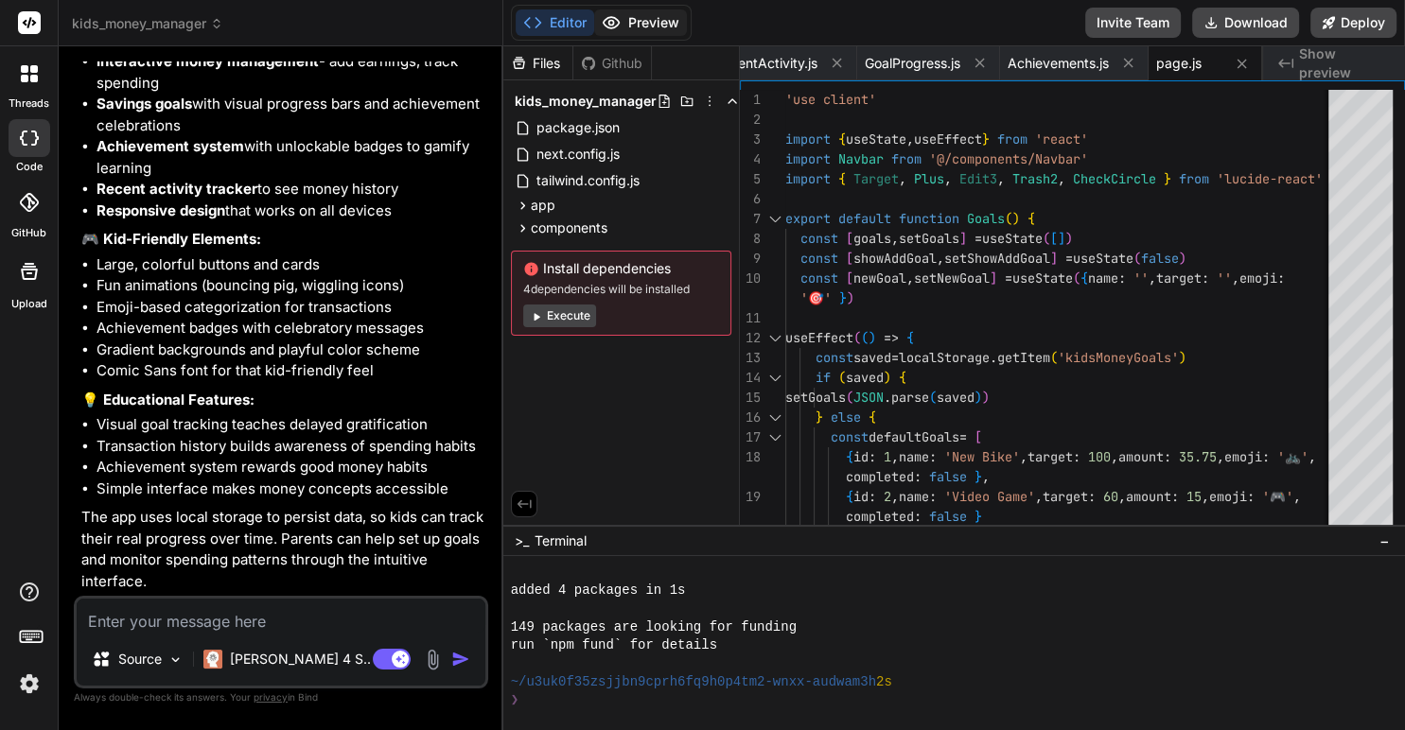
click at [634, 22] on button "Preview" at bounding box center [640, 22] width 93 height 26
click at [563, 319] on button "Execute" at bounding box center [559, 316] width 73 height 23
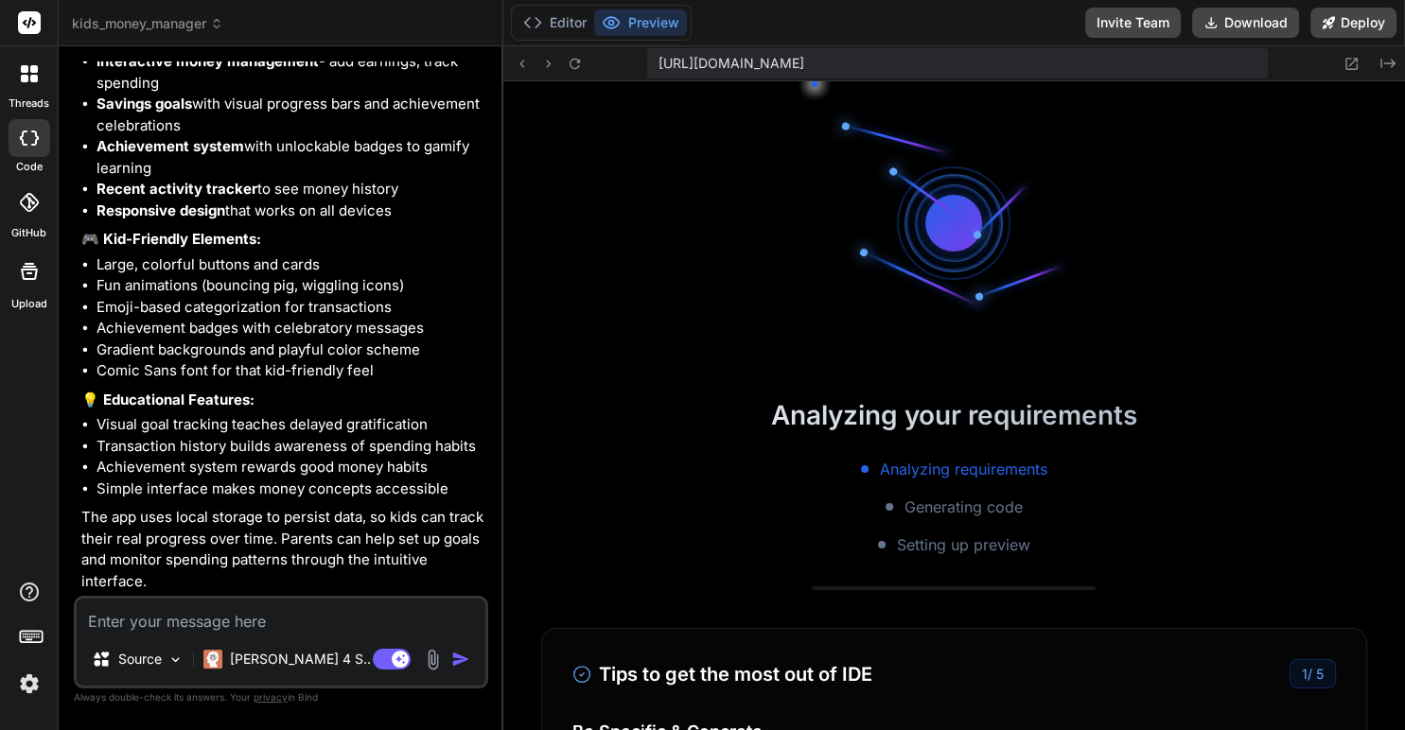
scroll to position [4523, 0]
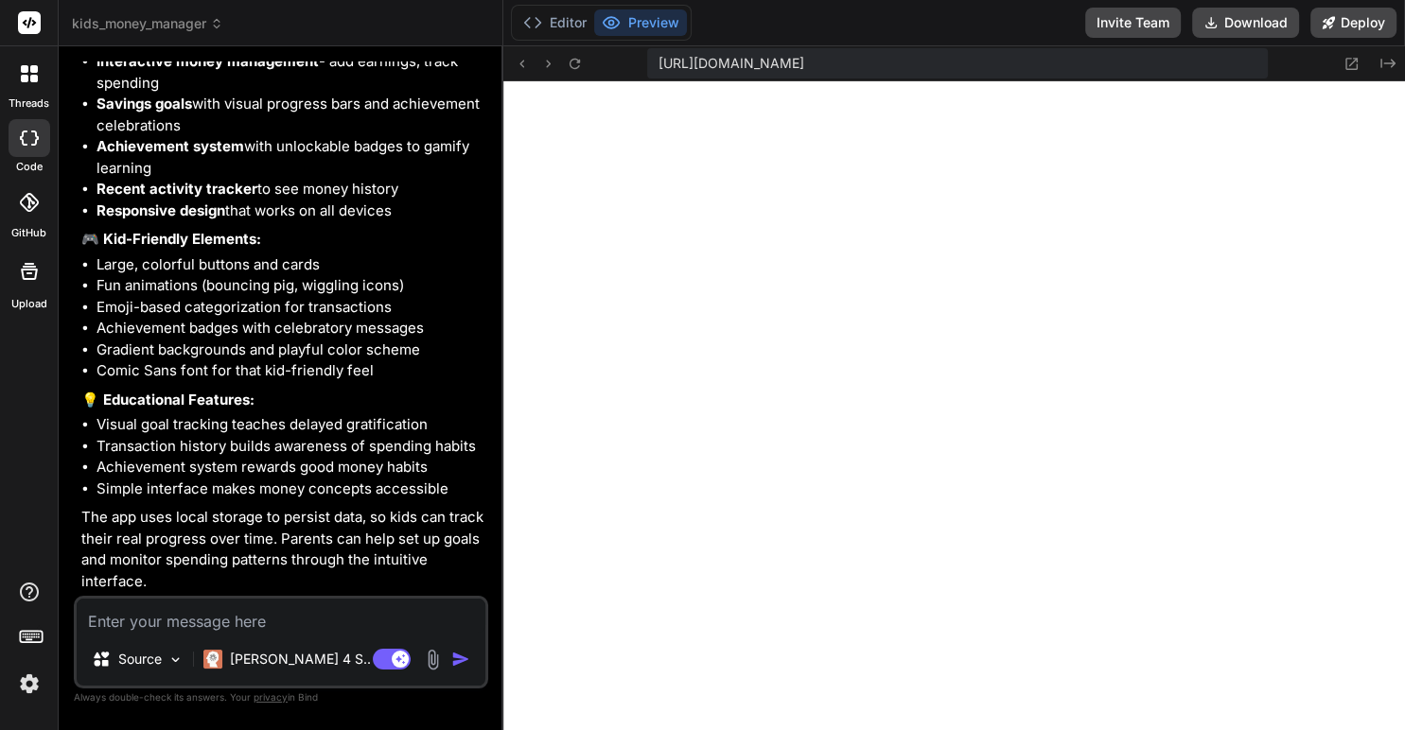
click at [272, 629] on textarea at bounding box center [281, 616] width 409 height 34
type textarea "x"
type textarea "c"
type textarea "x"
type textarea "can"
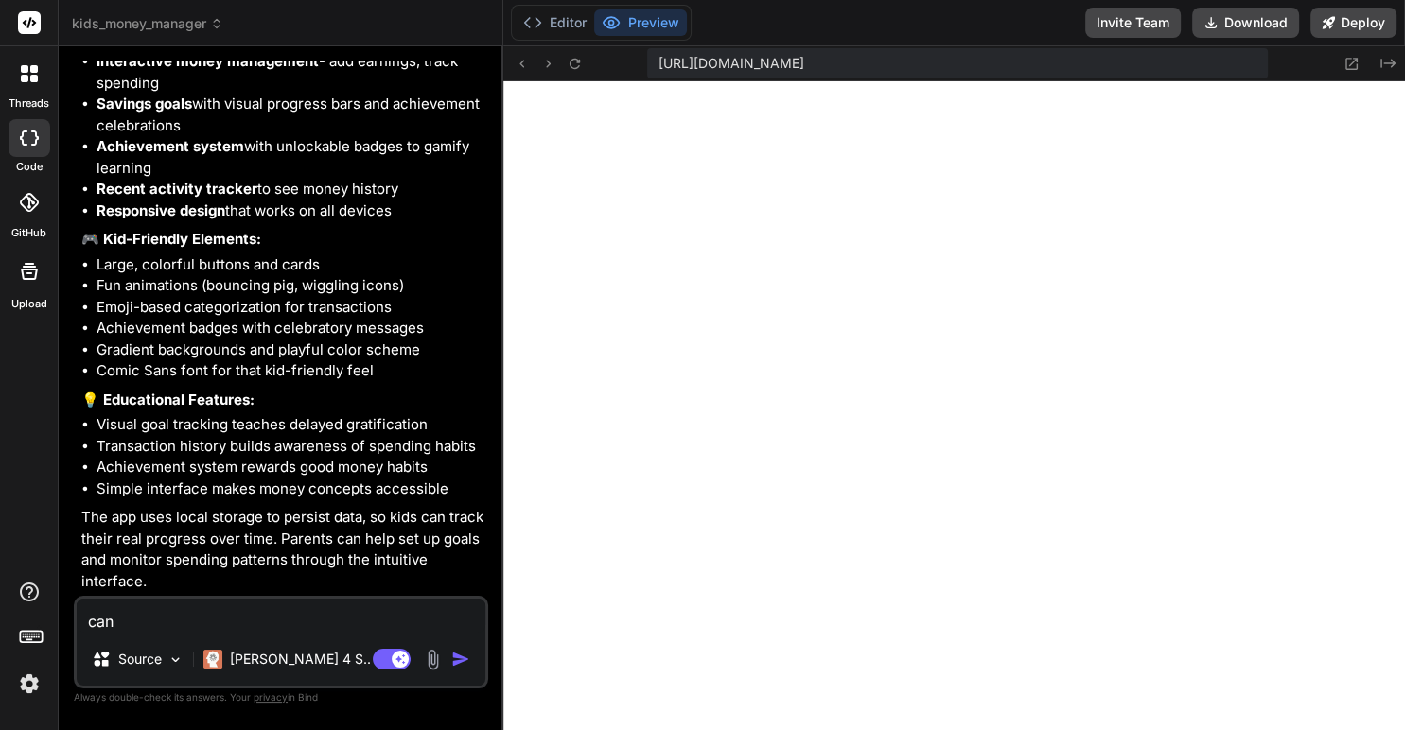
type textarea "x"
type textarea "can"
type textarea "x"
type textarea "can y"
type textarea "x"
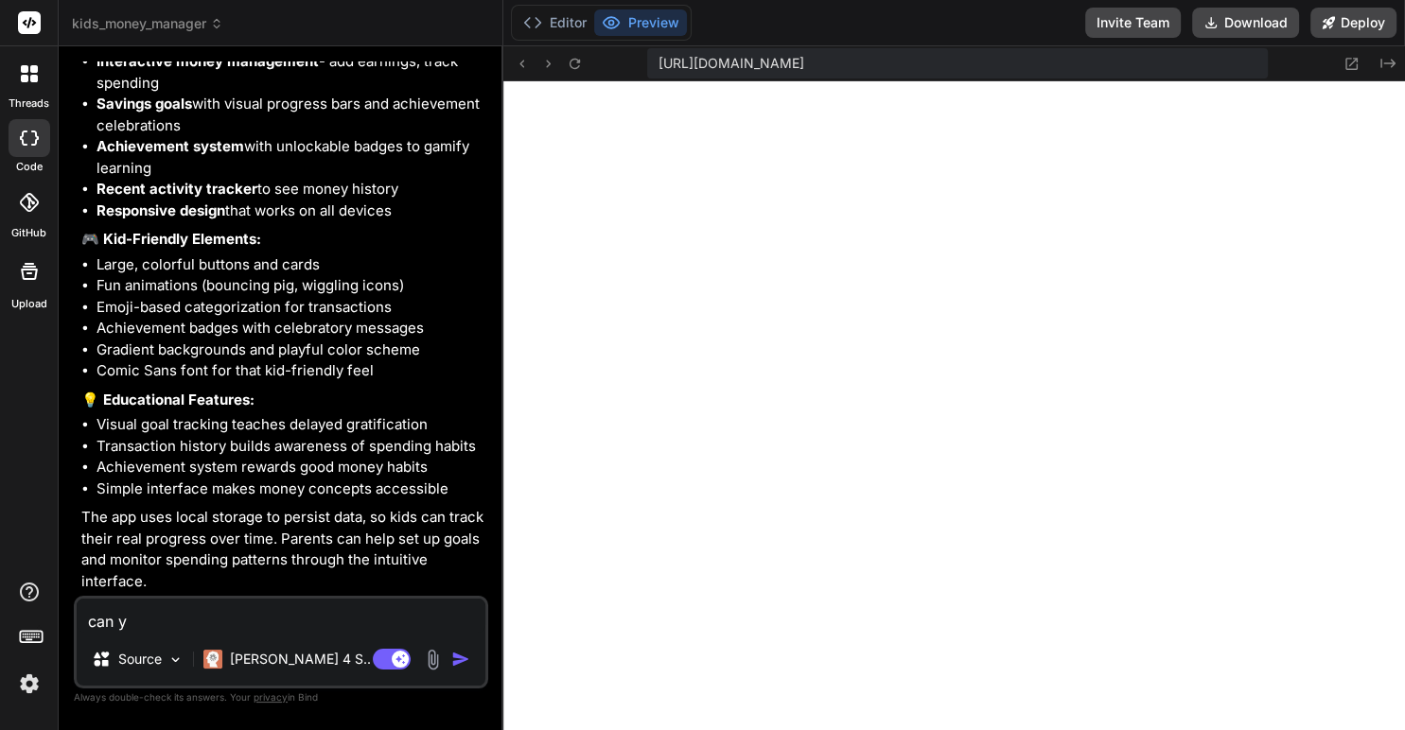
type textarea "can yo"
type textarea "x"
type textarea "can you"
type textarea "x"
type textarea "can you"
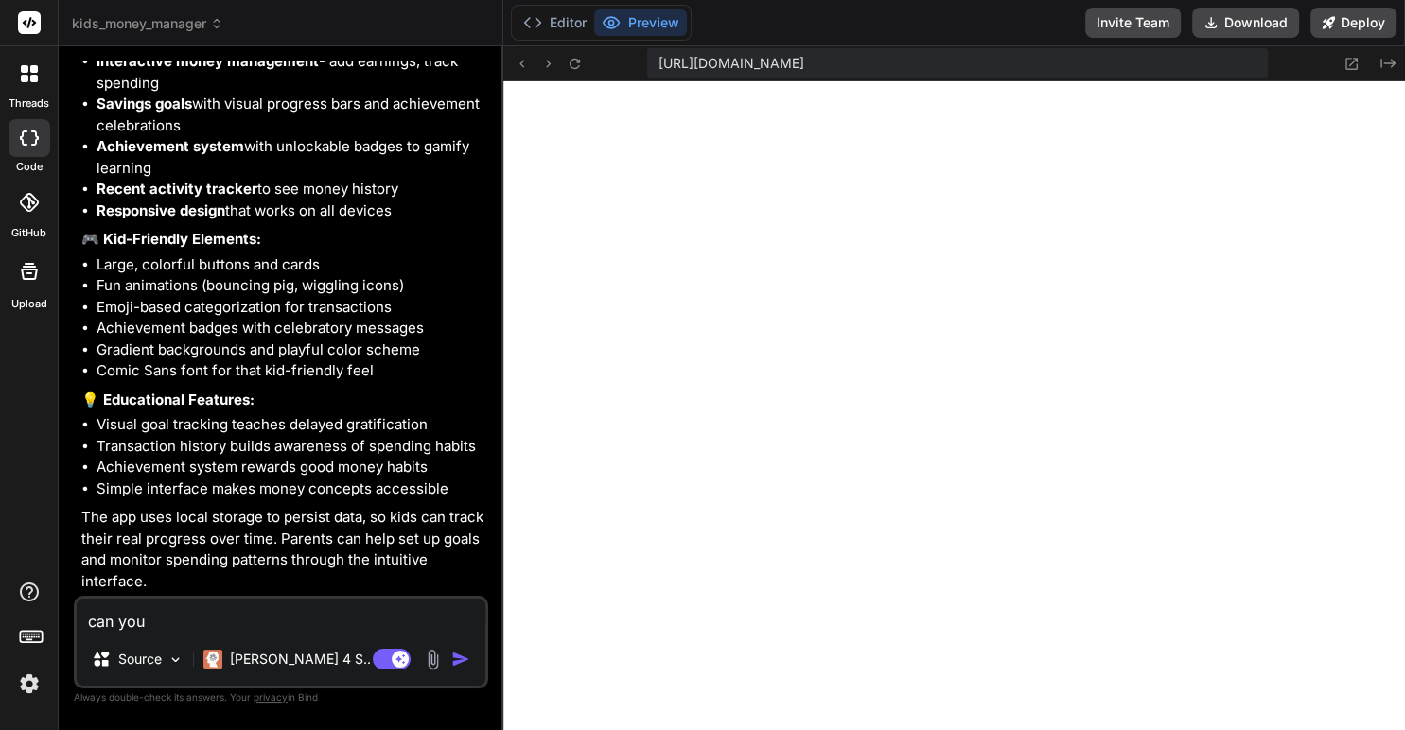
type textarea "x"
type textarea "can you f"
type textarea "x"
type textarea "can you fi"
type textarea "x"
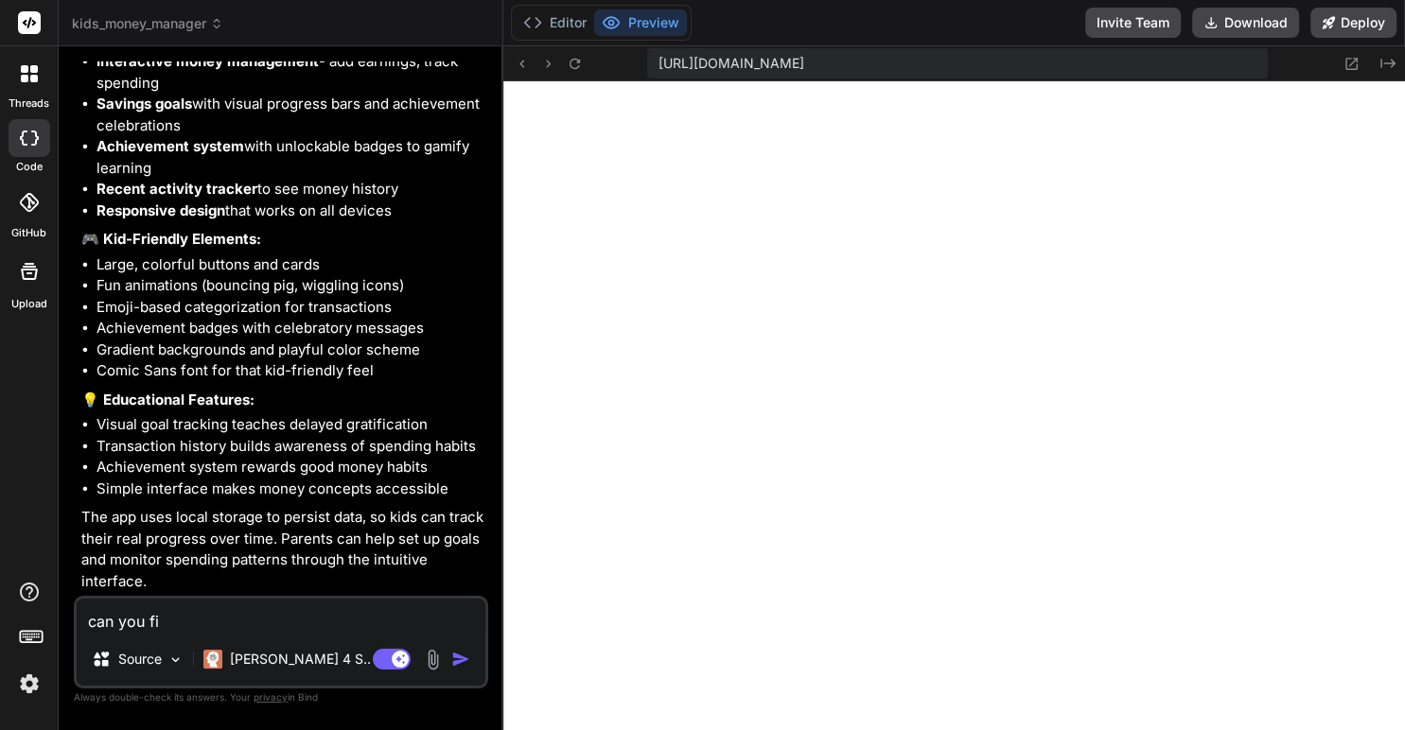
type textarea "can you fix"
type textarea "x"
type textarea "can you fix"
type textarea "x"
type textarea "can you fix th"
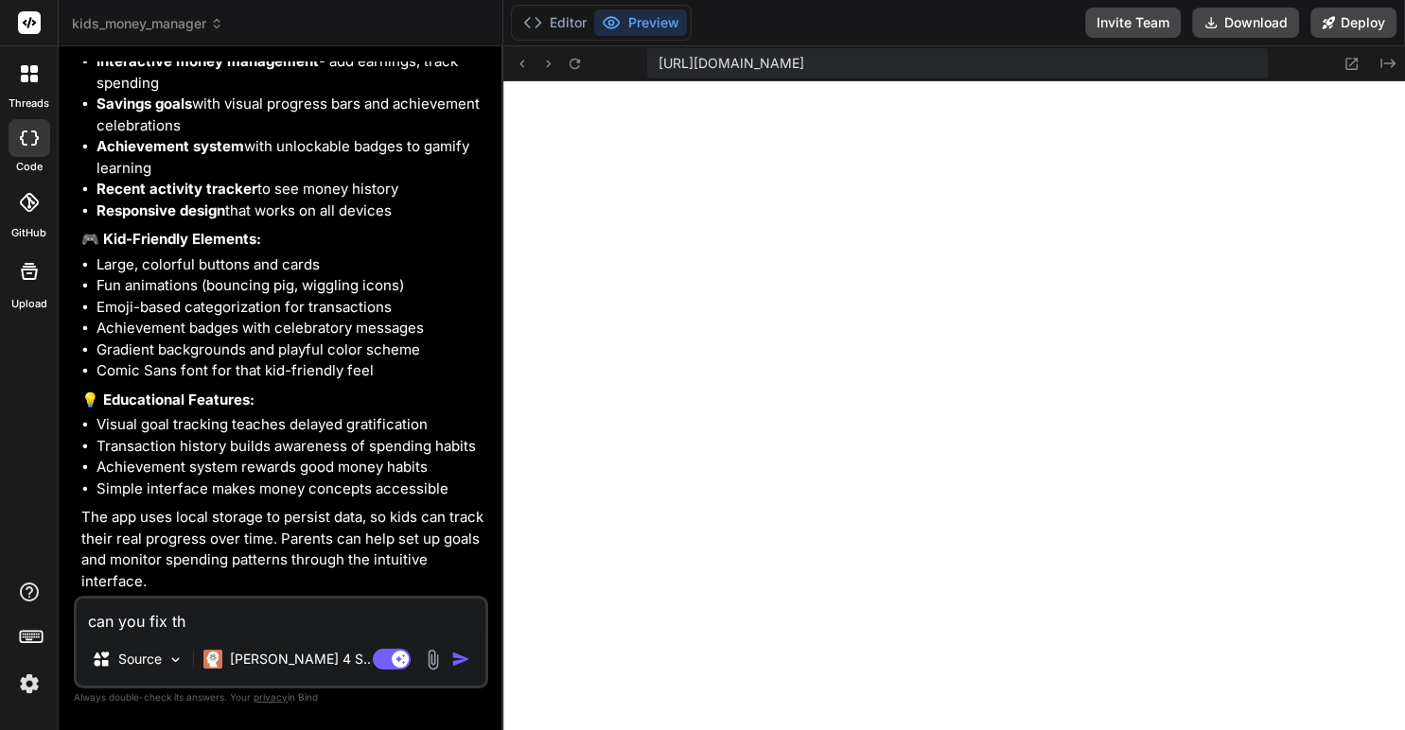
type textarea "x"
type textarea "can you fix the"
type textarea "x"
type textarea "can you fix the"
type textarea "x"
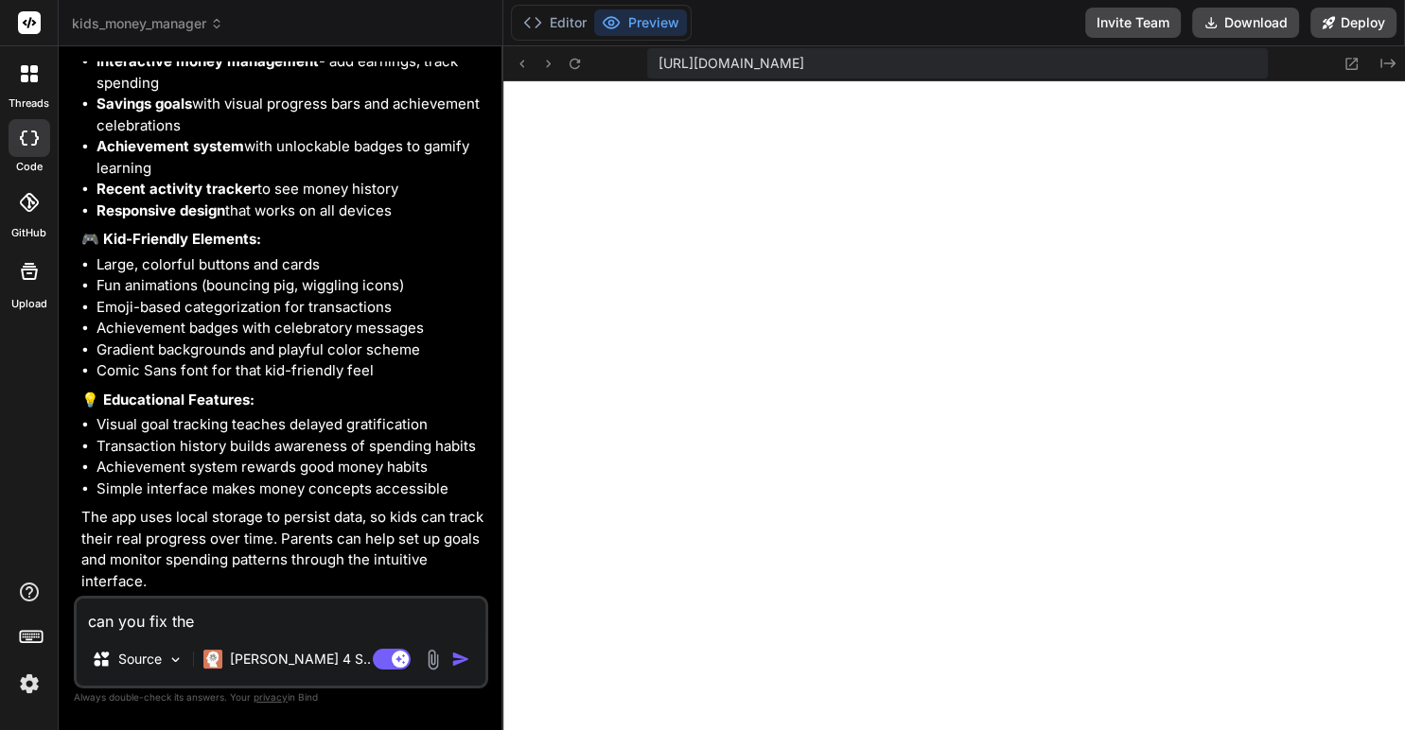
type textarea "can you fix the e"
type textarea "x"
type textarea "can you fix the er"
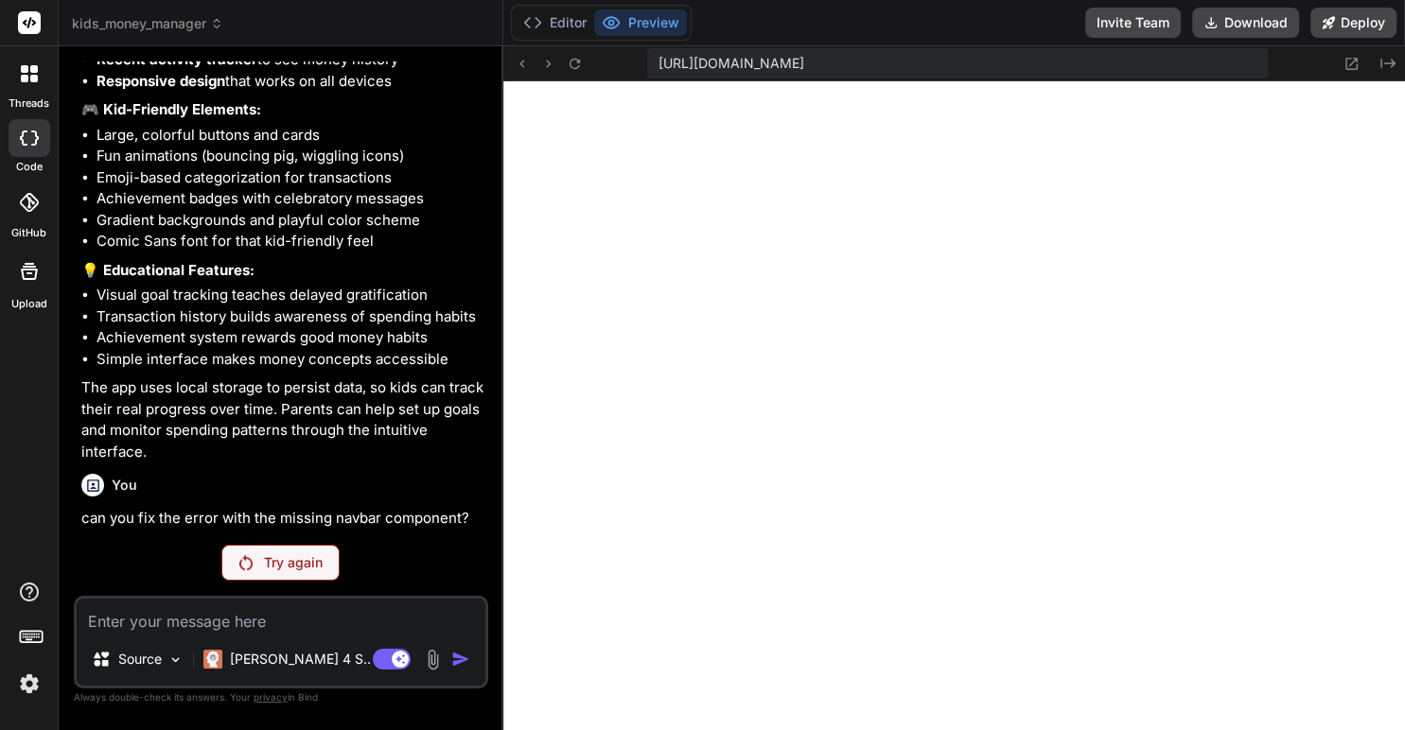
scroll to position [2269, 0]
click at [270, 557] on p "Try again" at bounding box center [293, 562] width 59 height 19
click at [292, 560] on p "Try again" at bounding box center [293, 562] width 59 height 19
click at [562, 30] on button "Editor" at bounding box center [555, 22] width 79 height 26
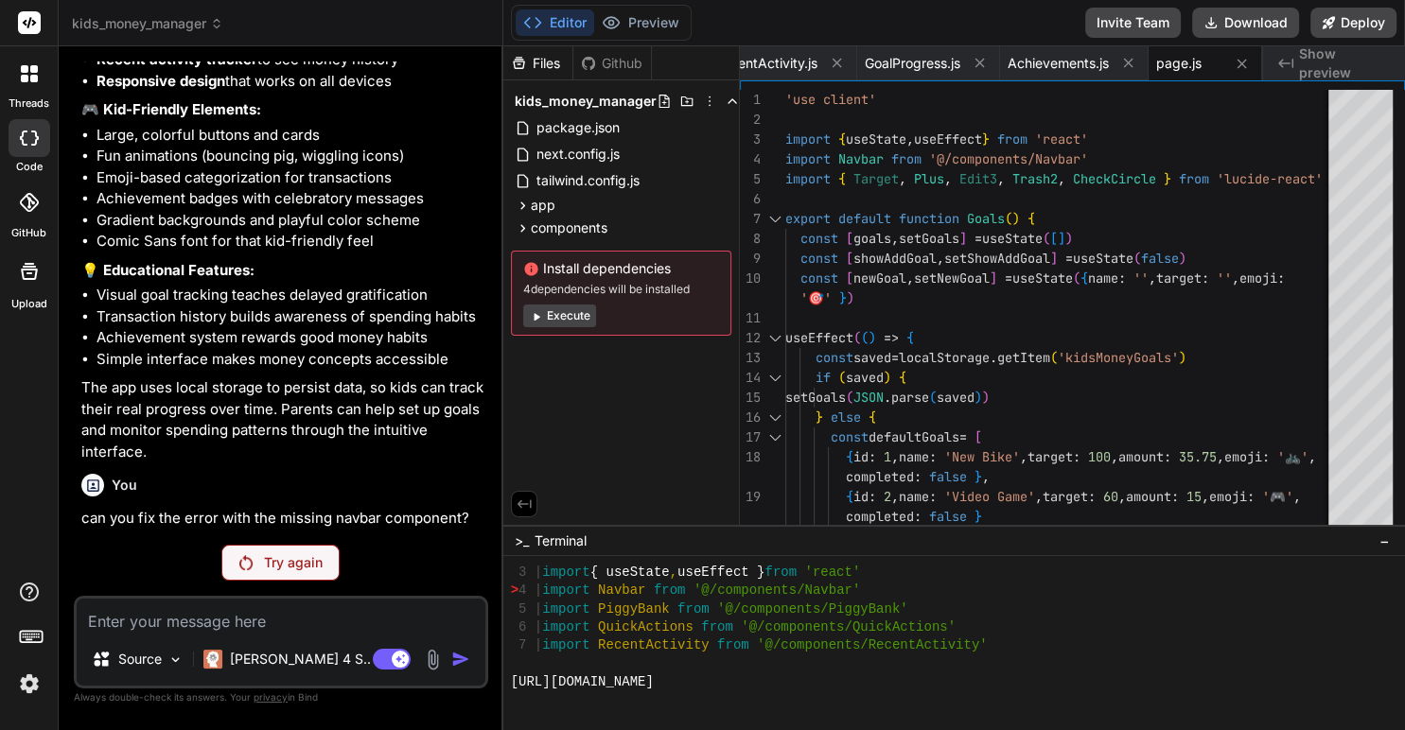
click at [578, 317] on button "Execute" at bounding box center [559, 316] width 73 height 23
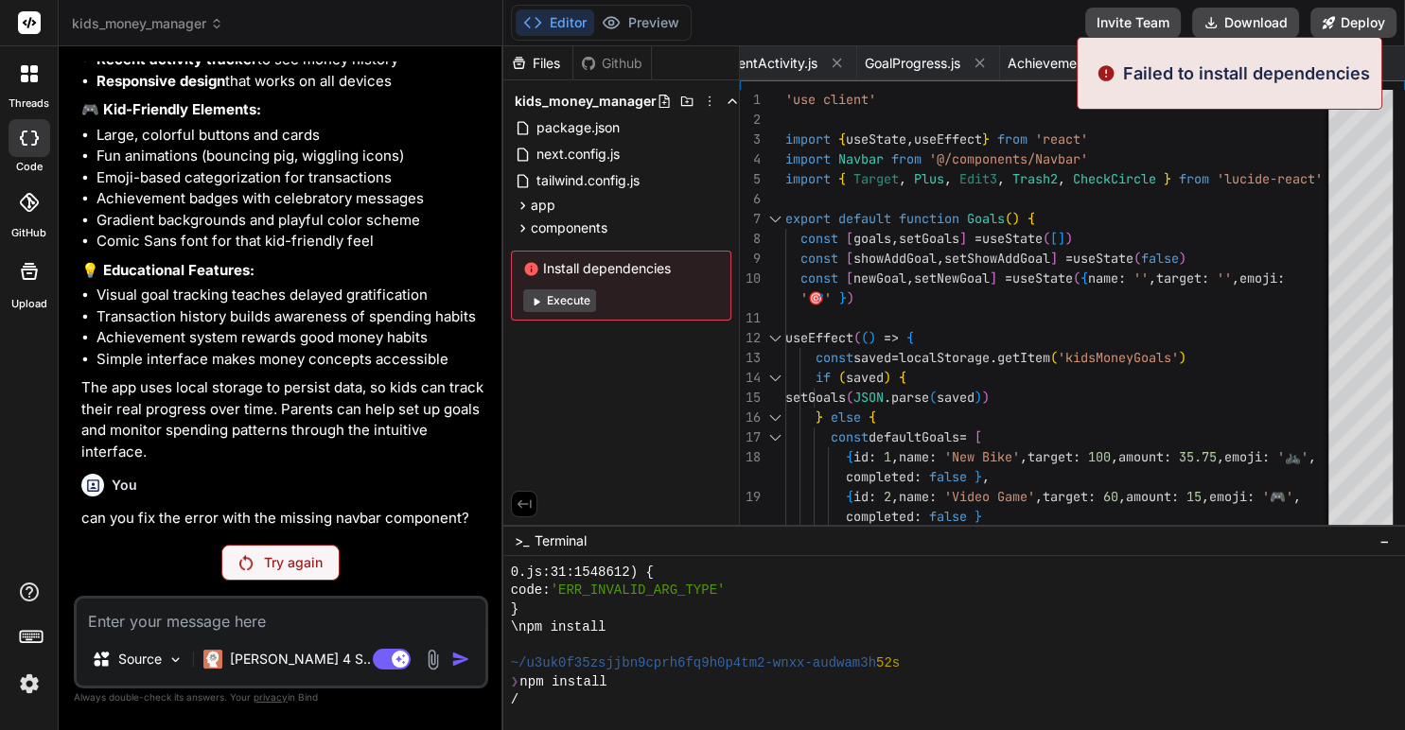
scroll to position [7175, 0]
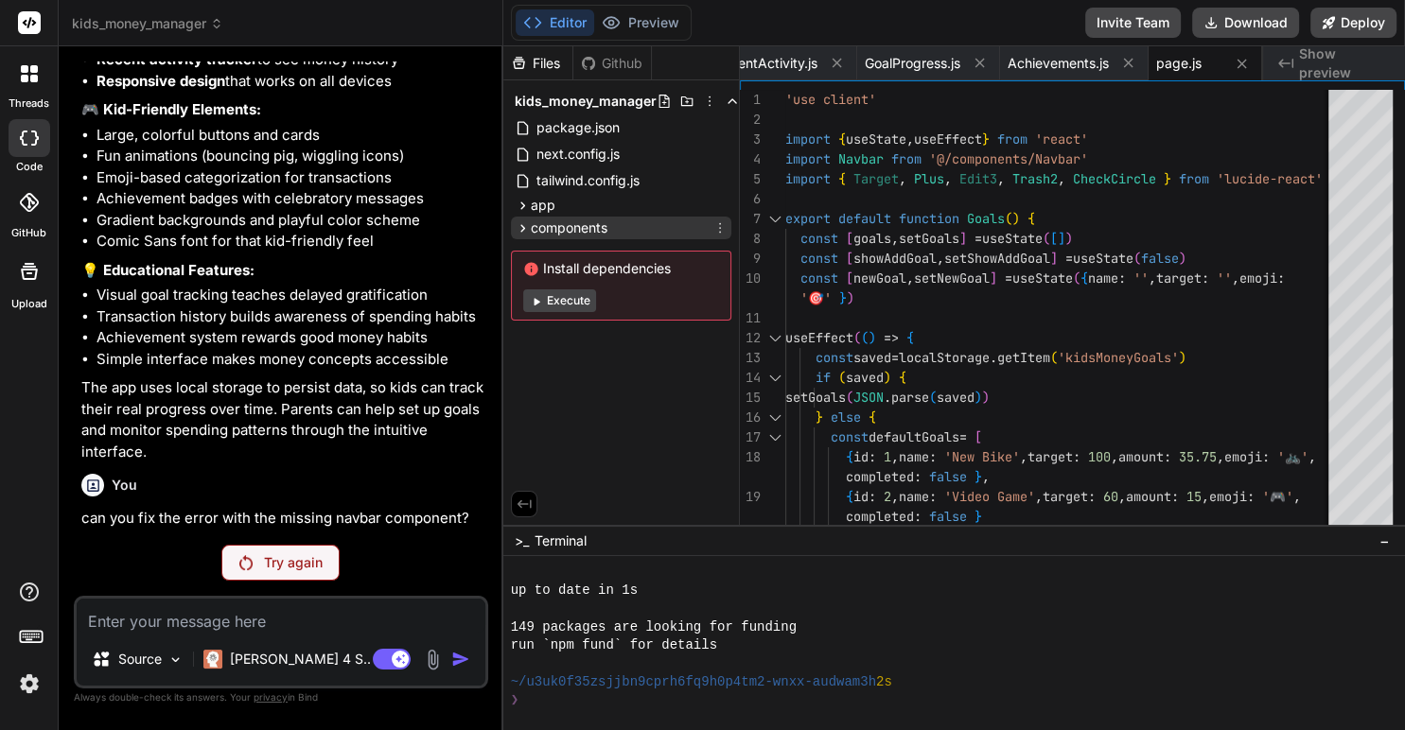
click at [523, 230] on icon at bounding box center [523, 228] width 16 height 16
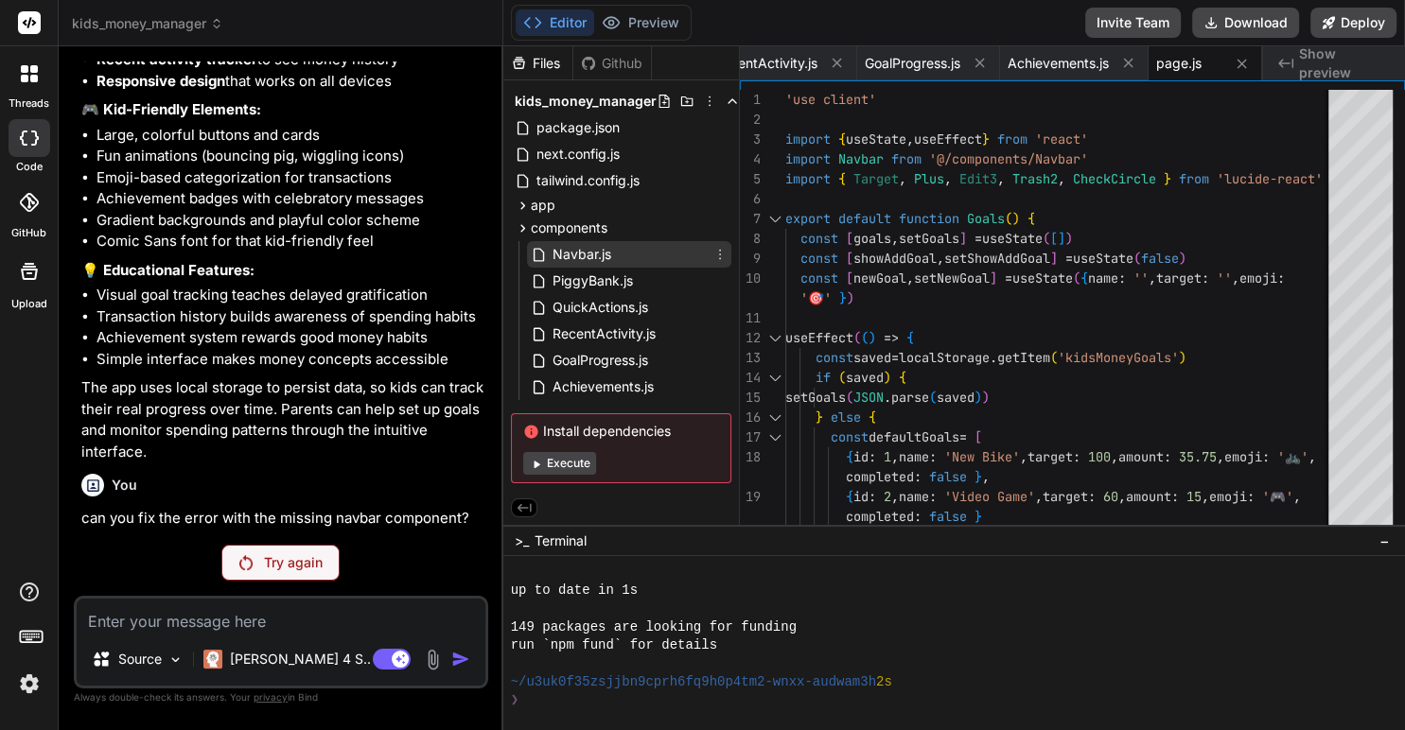
click at [575, 259] on span "Navbar.js" at bounding box center [582, 254] width 62 height 23
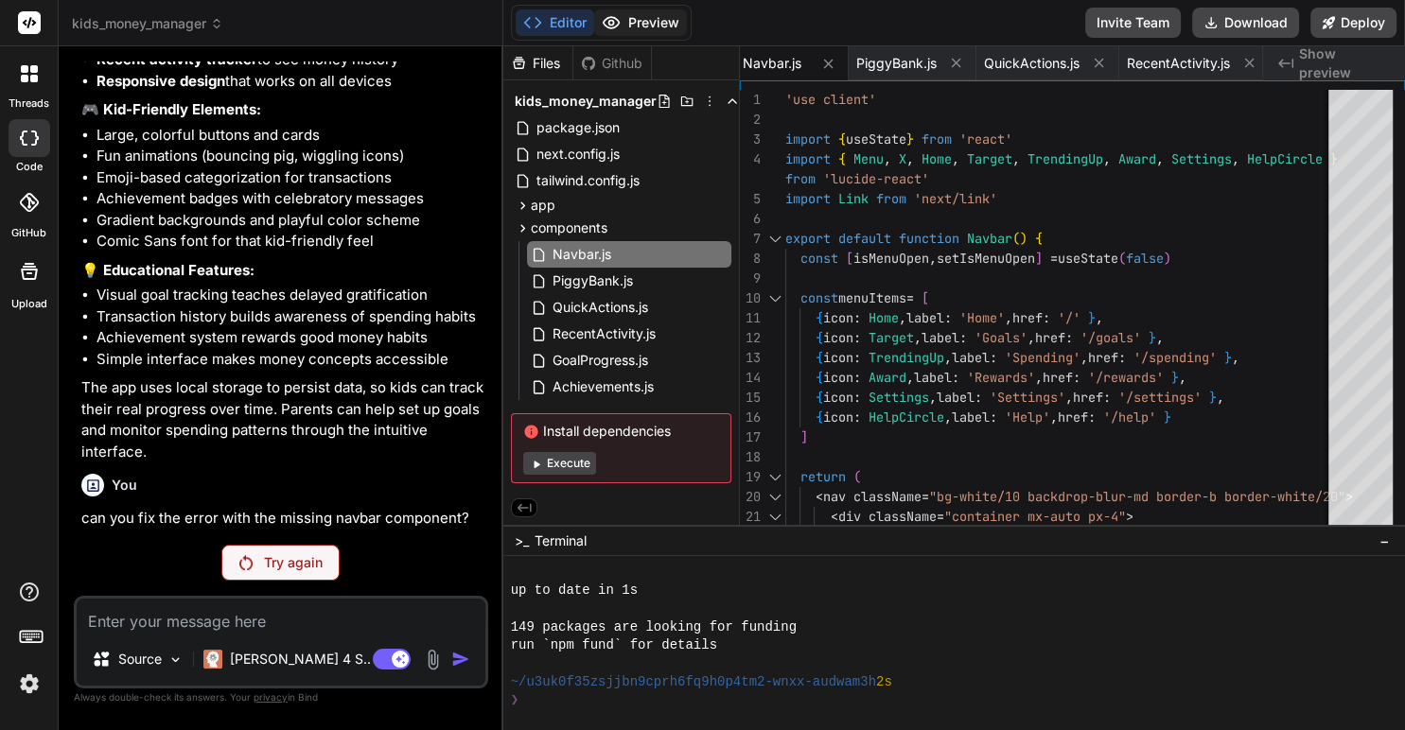
click at [640, 27] on button "Preview" at bounding box center [640, 22] width 93 height 26
click at [531, 504] on icon at bounding box center [524, 508] width 17 height 17
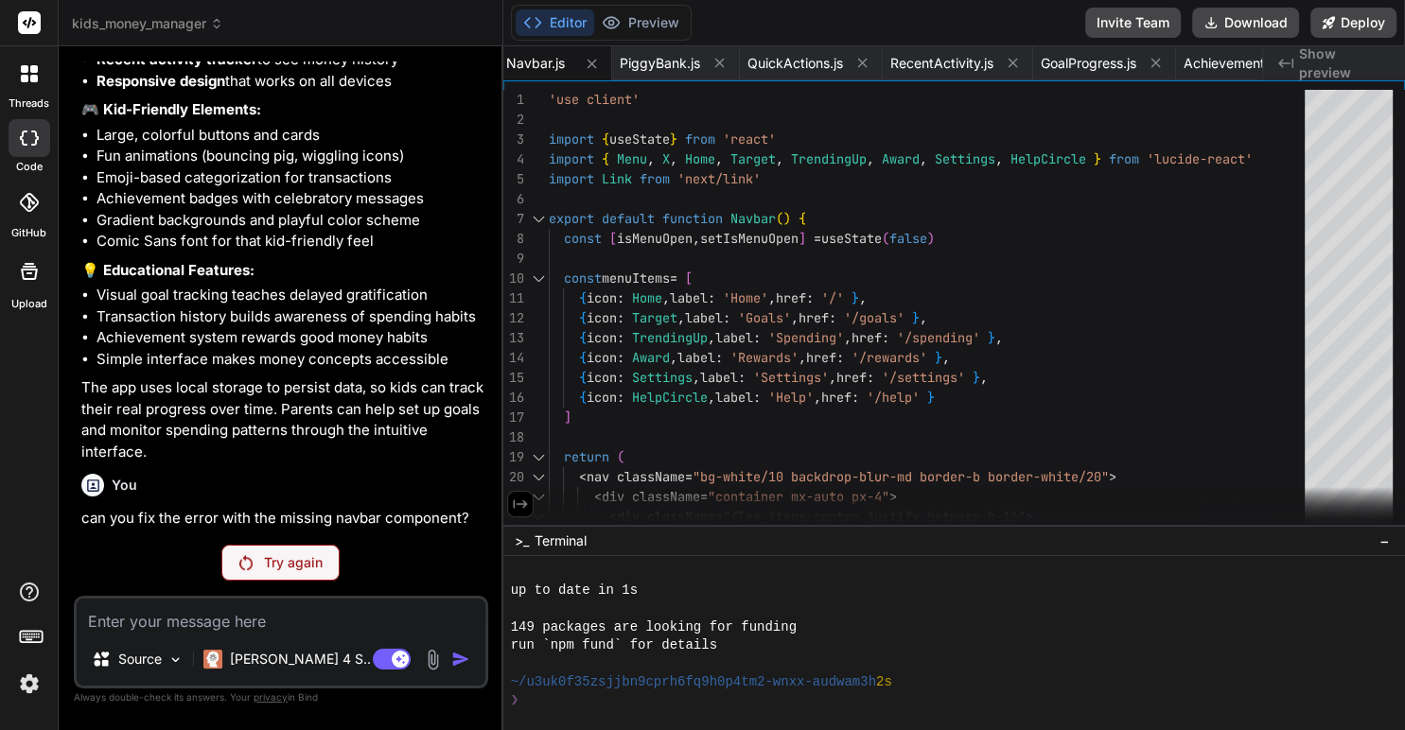
click at [524, 503] on icon at bounding box center [520, 505] width 14 height 9
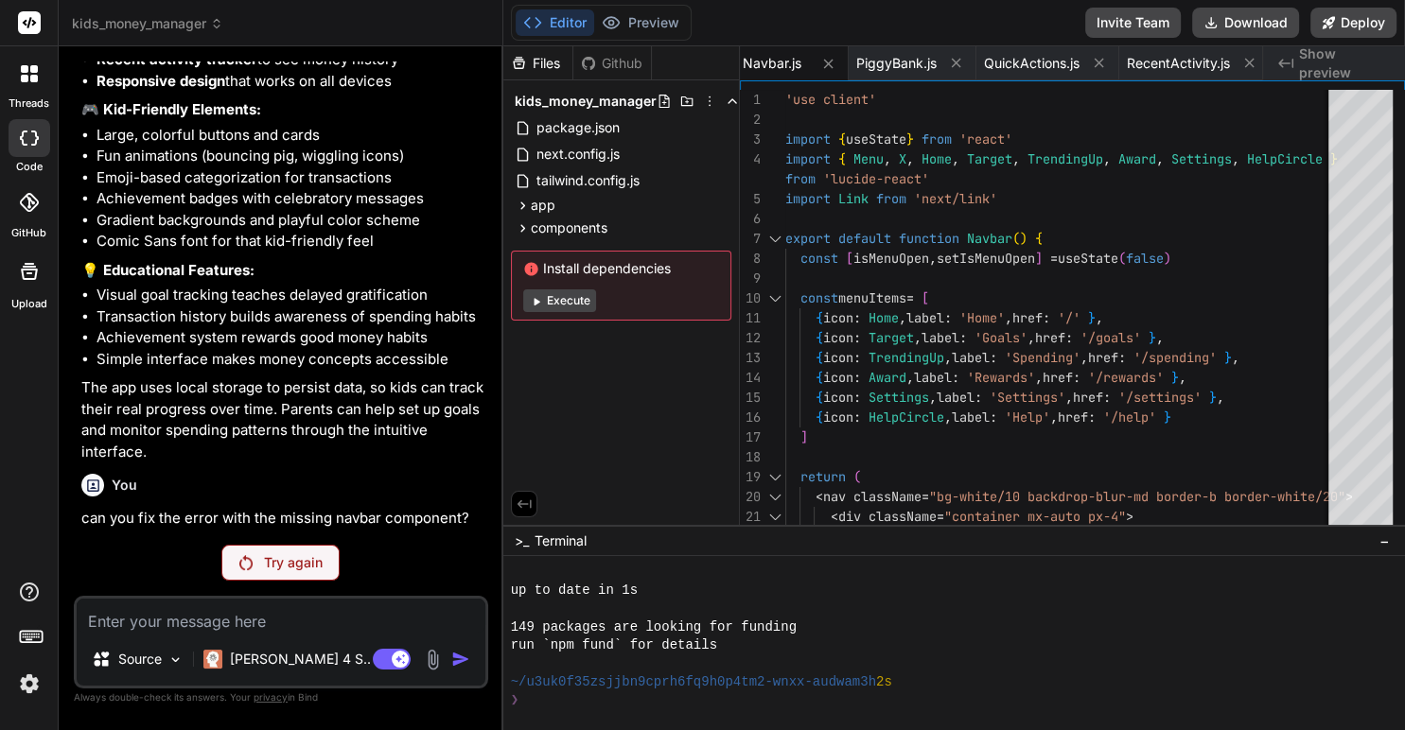
scroll to position [0, 760]
click at [1315, 62] on span "Show preview" at bounding box center [1344, 63] width 91 height 38
click at [158, 660] on p "Source" at bounding box center [140, 659] width 44 height 19
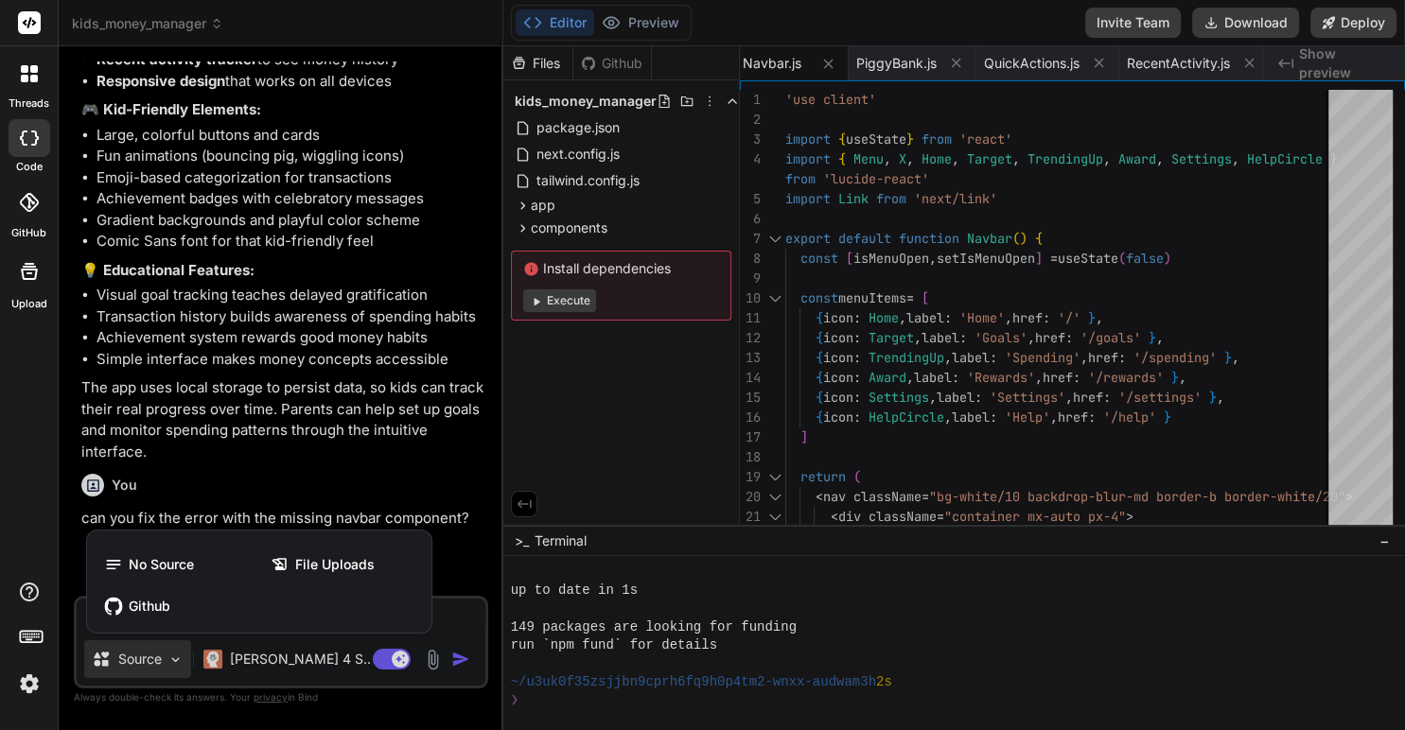
click at [158, 660] on div at bounding box center [702, 365] width 1405 height 730
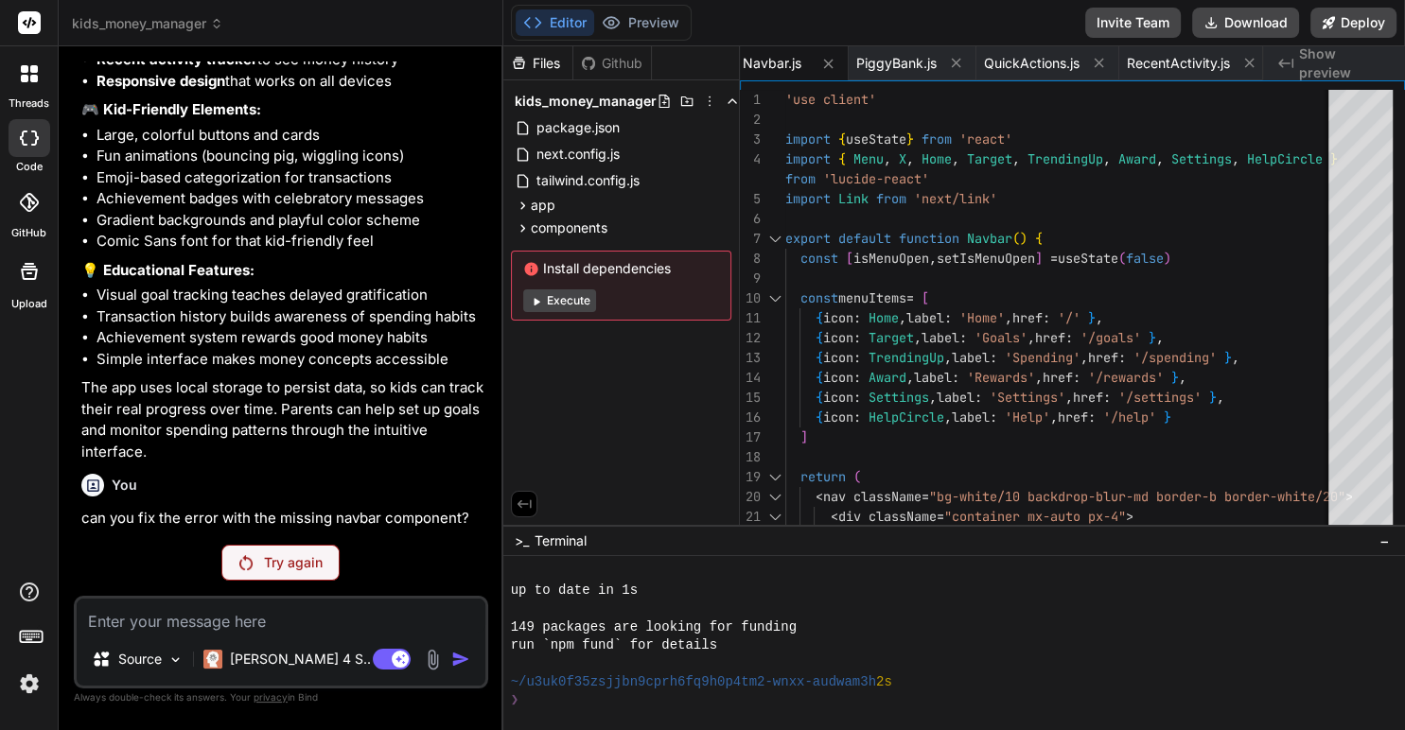
click at [612, 704] on div "❯" at bounding box center [944, 701] width 867 height 18
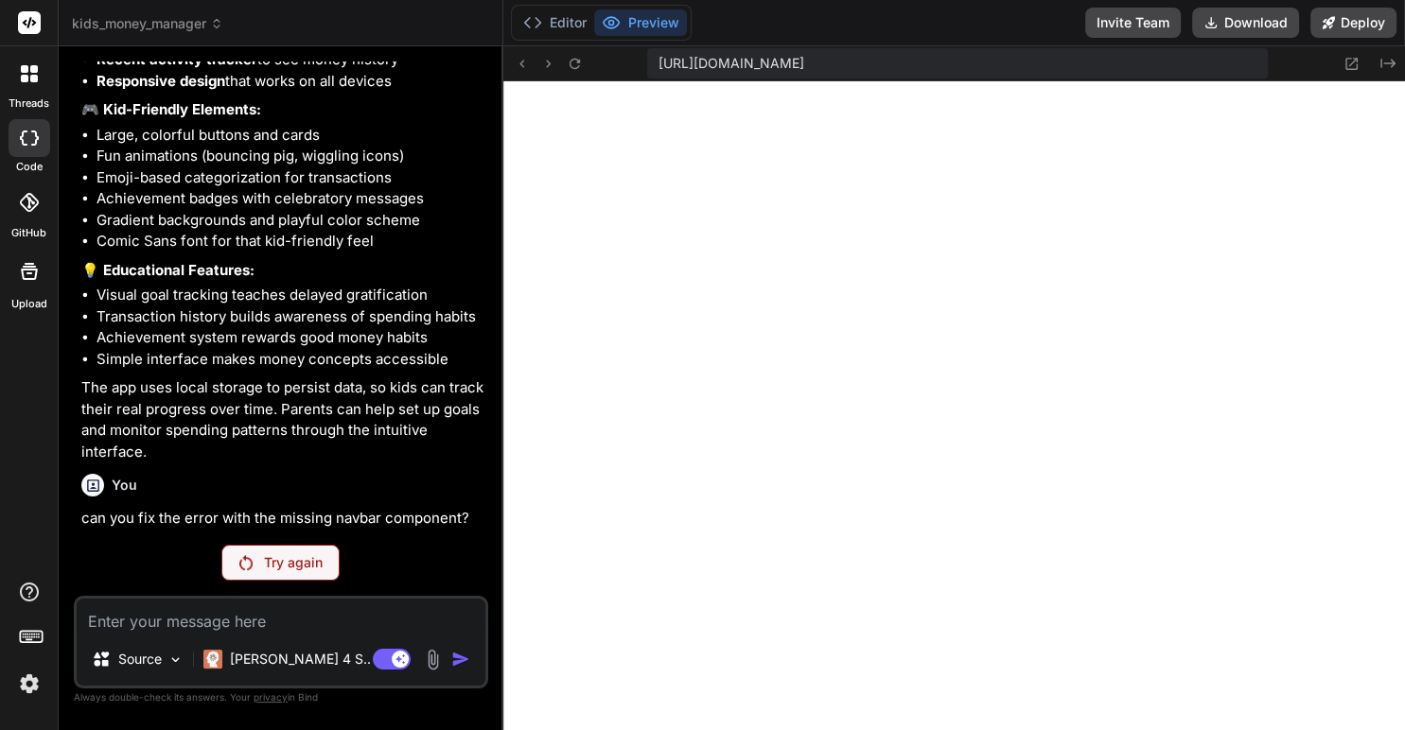
scroll to position [8228, 0]
click at [555, 22] on button "Editor" at bounding box center [555, 22] width 79 height 26
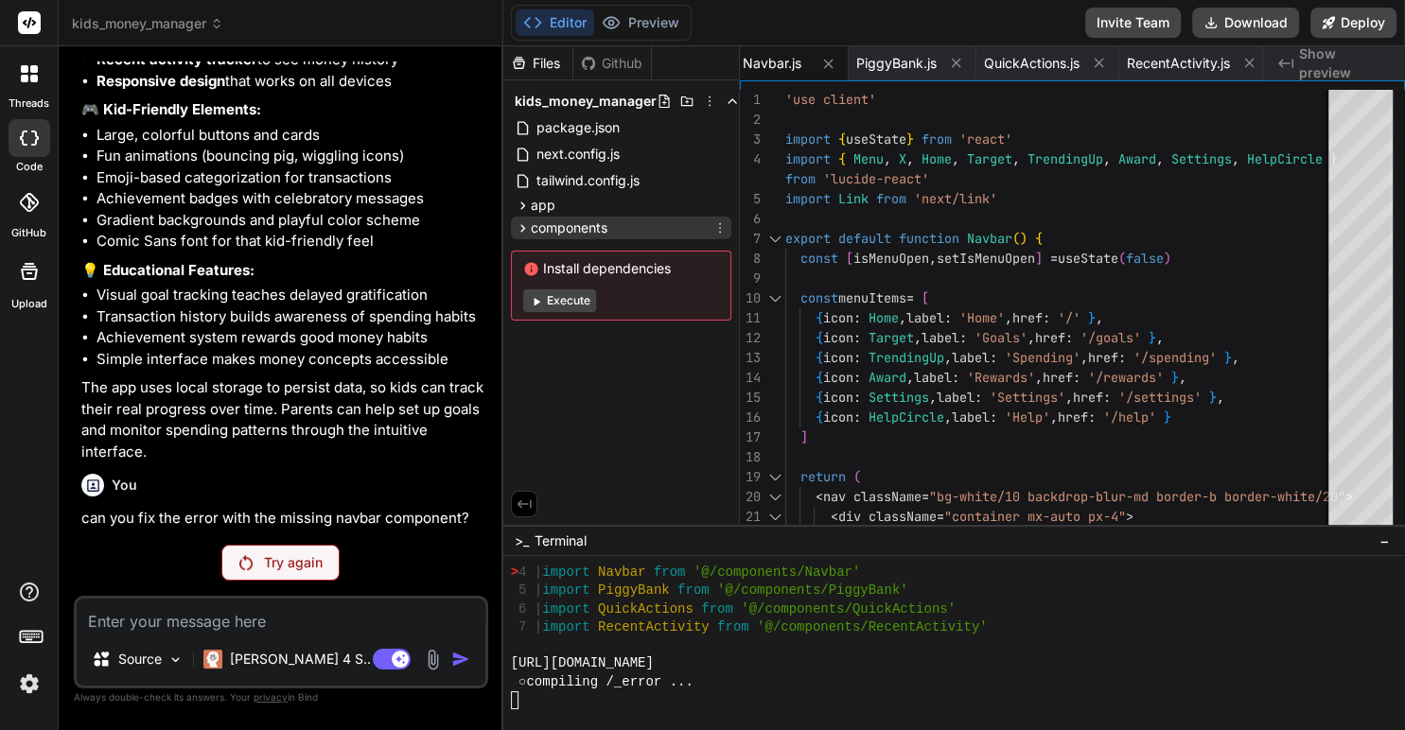
click at [523, 231] on icon at bounding box center [523, 228] width 16 height 16
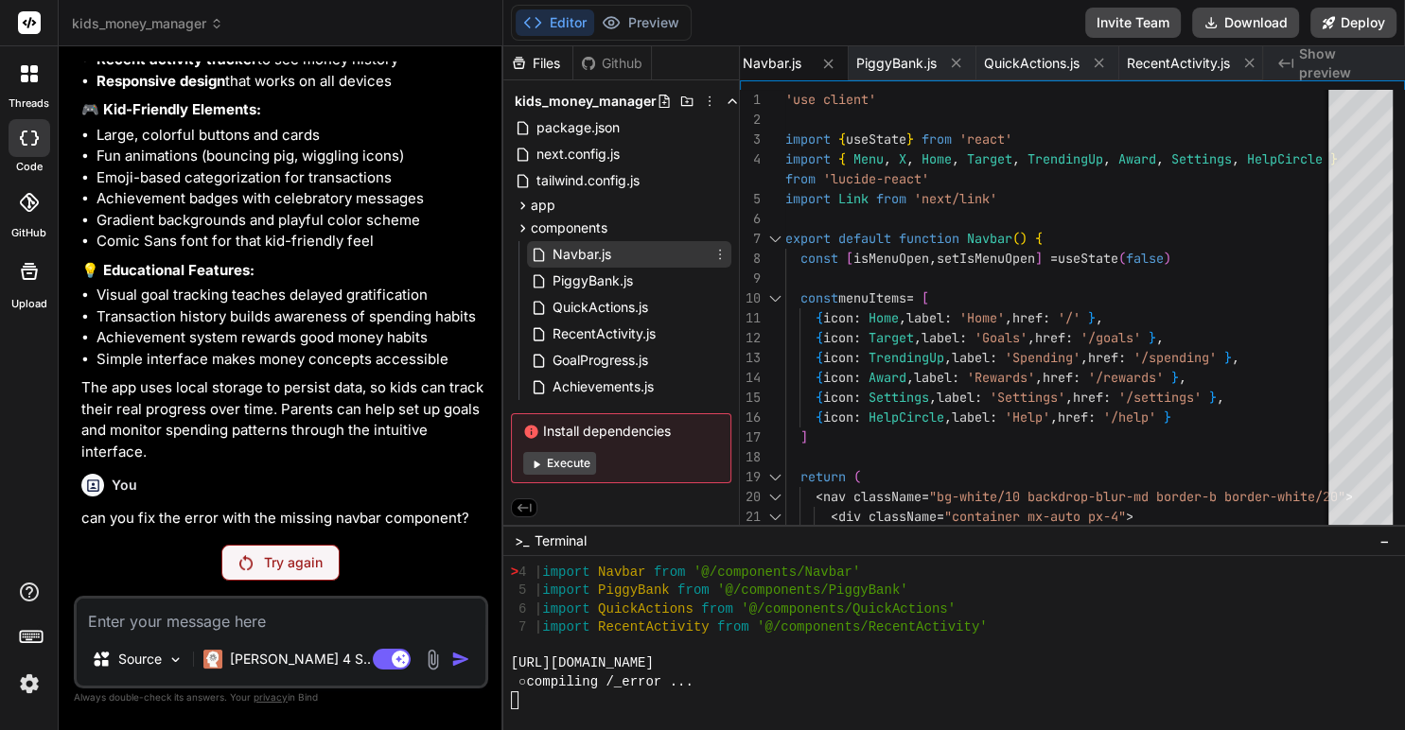
click at [573, 259] on span "Navbar.js" at bounding box center [582, 254] width 62 height 23
click at [635, 23] on button "Preview" at bounding box center [640, 22] width 93 height 26
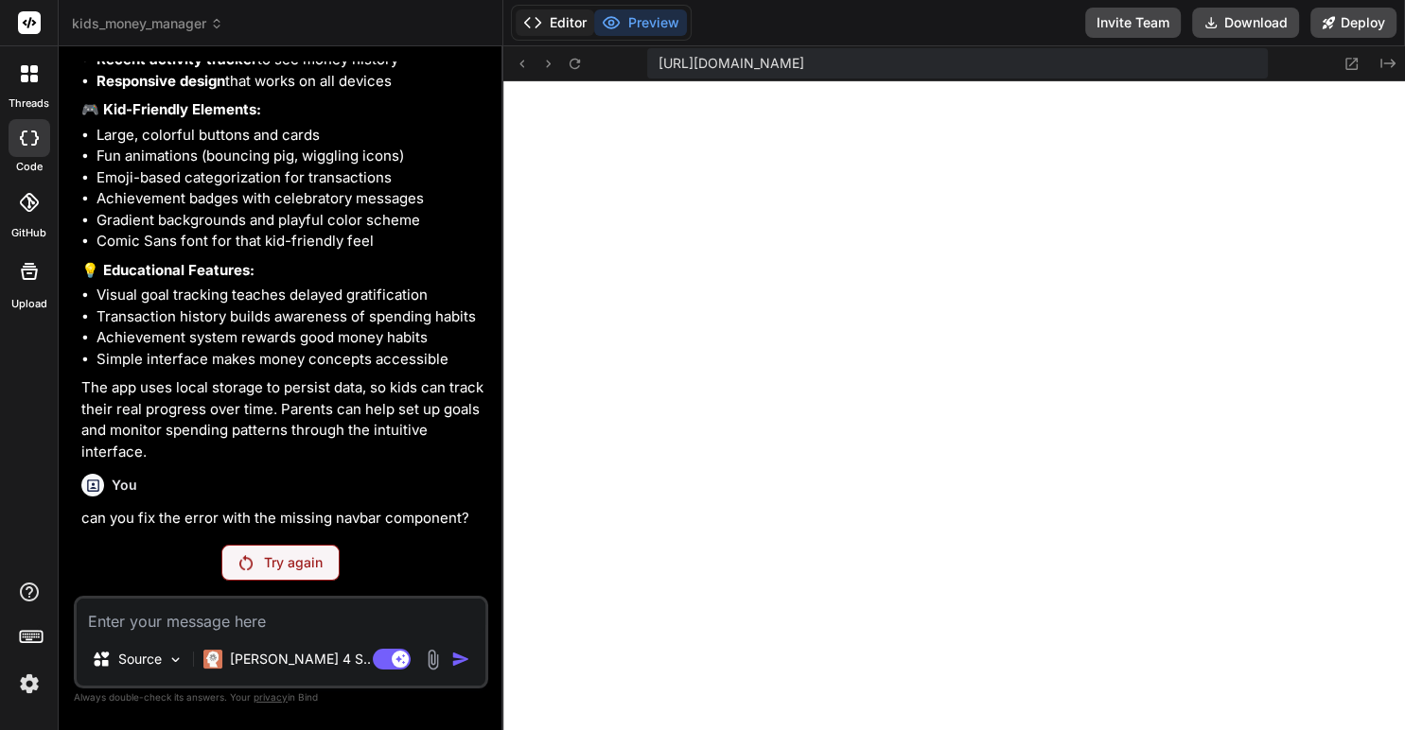
click at [559, 21] on button "Editor" at bounding box center [555, 22] width 79 height 26
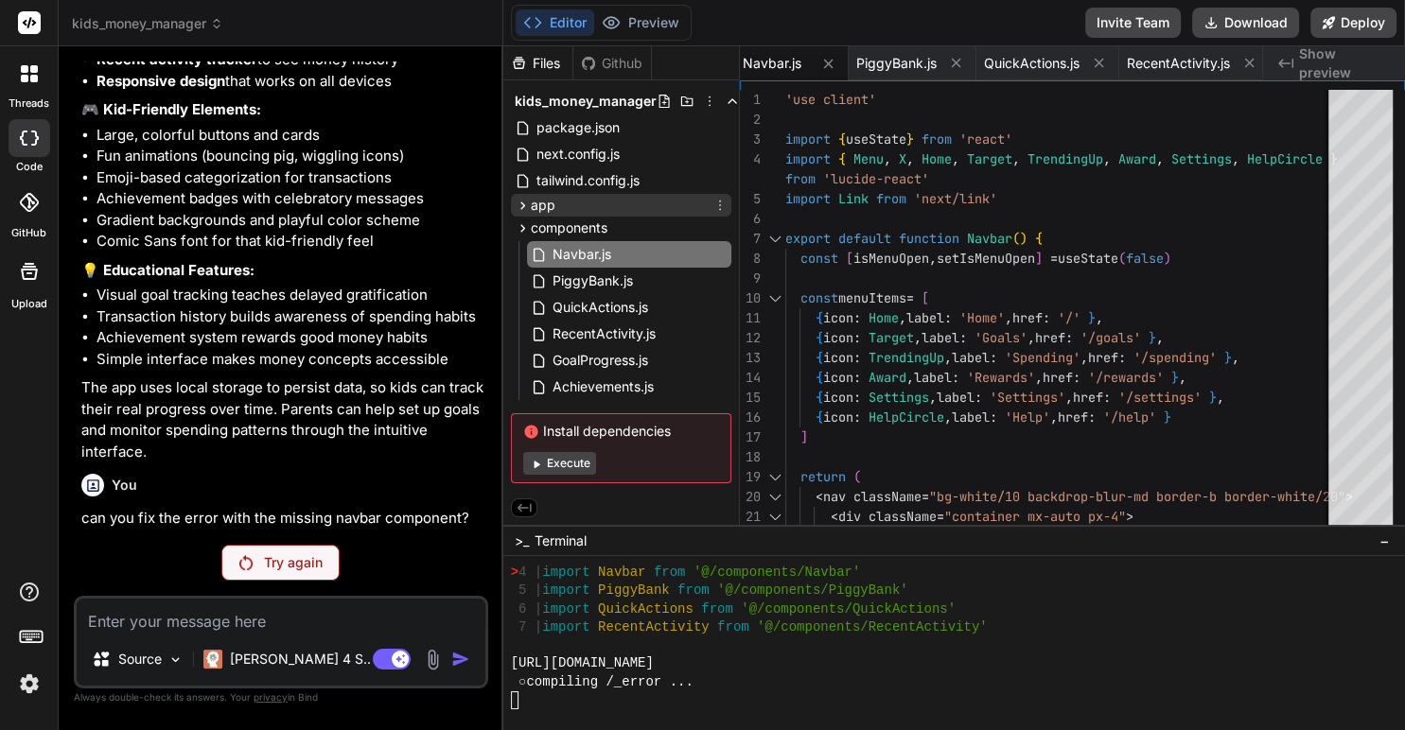
click at [518, 203] on icon at bounding box center [523, 206] width 16 height 16
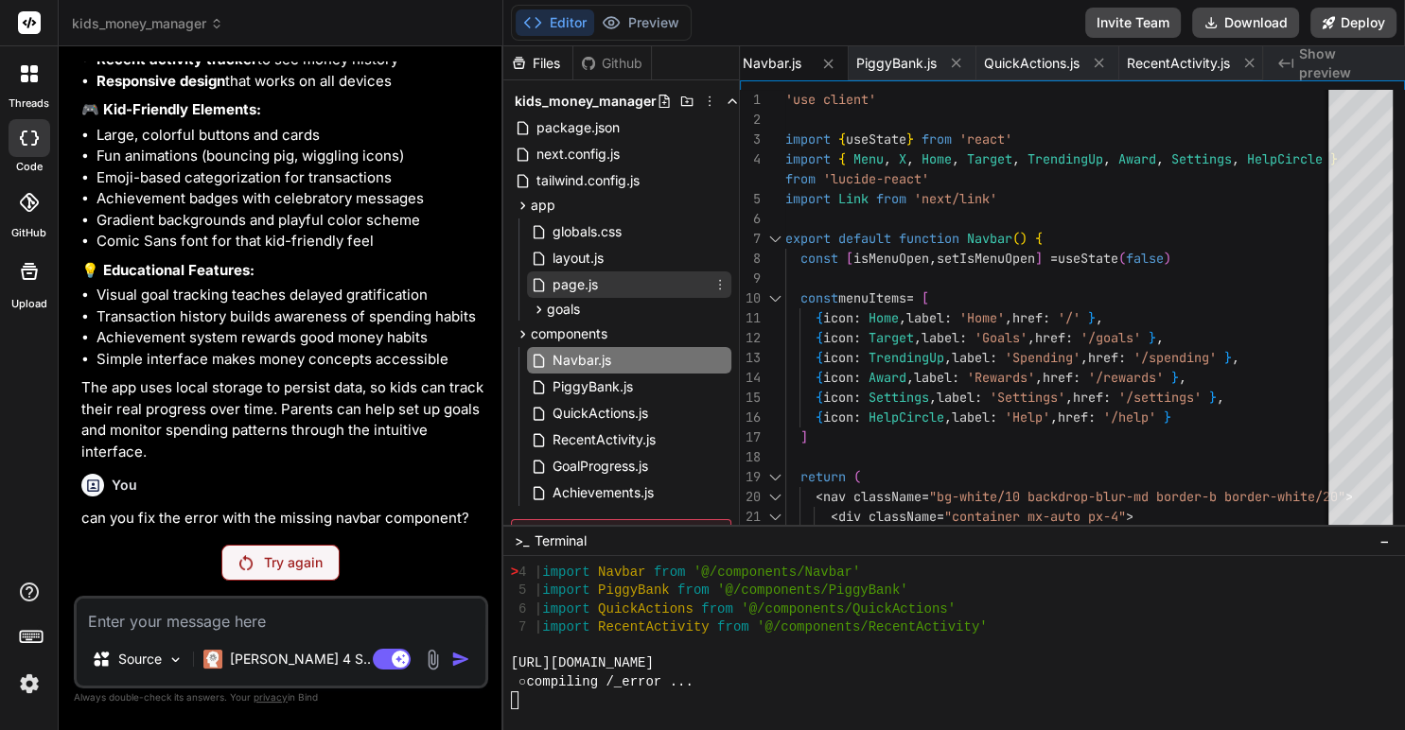
click at [589, 288] on span "page.js" at bounding box center [575, 284] width 49 height 23
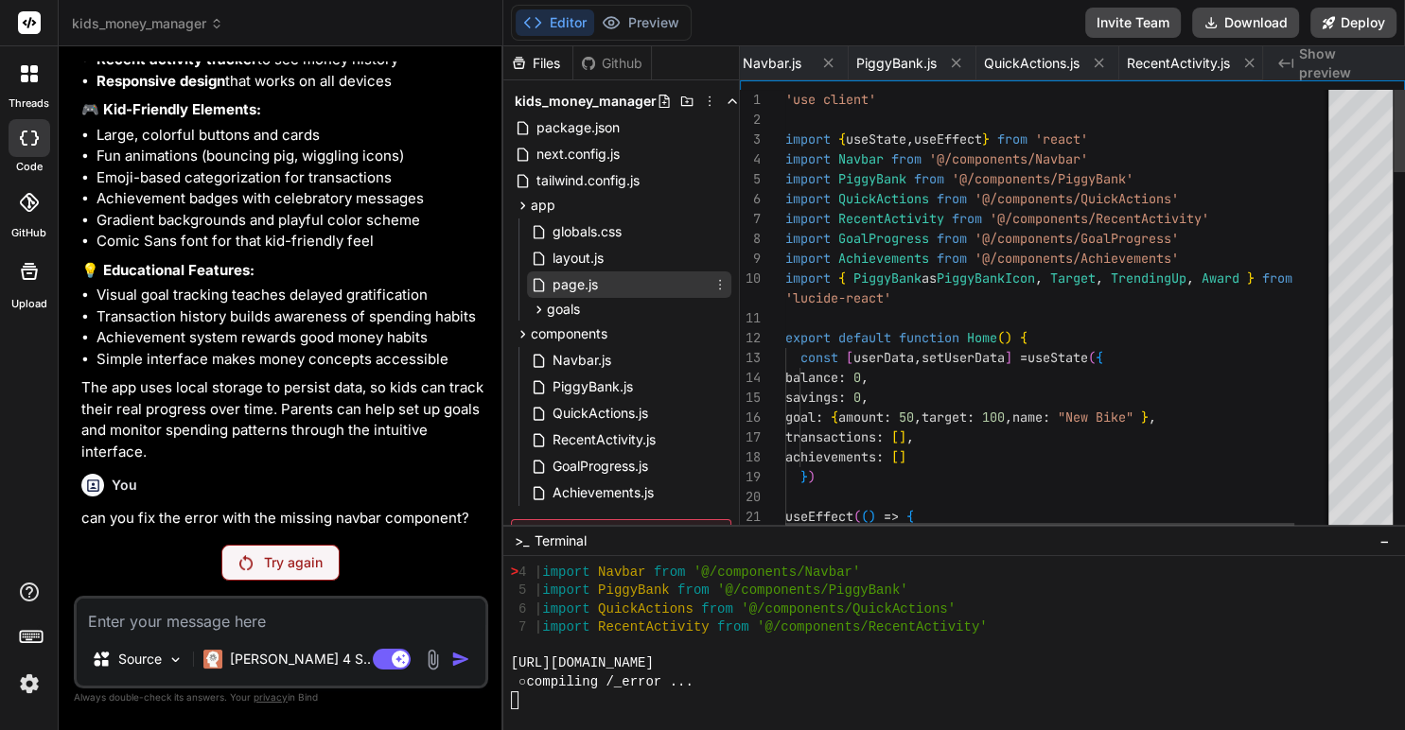
scroll to position [0, 645]
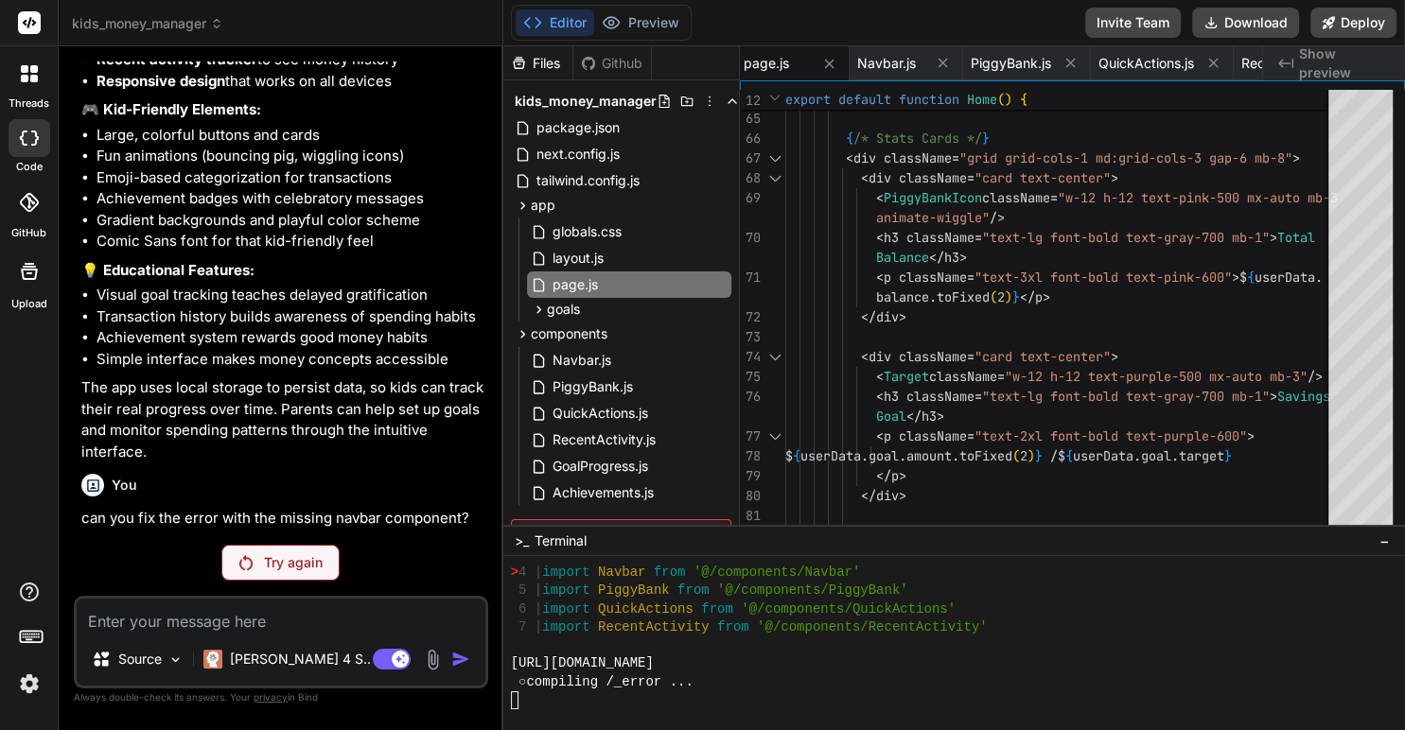
click at [38, 72] on div at bounding box center [29, 74] width 40 height 40
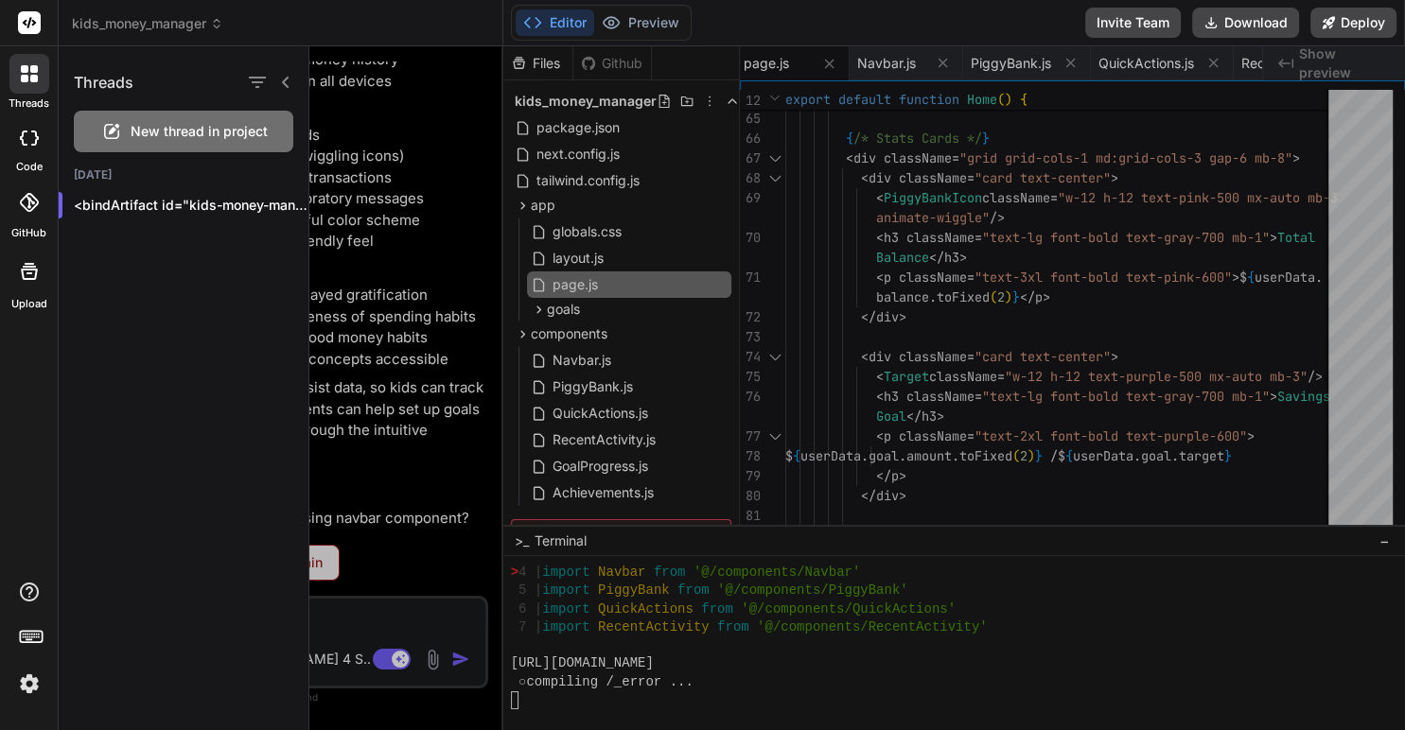
click at [184, 137] on span "New thread in project" at bounding box center [199, 131] width 137 height 19
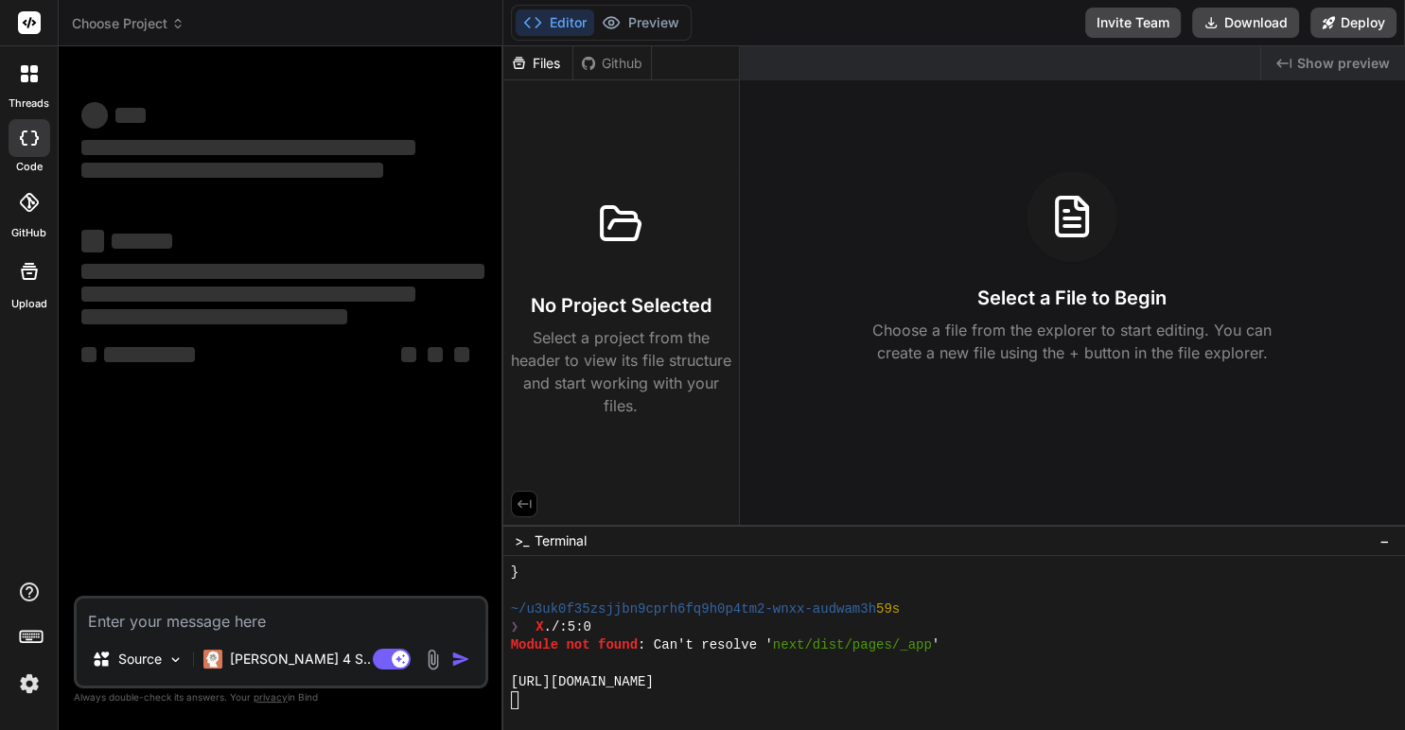
scroll to position [14351, 0]
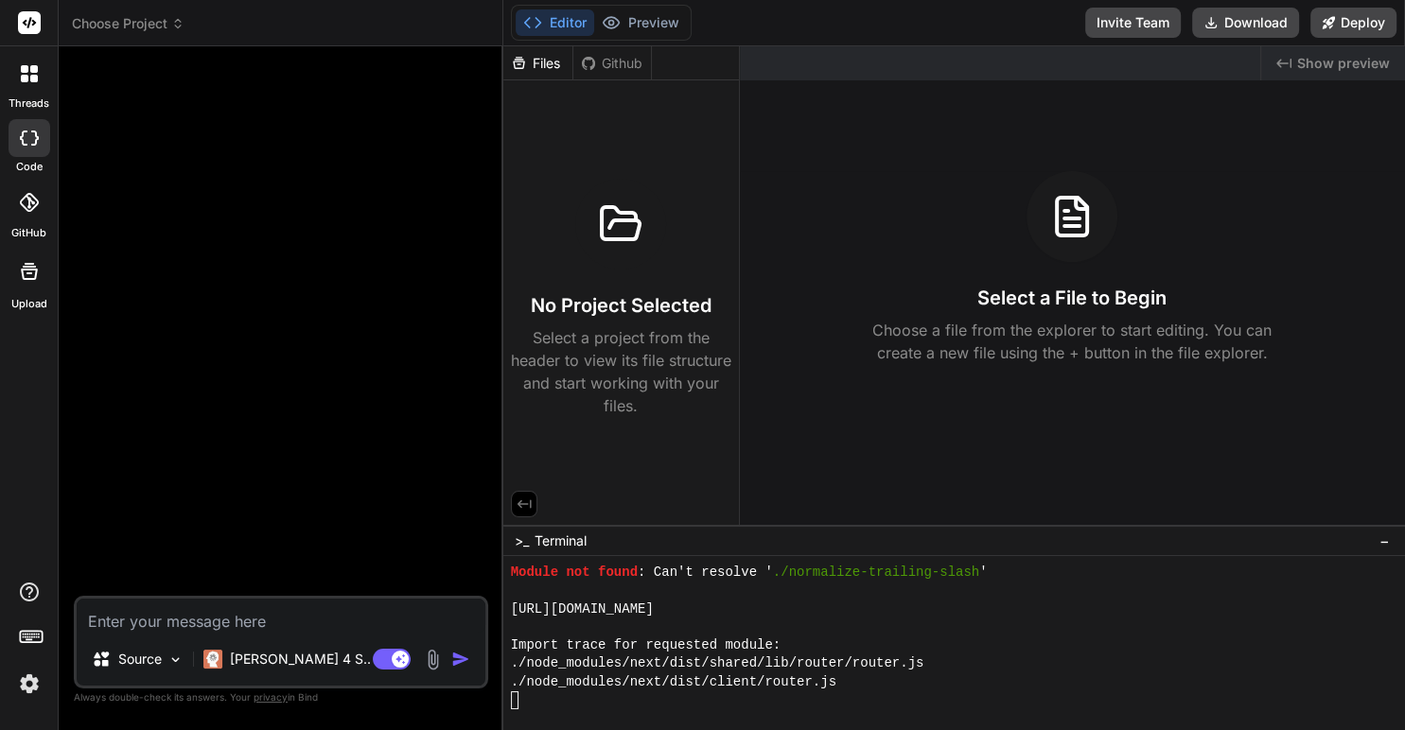
click at [26, 679] on img at bounding box center [29, 684] width 32 height 32
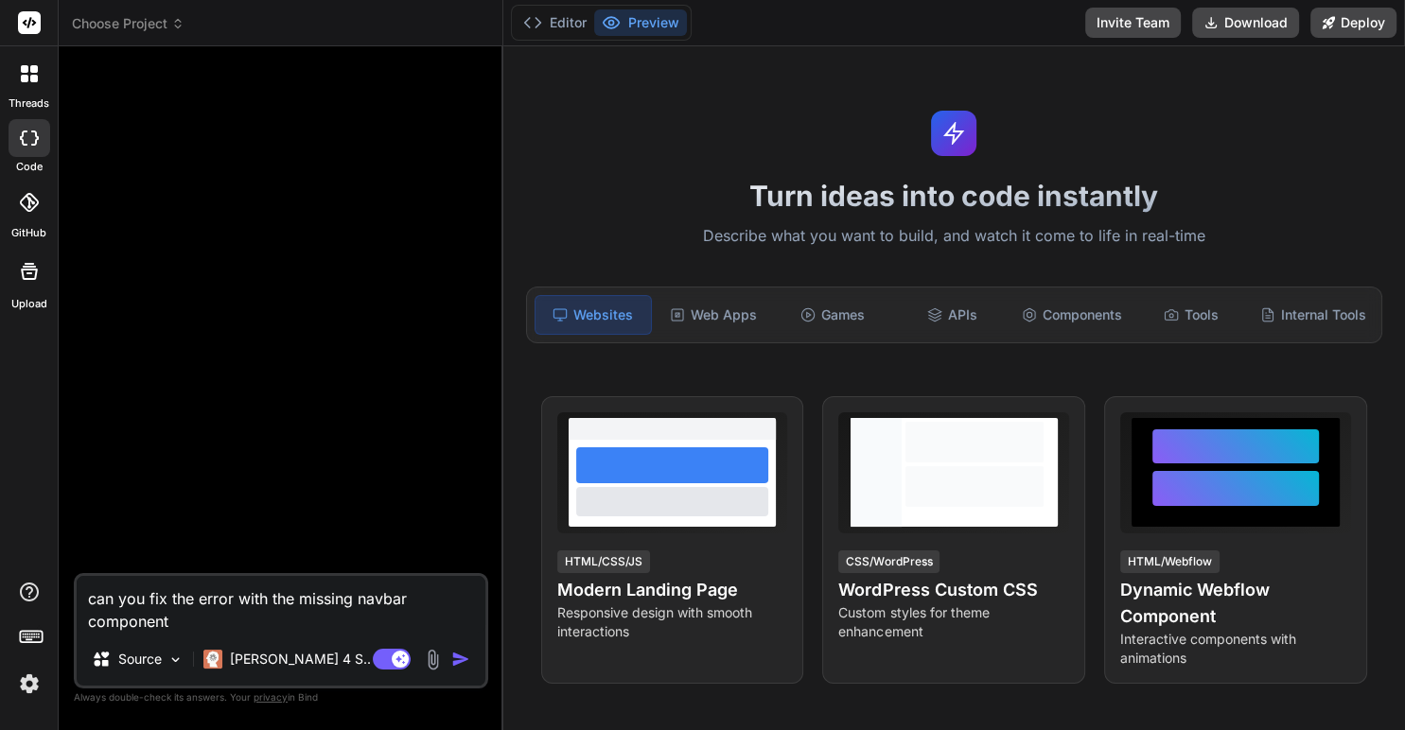
click at [35, 691] on img at bounding box center [29, 684] width 32 height 32
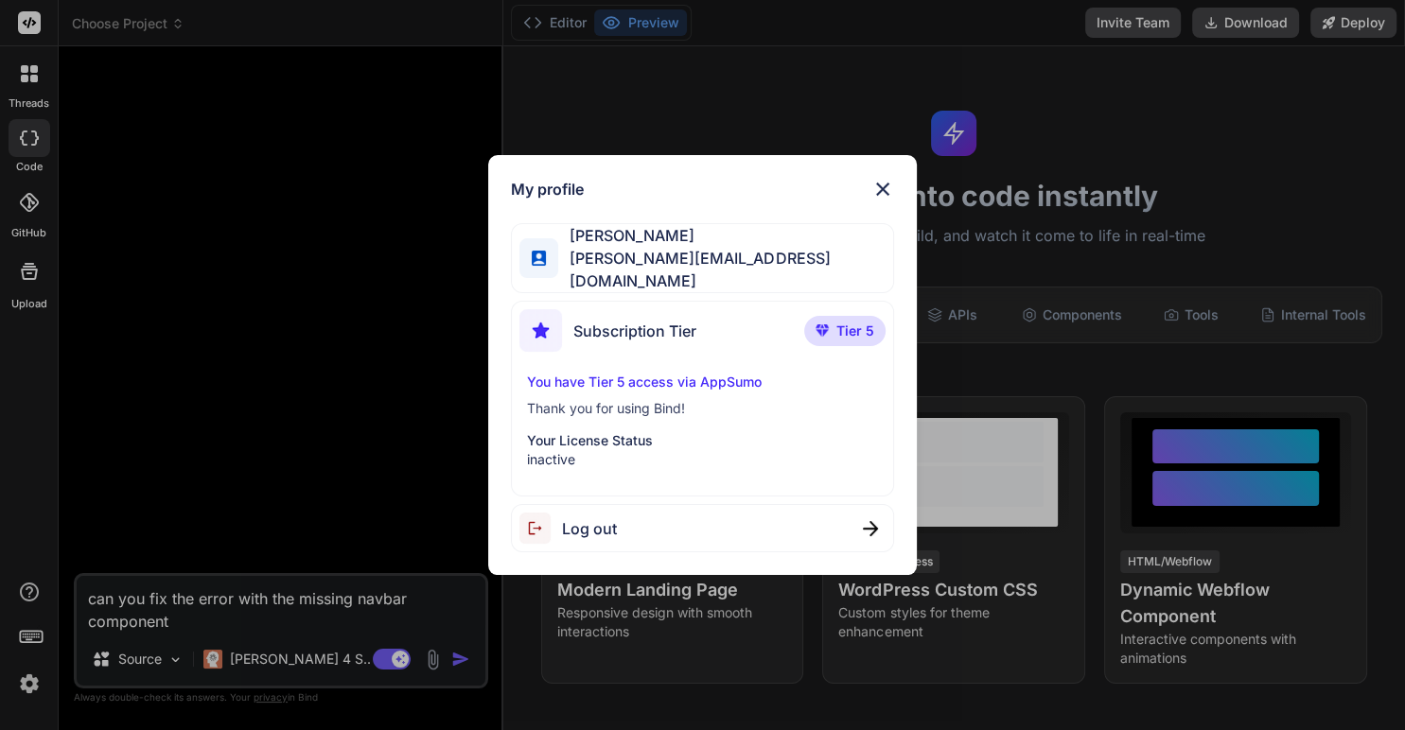
click at [887, 193] on img at bounding box center [882, 189] width 23 height 23
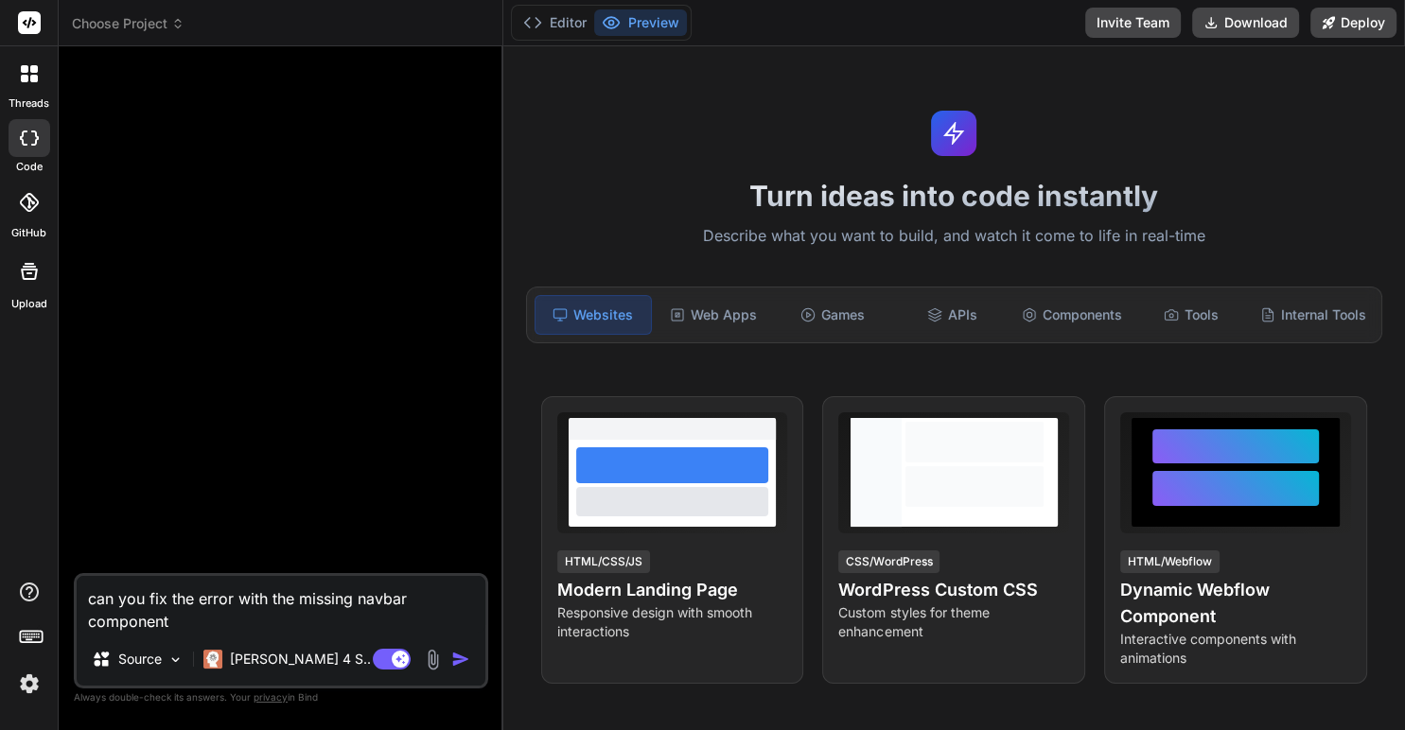
click at [248, 605] on textarea "can you fix the error with the missing navbar component" at bounding box center [281, 604] width 409 height 57
click at [558, 22] on button "Editor" at bounding box center [555, 22] width 79 height 26
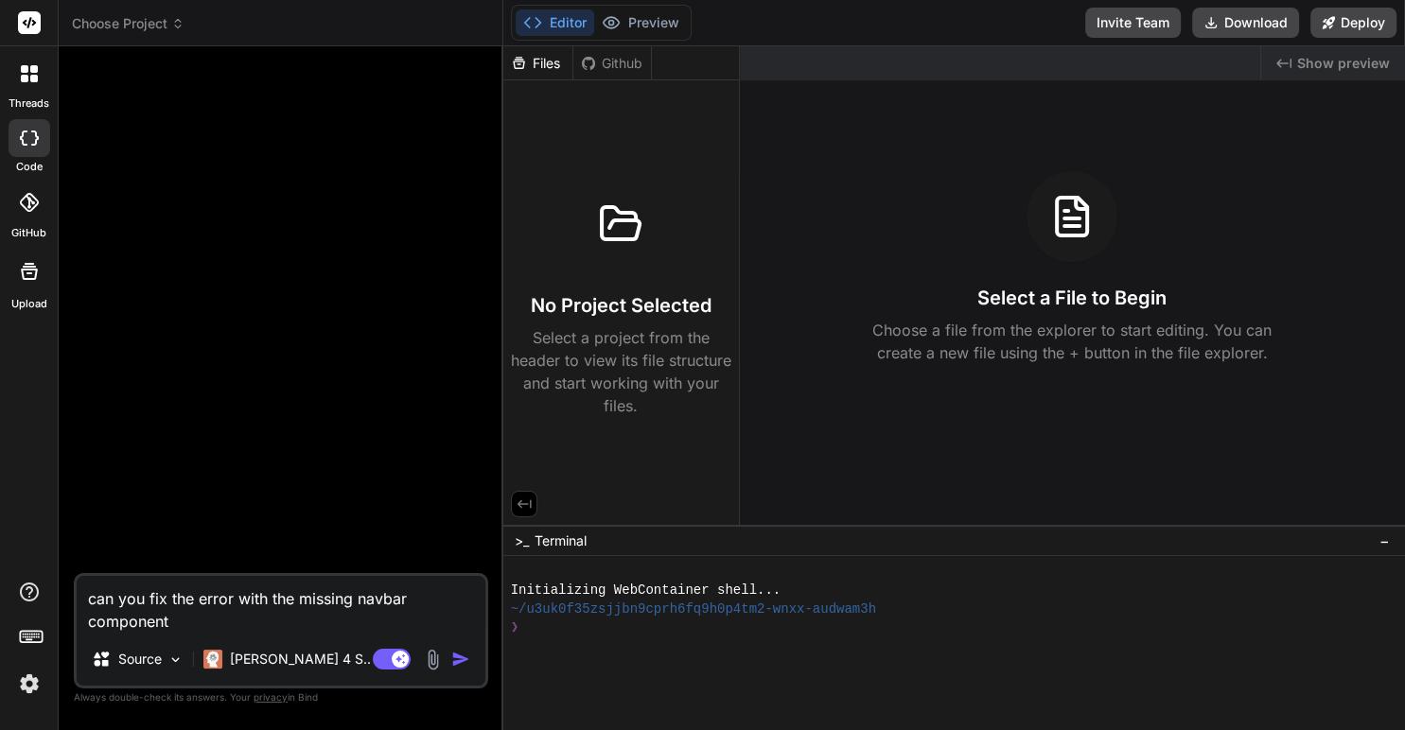
click at [25, 17] on rect at bounding box center [29, 22] width 23 height 23
click at [119, 25] on span "Choose Project" at bounding box center [128, 23] width 113 height 19
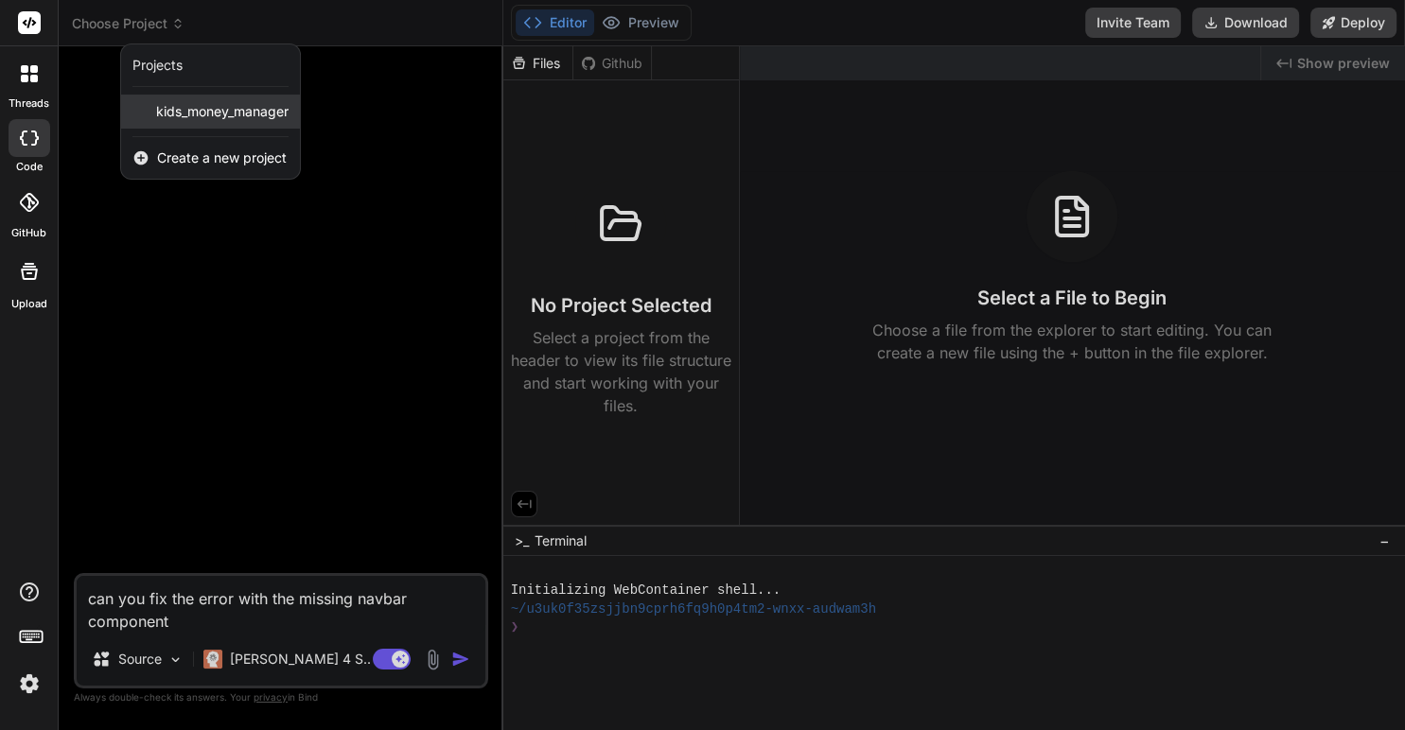
click at [196, 119] on span "kids_money_manager" at bounding box center [222, 111] width 132 height 19
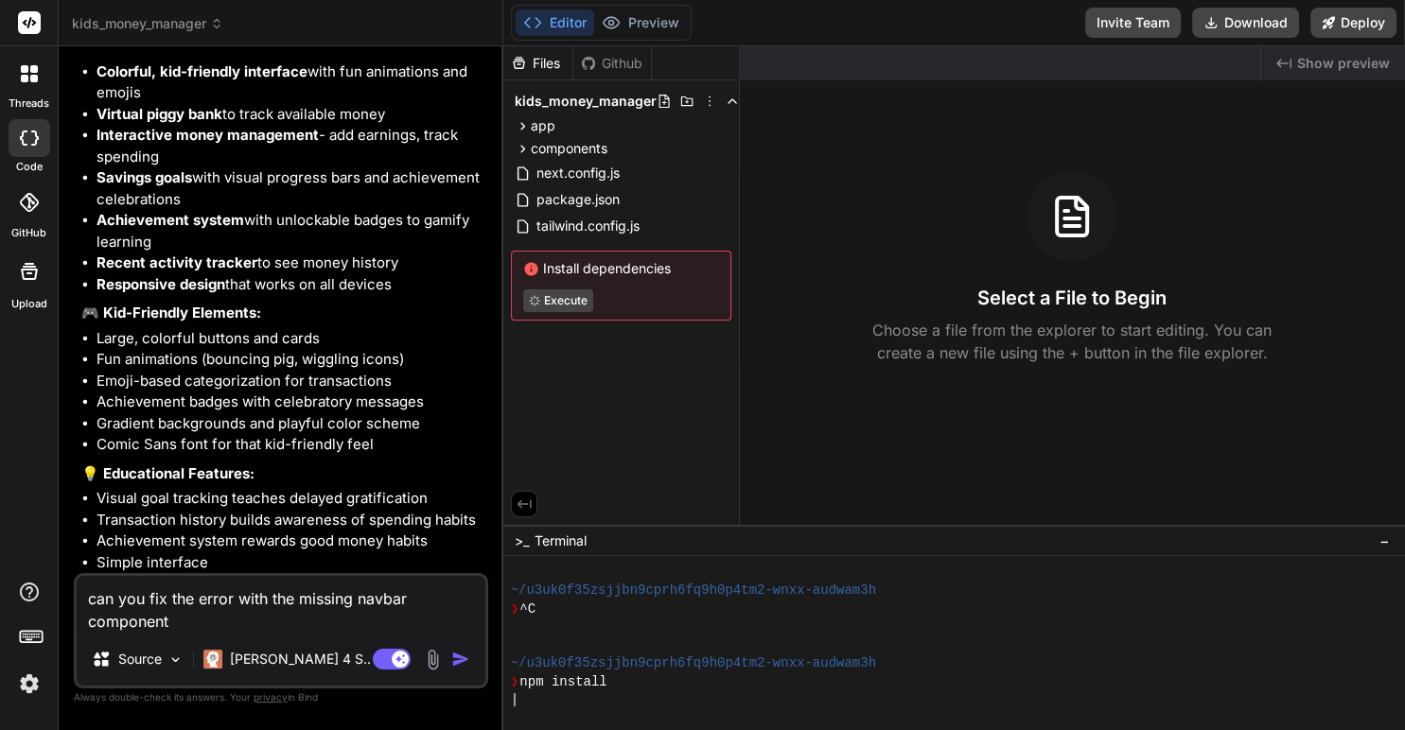
scroll to position [2065, 0]
drag, startPoint x: 183, startPoint y: 623, endPoint x: 66, endPoint y: 588, distance: 121.5
click at [77, 588] on textarea "can you fix the error with the missing navbar component" at bounding box center [281, 604] width 409 height 57
type textarea "x"
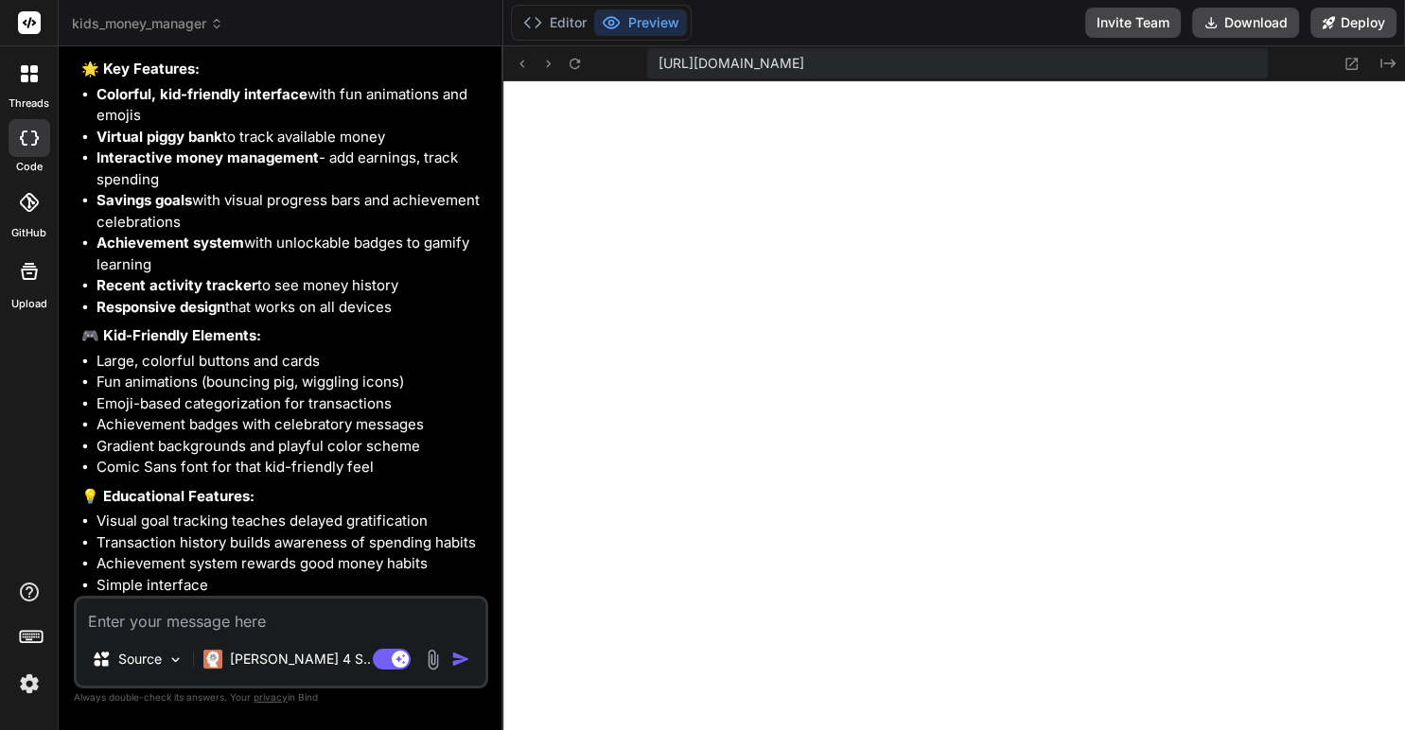
scroll to position [1471, 0]
click at [191, 622] on textarea at bounding box center [281, 616] width 409 height 34
click at [574, 25] on button "Editor" at bounding box center [555, 22] width 79 height 26
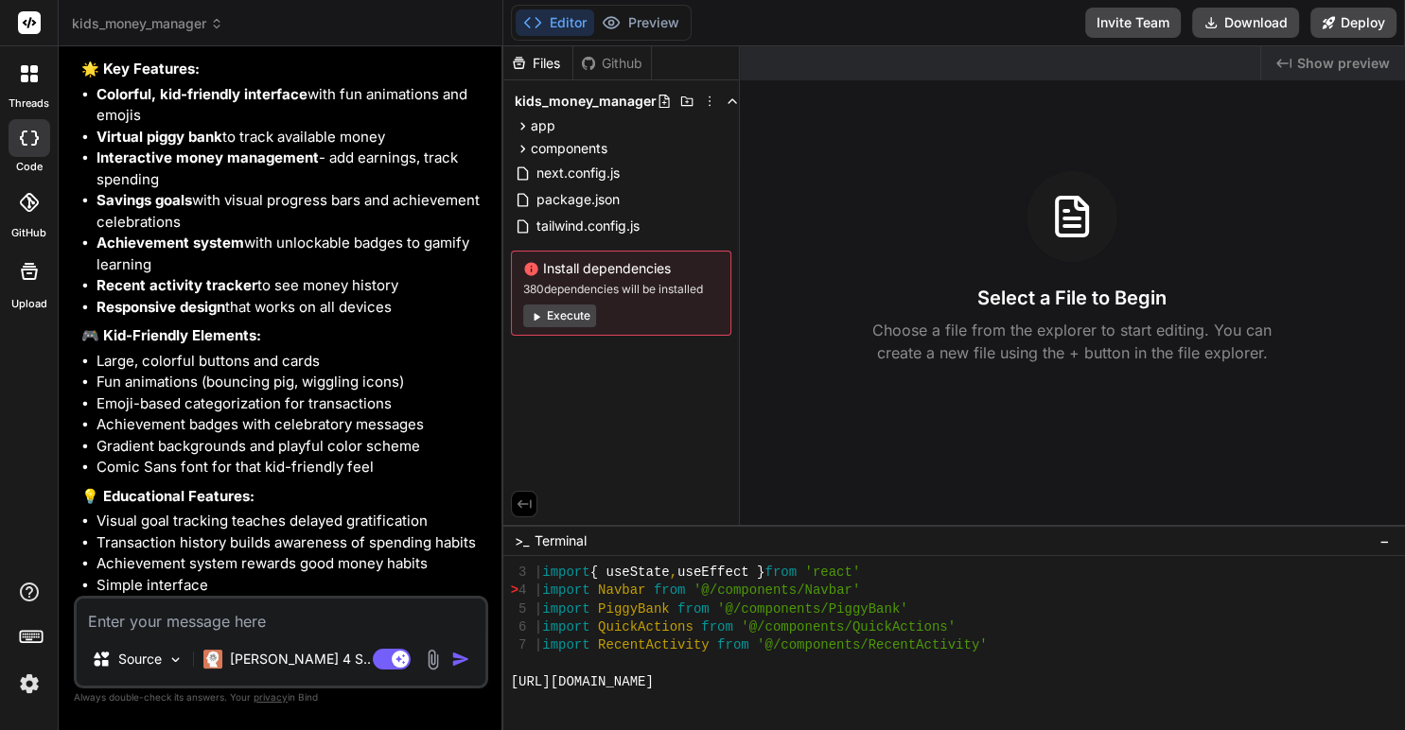
click at [555, 320] on button "Execute" at bounding box center [559, 316] width 73 height 23
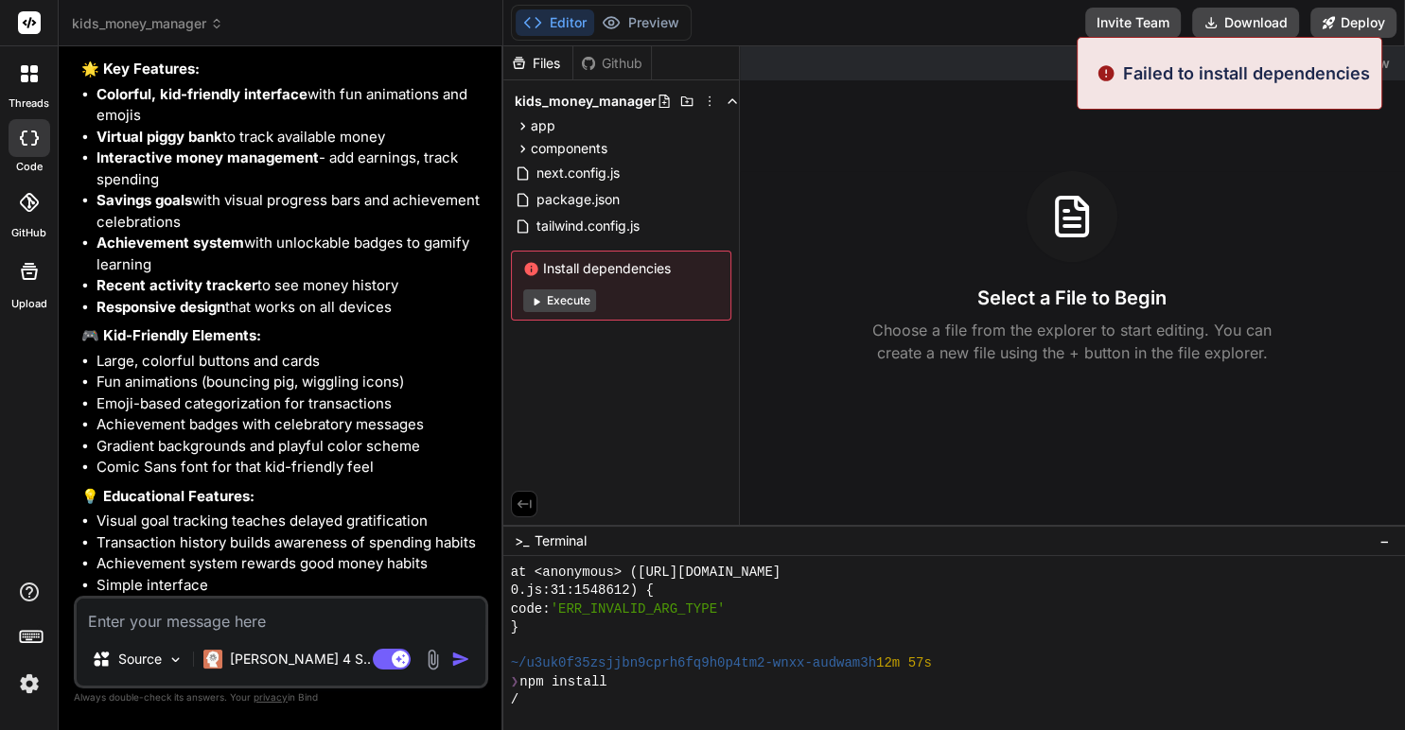
scroll to position [4123, 0]
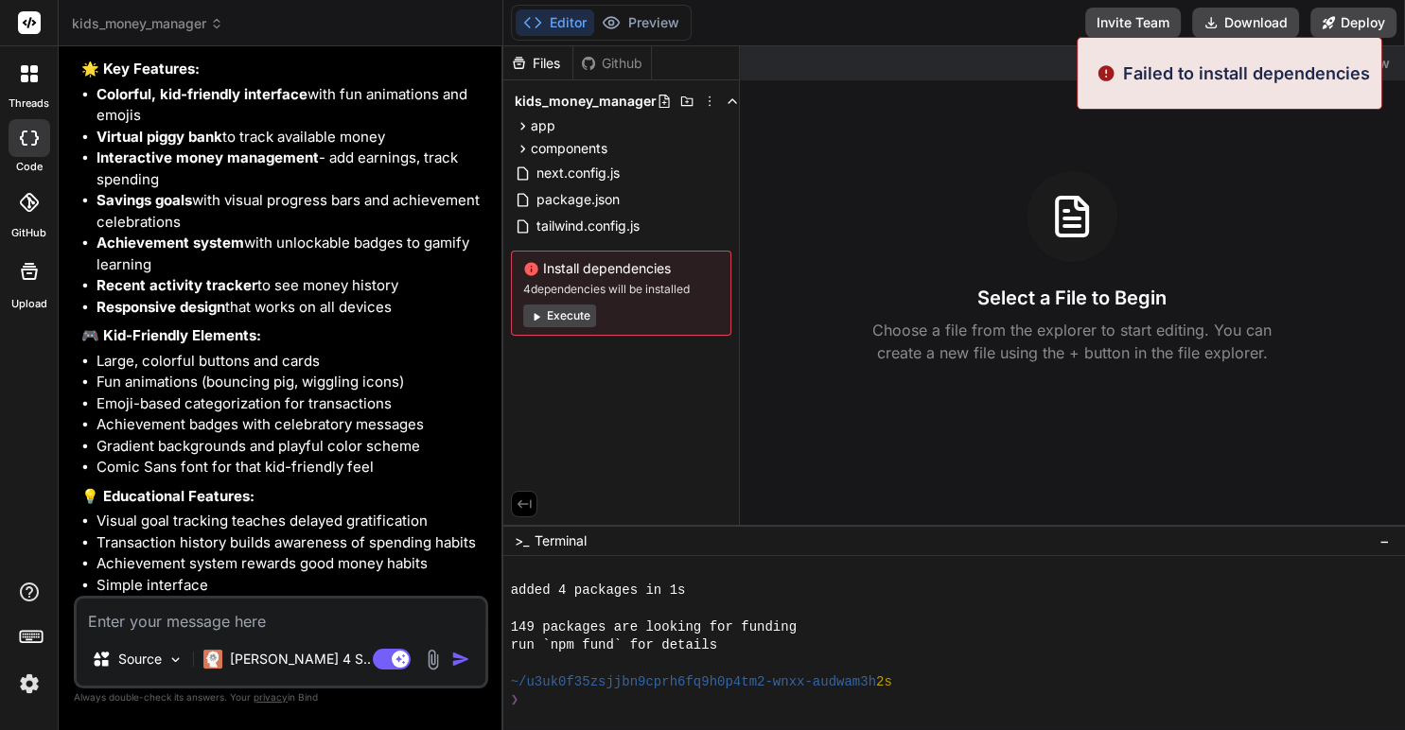
click at [555, 304] on div "Install dependencies 4 dependencies will be installed Execute" at bounding box center [621, 293] width 220 height 85
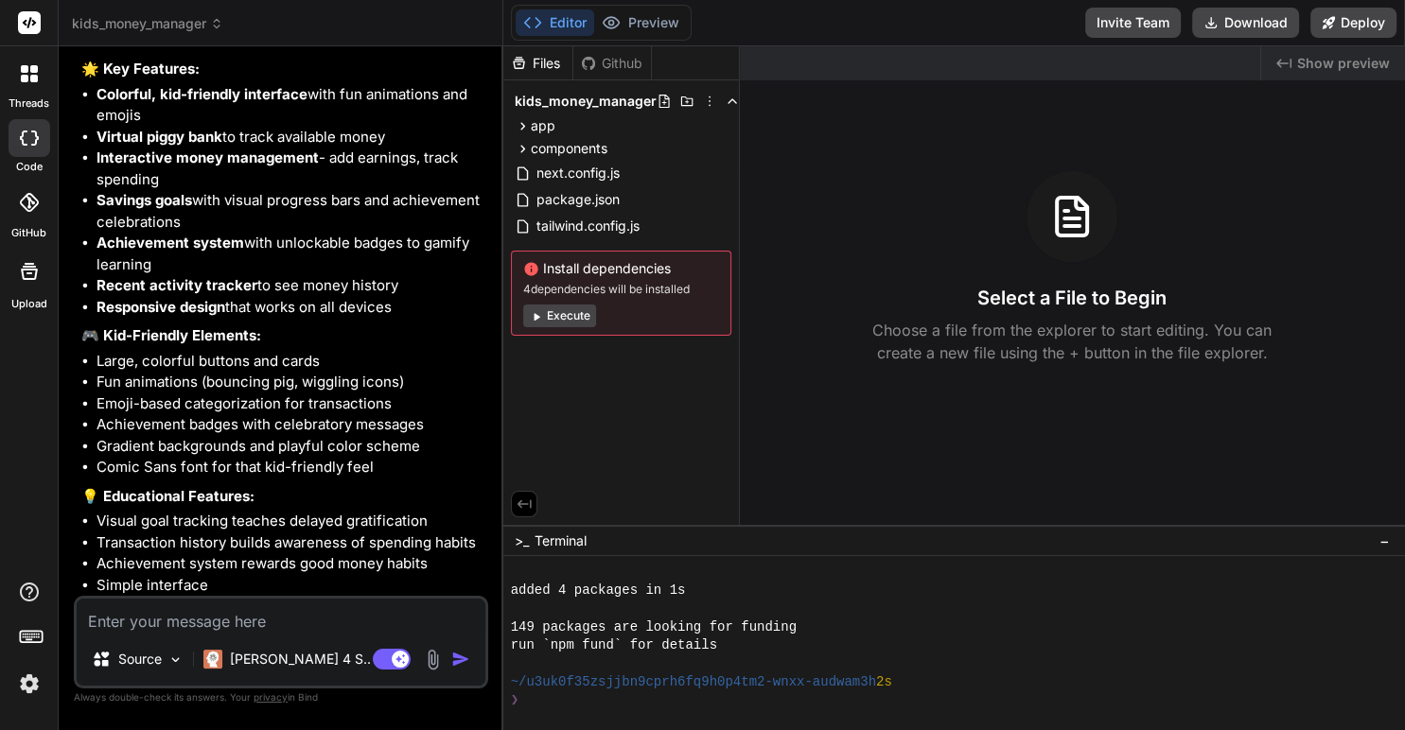
click at [565, 317] on button "Execute" at bounding box center [559, 316] width 73 height 23
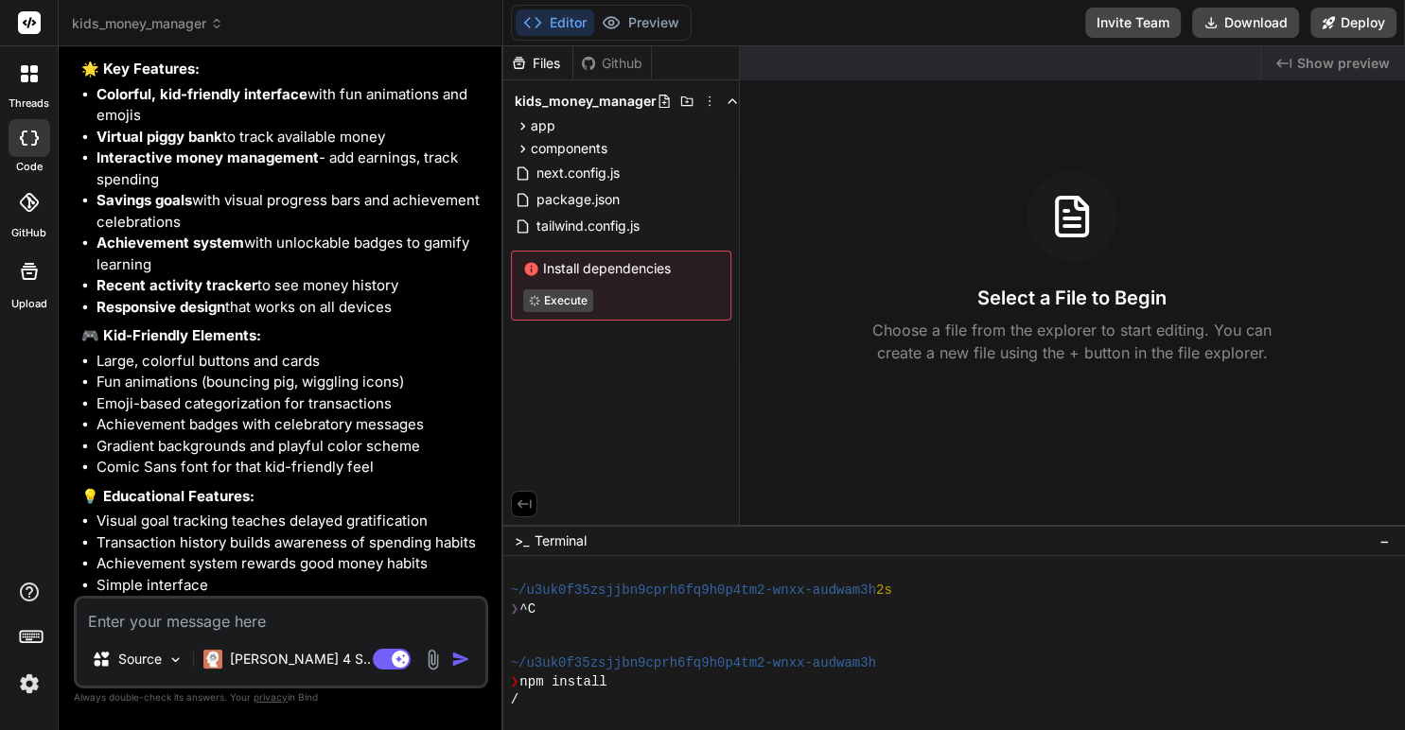
scroll to position [4341, 0]
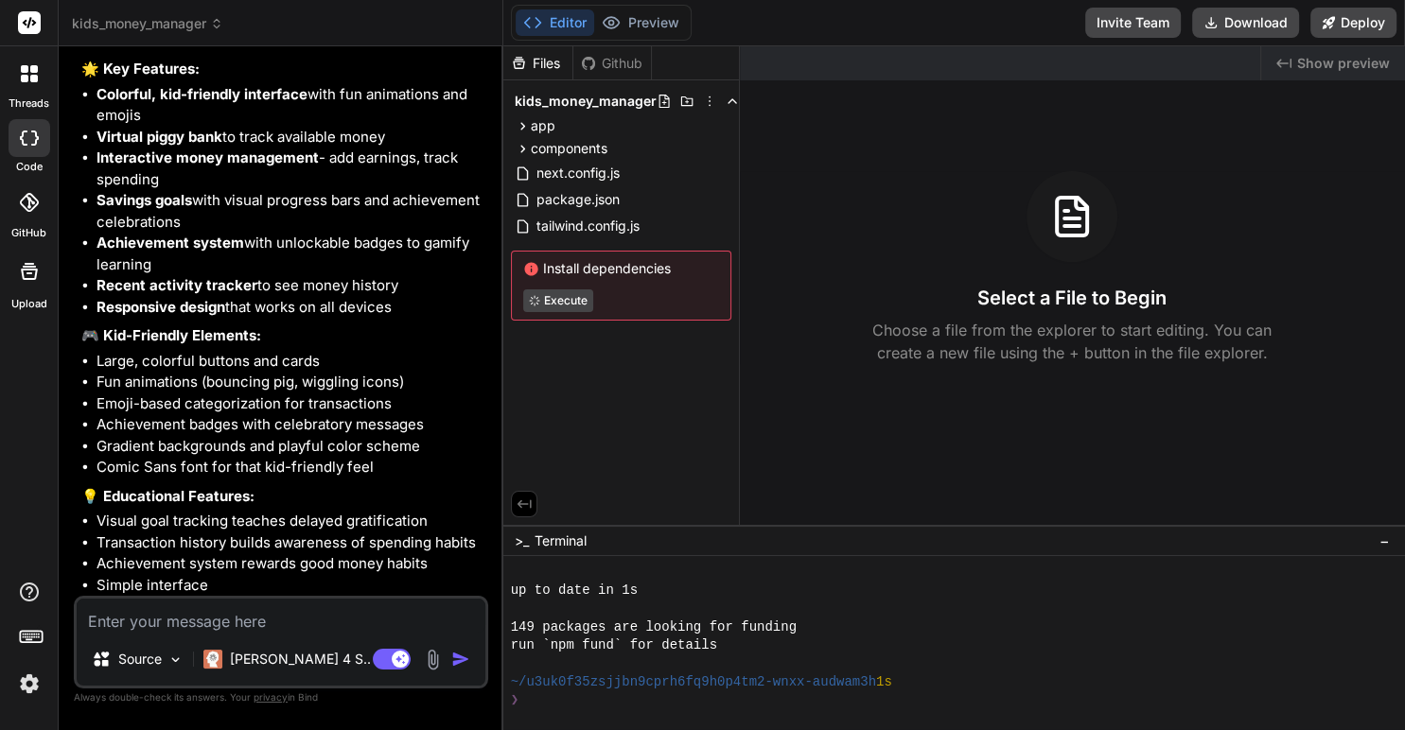
type textarea "x"
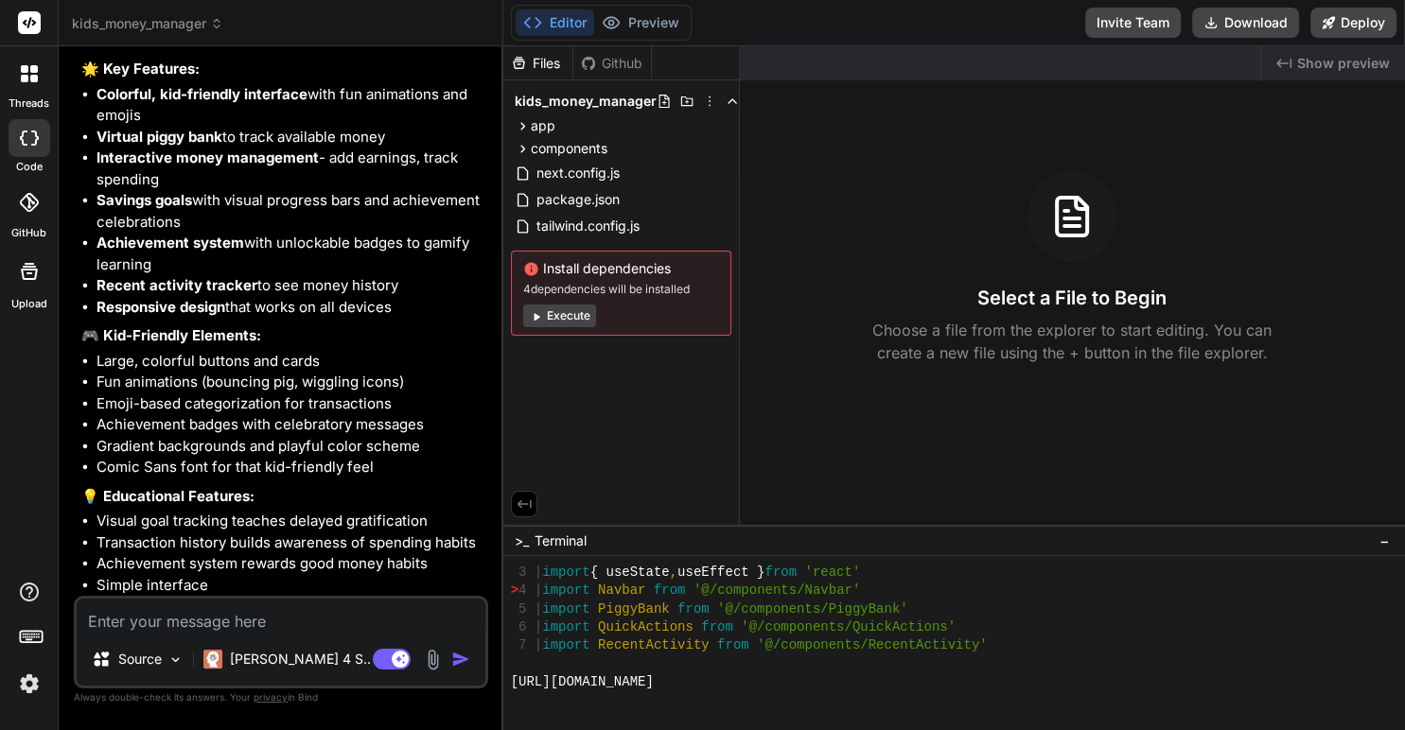
scroll to position [5612, 0]
click at [551, 66] on div "Files" at bounding box center [537, 63] width 69 height 19
click at [524, 148] on icon at bounding box center [522, 149] width 5 height 8
